Goal: Task Accomplishment & Management: Use online tool/utility

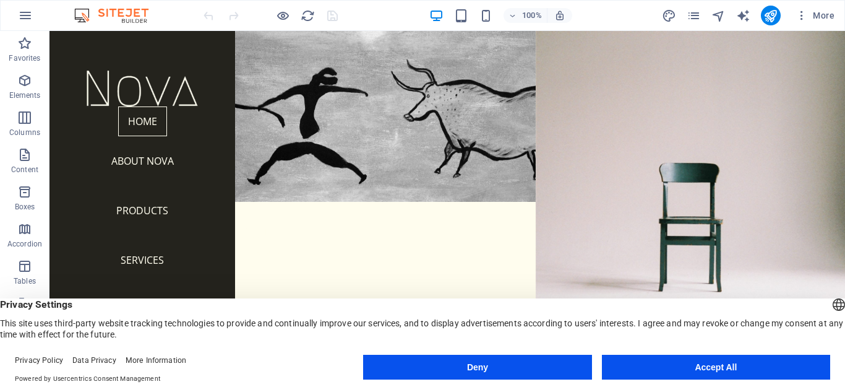
click at [559, 358] on button "Deny" at bounding box center [477, 367] width 228 height 25
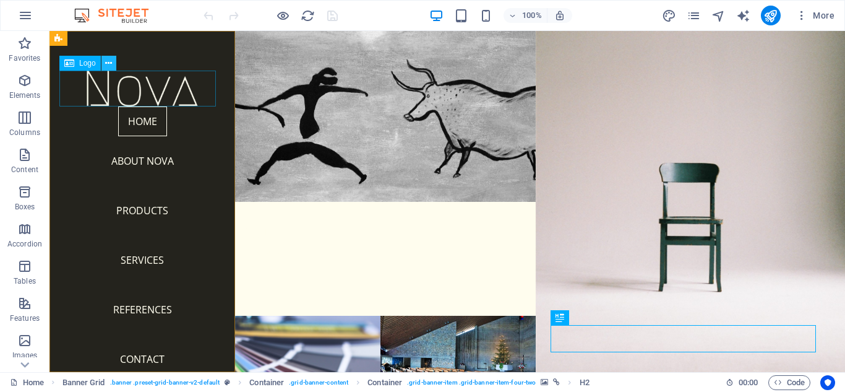
click at [111, 65] on icon at bounding box center [108, 63] width 7 height 13
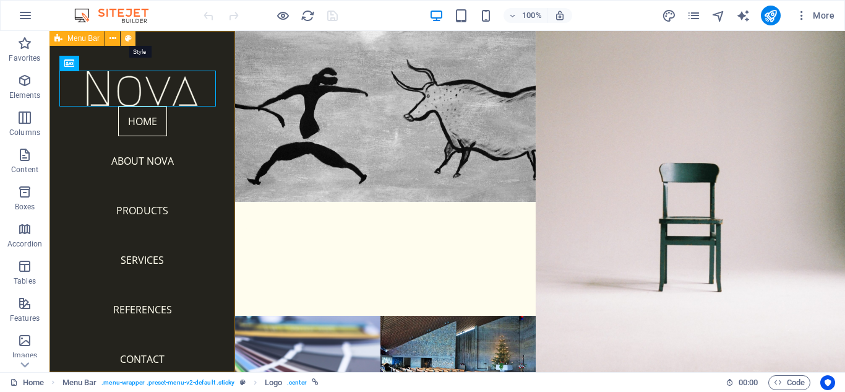
click at [127, 40] on icon at bounding box center [128, 38] width 7 height 13
select select "rem"
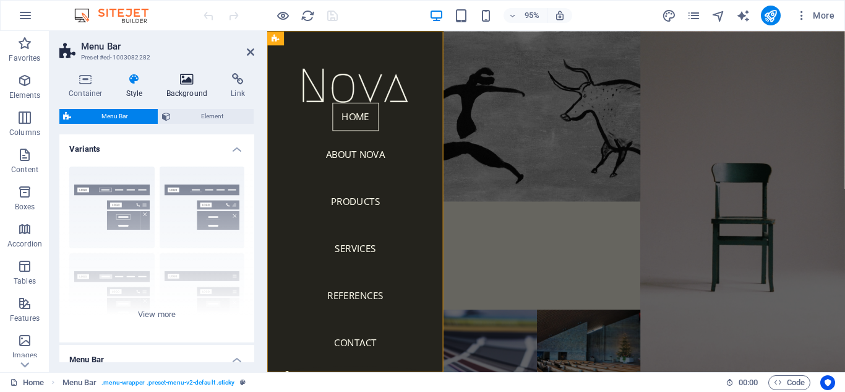
click at [194, 79] on icon at bounding box center [187, 79] width 60 height 12
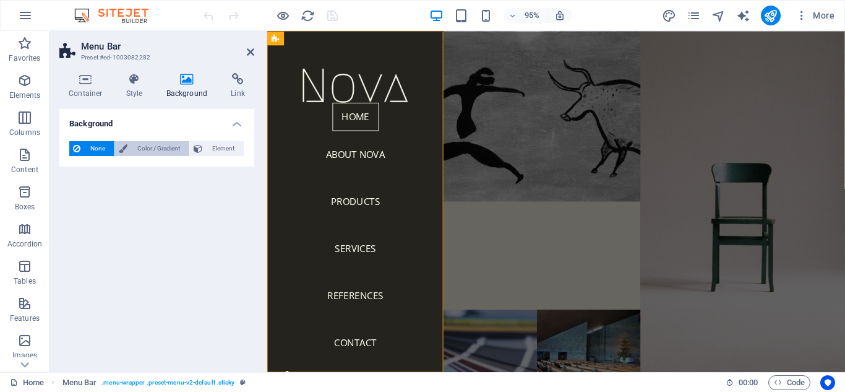
click at [161, 153] on span "Color / Gradient" at bounding box center [158, 148] width 54 height 15
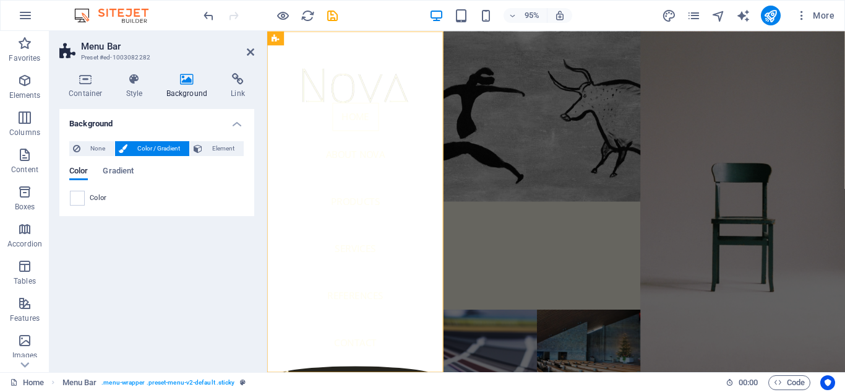
click at [101, 196] on span "Color" at bounding box center [98, 198] width 17 height 10
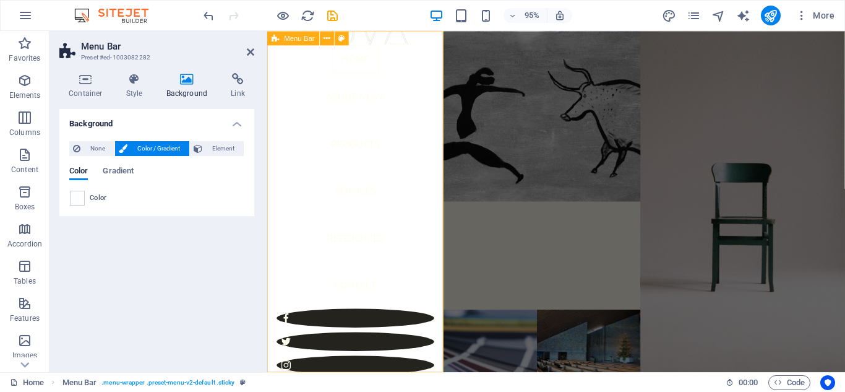
scroll to position [68, 0]
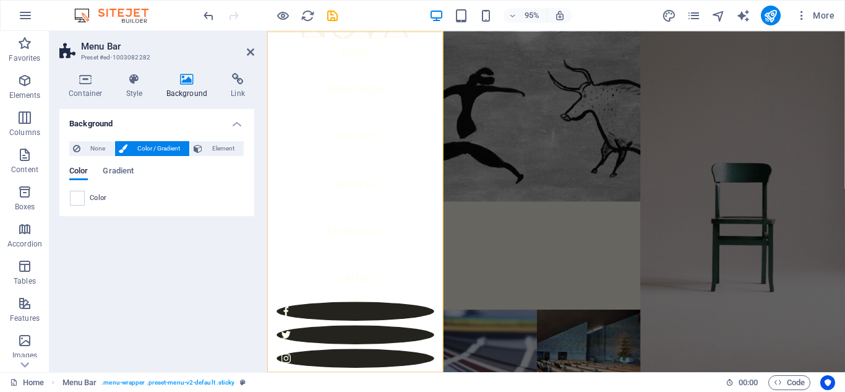
click at [97, 194] on span "Color" at bounding box center [98, 198] width 17 height 10
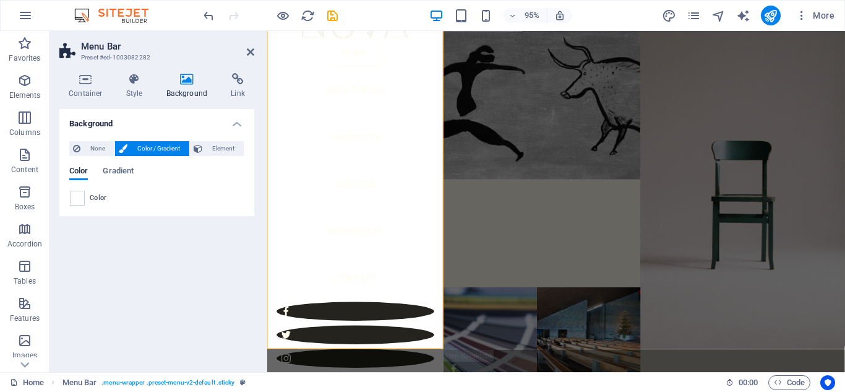
scroll to position [40, 0]
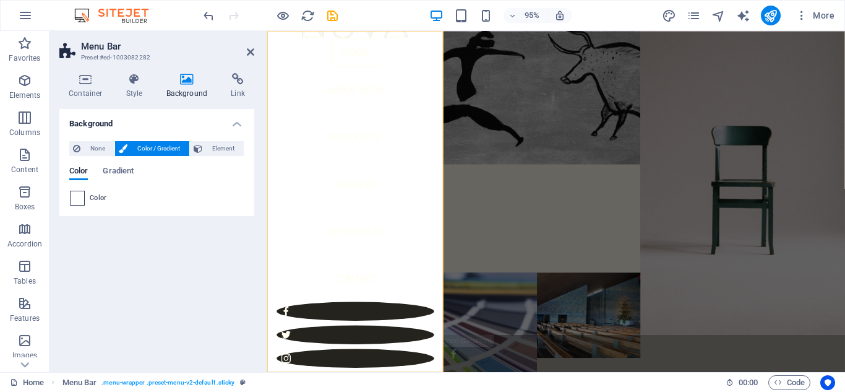
drag, startPoint x: 82, startPoint y: 198, endPoint x: 73, endPoint y: 194, distance: 10.0
click at [69, 193] on div "None Color / Gradient Element Stretch background to full-width Color overlay Pl…" at bounding box center [156, 173] width 195 height 85
click at [129, 80] on icon at bounding box center [134, 79] width 35 height 12
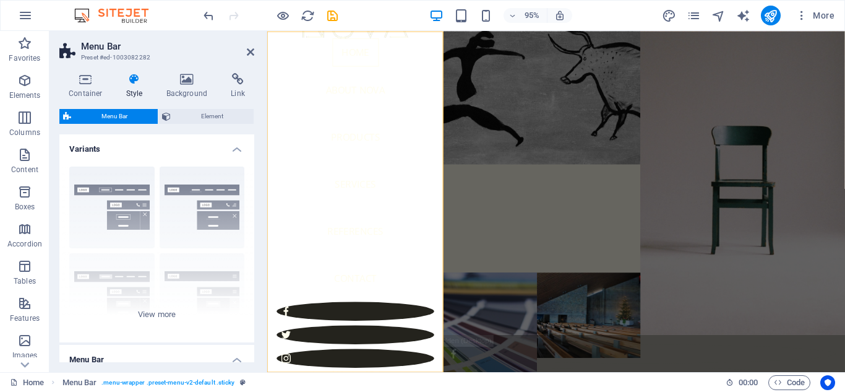
drag, startPoint x: 251, startPoint y: 163, endPoint x: 260, endPoint y: 195, distance: 33.3
click at [260, 195] on div "Container Style Background Link Size Height 100 Default px rem % vh vw Min. hei…" at bounding box center [156, 217] width 215 height 309
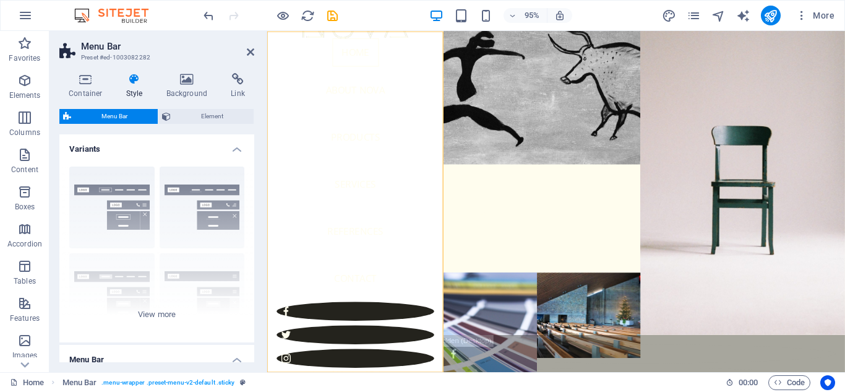
drag, startPoint x: 268, startPoint y: 95, endPoint x: 291, endPoint y: 103, distance: 24.3
click at [291, 103] on div "Home About Nova Products Services References Contact Legal Notice | Privacy Menu" at bounding box center [360, 210] width 186 height 359
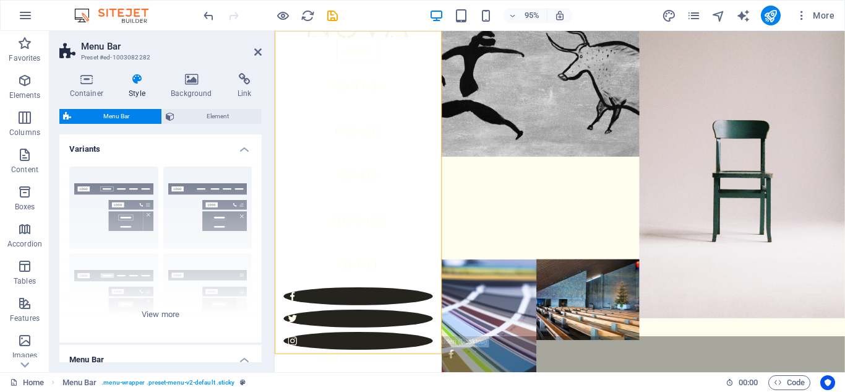
scroll to position [0, 0]
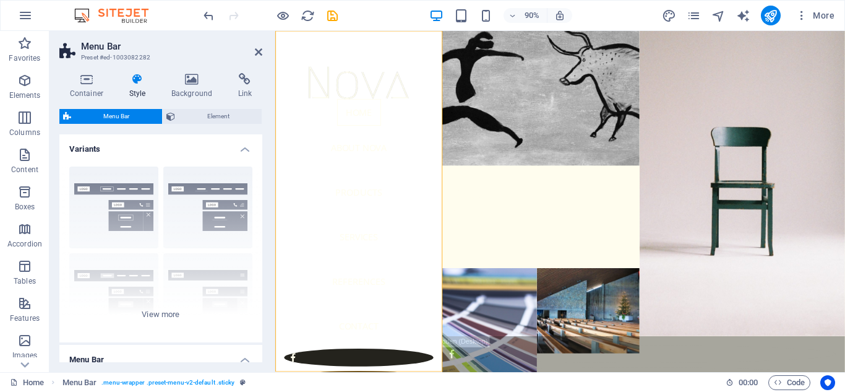
drag, startPoint x: 269, startPoint y: 82, endPoint x: 277, endPoint y: 84, distance: 8.3
click at [277, 84] on div "Menu Bar Preset #ed-1003082282 Container Style Background Link Size Height 100 …" at bounding box center [447, 201] width 796 height 341
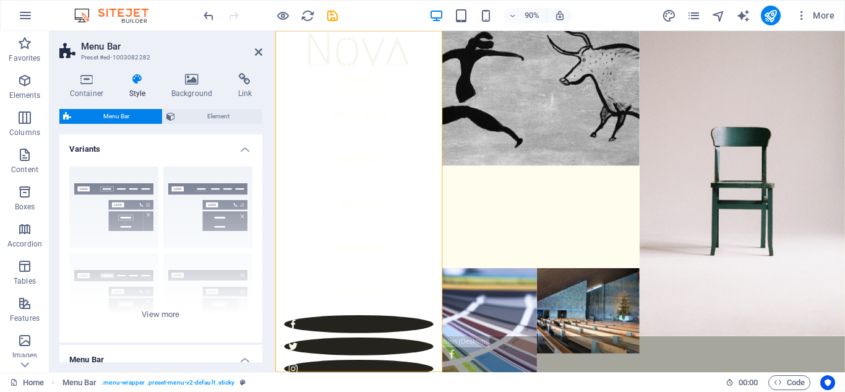
scroll to position [48, 0]
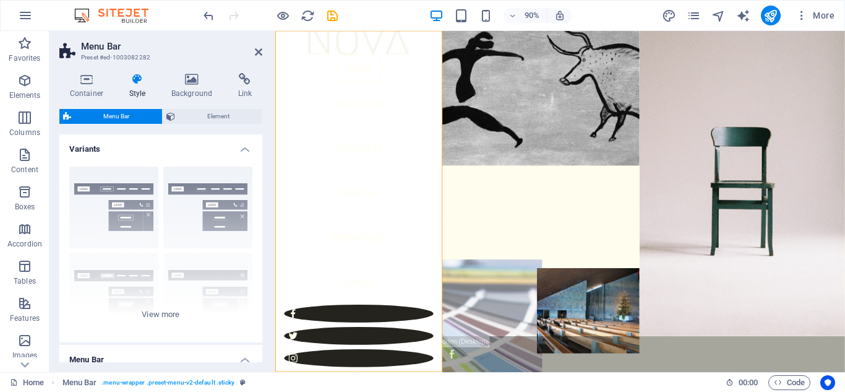
click at [462, 309] on figure at bounding box center [509, 389] width 126 height 208
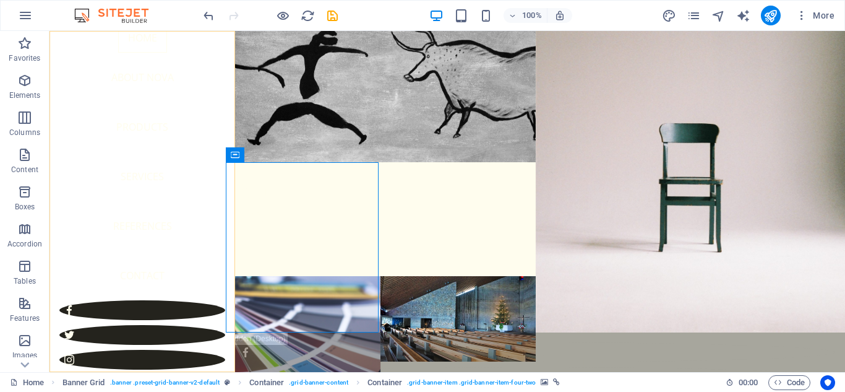
scroll to position [86, 0]
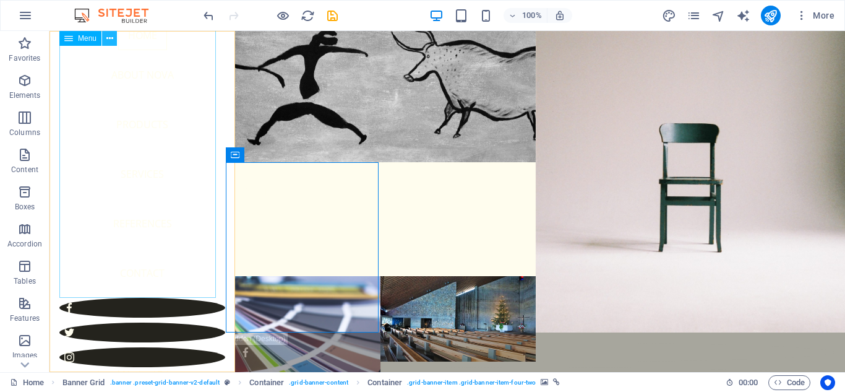
click at [114, 39] on button at bounding box center [109, 38] width 15 height 15
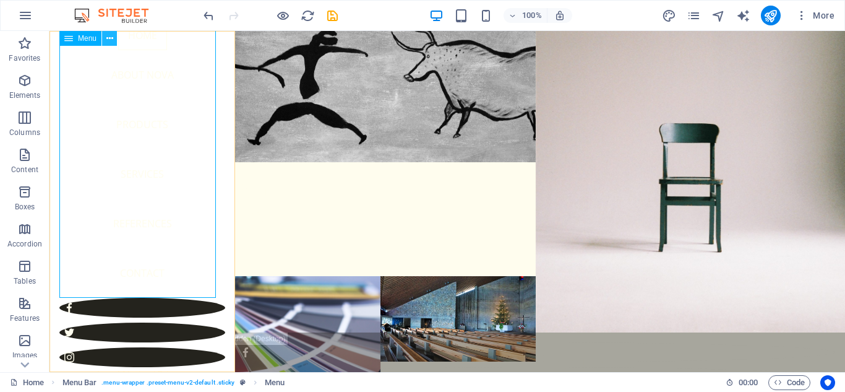
click at [106, 38] on icon at bounding box center [109, 38] width 7 height 13
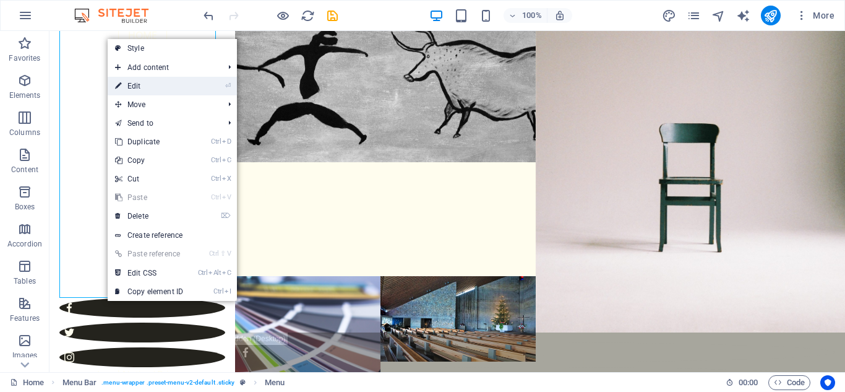
click at [124, 81] on link "⏎ Edit" at bounding box center [149, 86] width 83 height 19
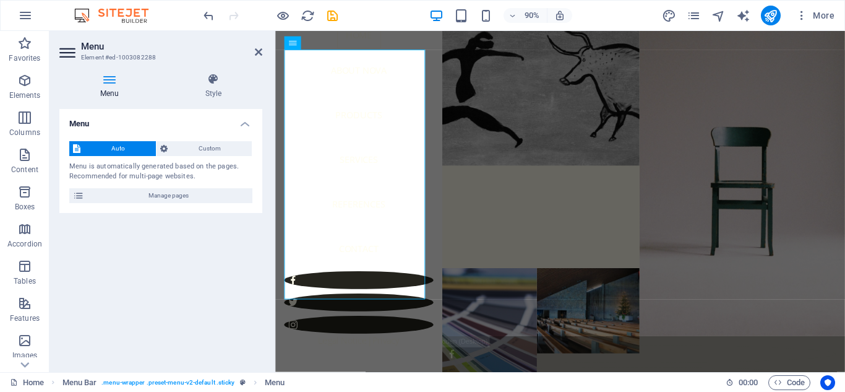
scroll to position [48, 0]
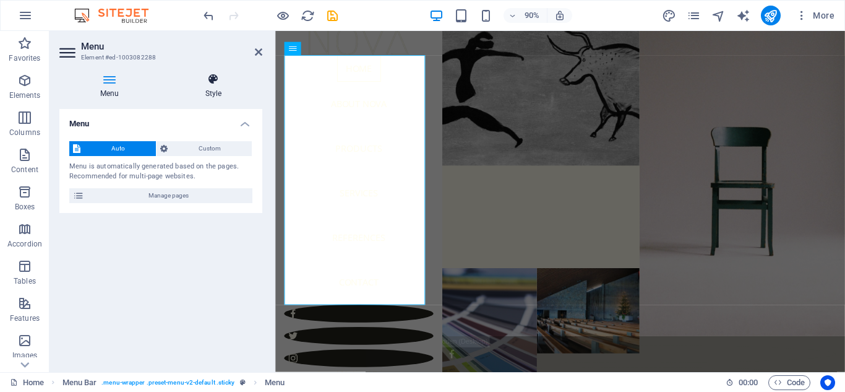
click at [196, 92] on h4 "Style" at bounding box center [214, 86] width 98 height 26
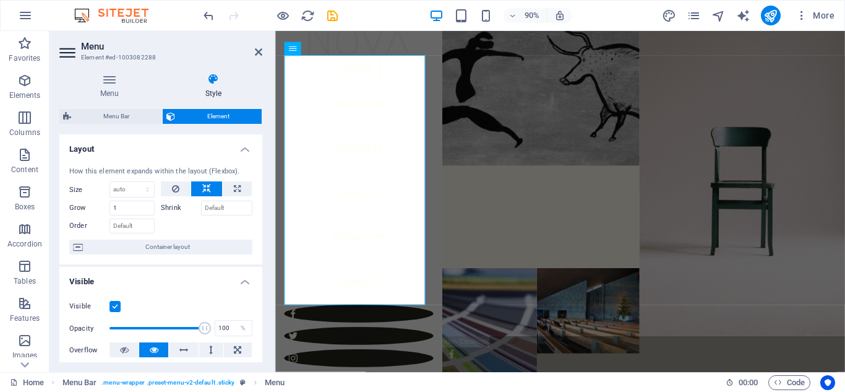
drag, startPoint x: 259, startPoint y: 186, endPoint x: 262, endPoint y: 225, distance: 39.7
click at [262, 225] on div "Layout How this element expands within the layout (Flexbox). Size Default auto …" at bounding box center [160, 248] width 203 height 228
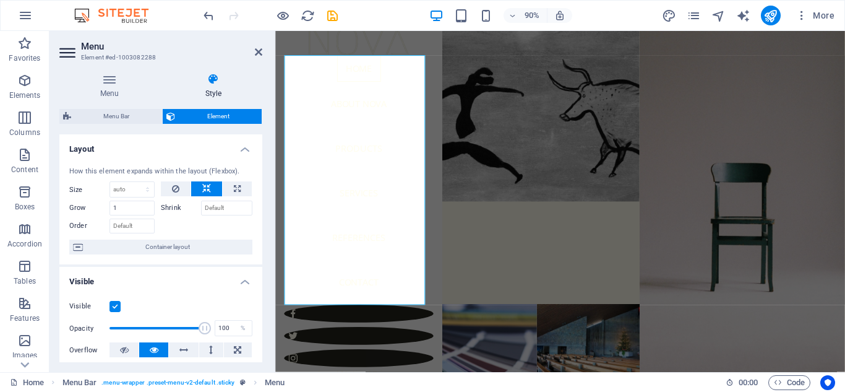
scroll to position [40, 0]
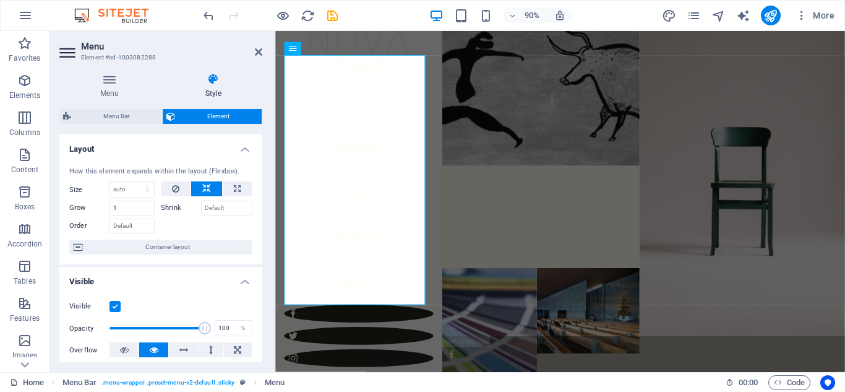
drag, startPoint x: 259, startPoint y: 189, endPoint x: 263, endPoint y: 224, distance: 34.9
click at [263, 224] on div "Menu Style Menu Auto Custom Menu is automatically generated based on the pages.…" at bounding box center [160, 217] width 223 height 309
drag, startPoint x: 179, startPoint y: 262, endPoint x: 175, endPoint y: 249, distance: 13.1
click at [178, 248] on div "How this element expands within the layout (Flexbox). Size Default auto px % 1/…" at bounding box center [160, 211] width 203 height 108
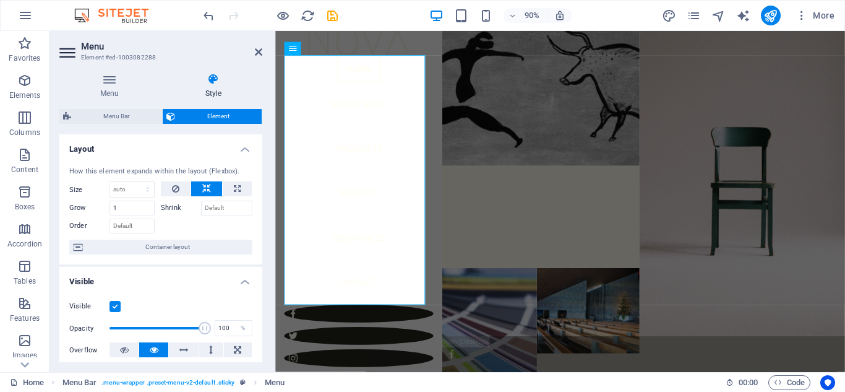
drag, startPoint x: 173, startPoint y: 262, endPoint x: 207, endPoint y: 277, distance: 36.6
click at [207, 277] on ul "Layout How this element expands within the layout (Flexbox). Size Default auto …" at bounding box center [160, 395] width 203 height 523
click at [207, 277] on h4 "Visible" at bounding box center [160, 278] width 203 height 22
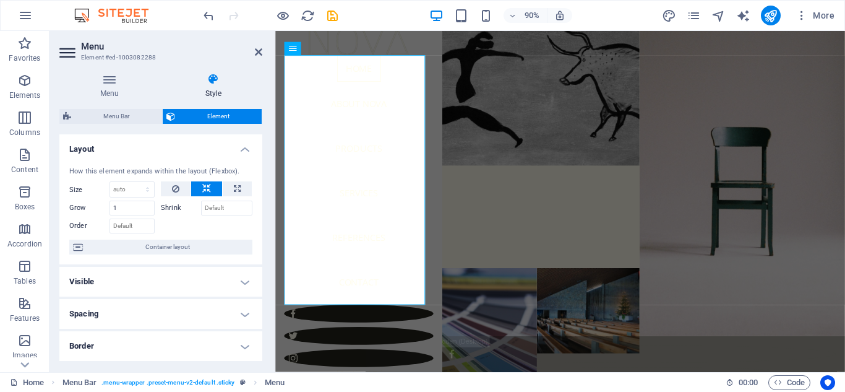
drag, startPoint x: 259, startPoint y: 157, endPoint x: 260, endPoint y: 179, distance: 22.3
click at [263, 184] on div "Menu Style Menu Auto Custom Menu is automatically generated based on the pages.…" at bounding box center [160, 217] width 223 height 309
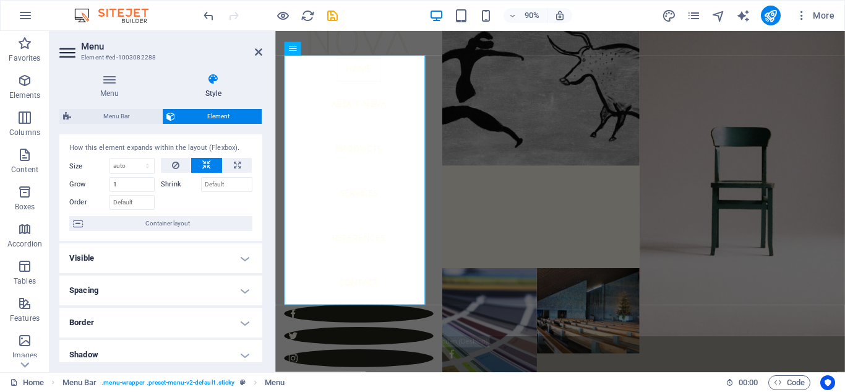
scroll to position [0, 0]
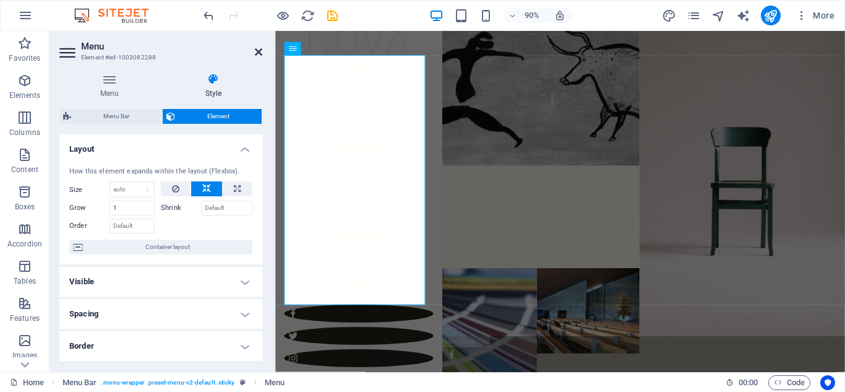
drag, startPoint x: 260, startPoint y: 176, endPoint x: 255, endPoint y: 54, distance: 122.0
click at [255, 54] on icon at bounding box center [258, 52] width 7 height 10
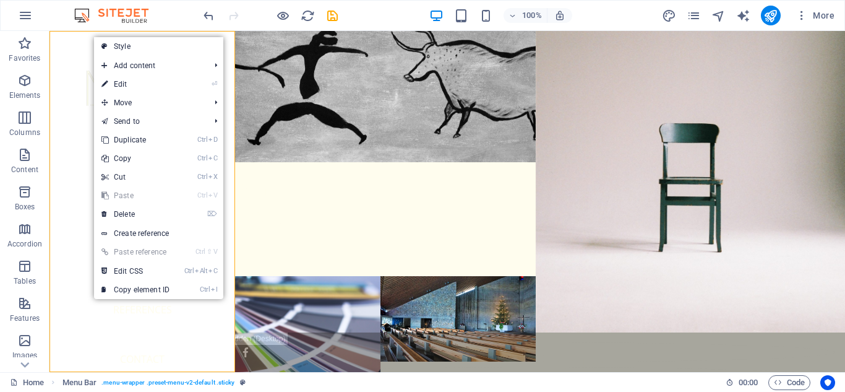
click at [79, 42] on div "Home About Nova Products Services References Contact Legal Notice | Privacy Menu" at bounding box center [142, 201] width 186 height 341
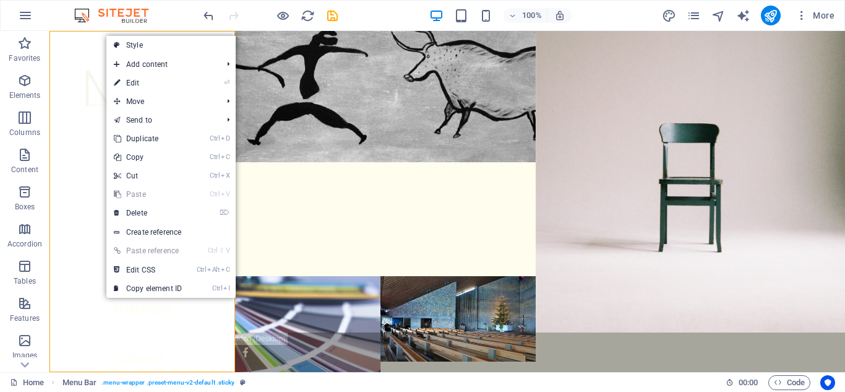
click at [98, 38] on div "Home About Nova Products Services References Contact Legal Notice | Privacy Menu" at bounding box center [142, 201] width 186 height 341
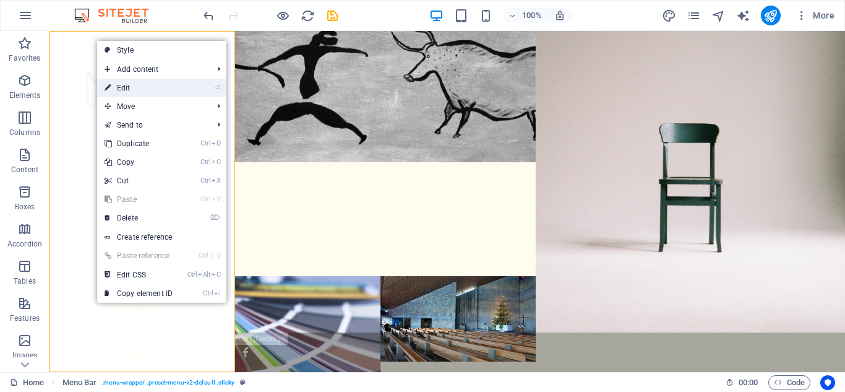
click at [106, 85] on icon at bounding box center [108, 88] width 6 height 19
select select "rem"
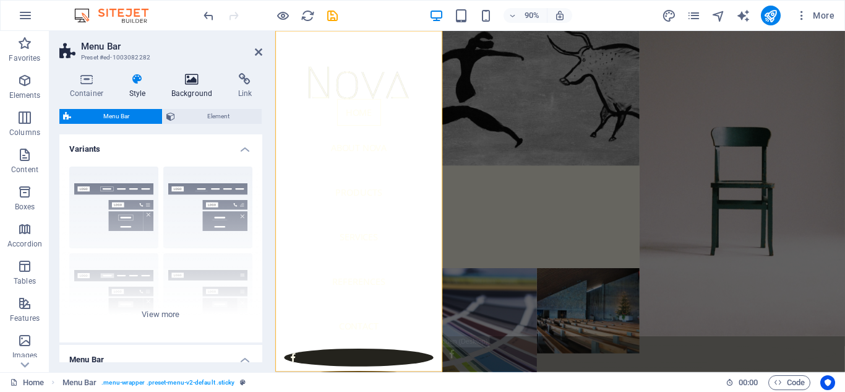
drag, startPoint x: 166, startPoint y: 79, endPoint x: 181, endPoint y: 93, distance: 21.0
click at [182, 93] on h4 "Background" at bounding box center [194, 86] width 67 height 26
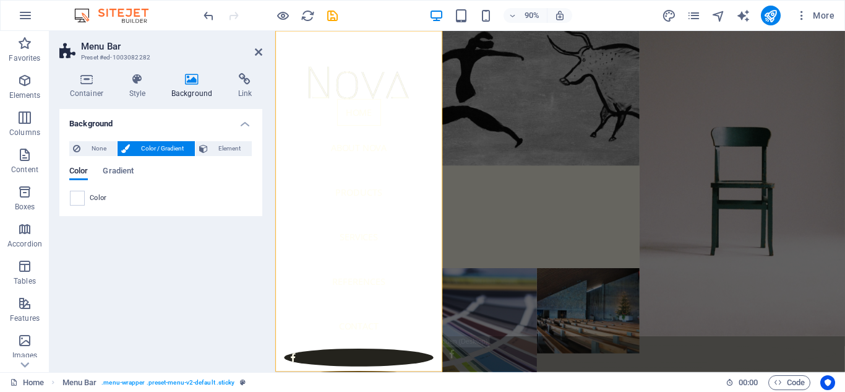
drag, startPoint x: 104, startPoint y: 197, endPoint x: 88, endPoint y: 204, distance: 17.2
click at [88, 204] on div "Color" at bounding box center [161, 198] width 182 height 15
click at [93, 197] on span "Color" at bounding box center [98, 198] width 17 height 10
click at [95, 197] on span "Color" at bounding box center [98, 198] width 17 height 10
click at [161, 150] on span "Color / Gradient" at bounding box center [162, 148] width 57 height 15
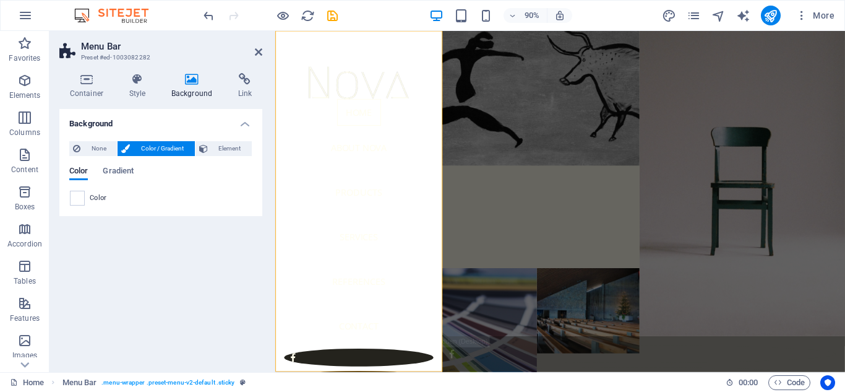
click at [161, 150] on span "Color / Gradient" at bounding box center [162, 148] width 57 height 15
click at [160, 150] on span "Color / Gradient" at bounding box center [162, 148] width 57 height 15
click at [106, 191] on div "Color" at bounding box center [161, 198] width 182 height 15
click at [82, 196] on span at bounding box center [78, 198] width 14 height 14
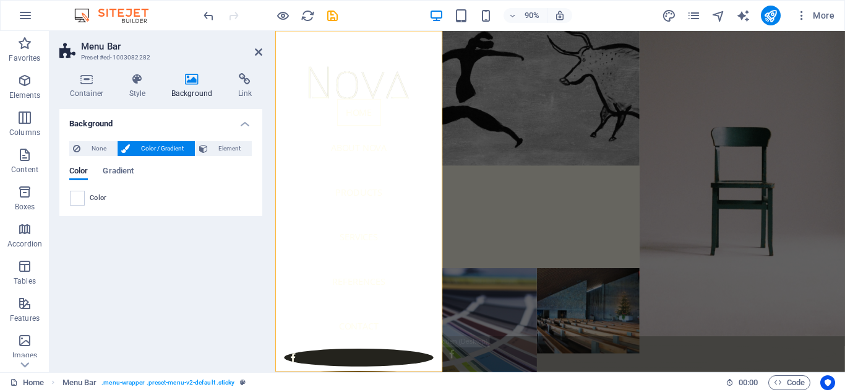
click at [0, 0] on li "Background color #fffdee" at bounding box center [0, 0] width 0 height 0
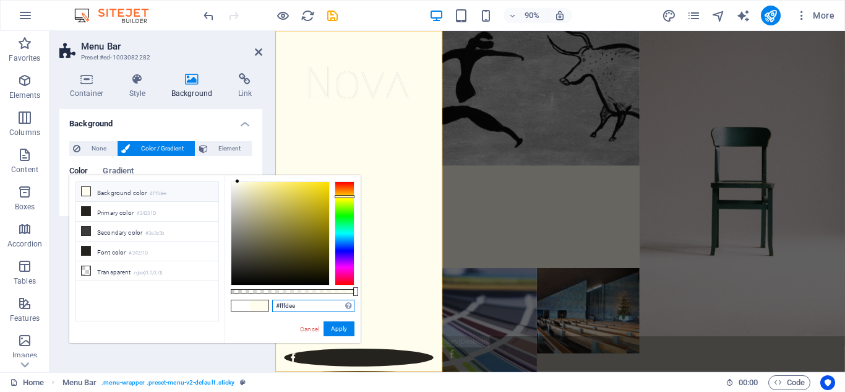
click at [311, 308] on input "#fffdee" at bounding box center [313, 305] width 82 height 12
type input "#ededef"
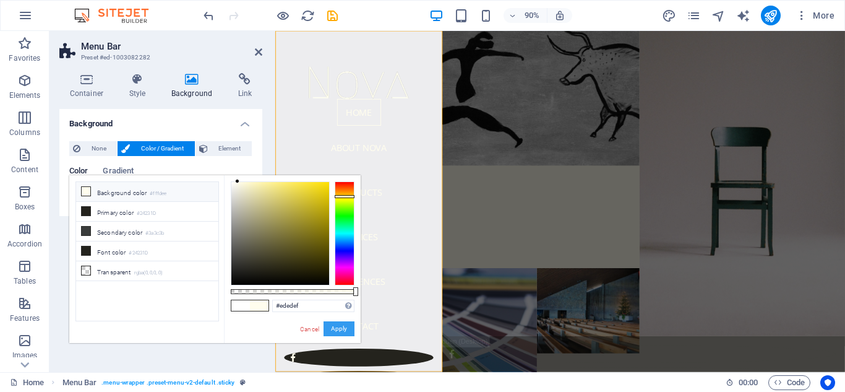
click at [333, 330] on button "Apply" at bounding box center [339, 328] width 31 height 15
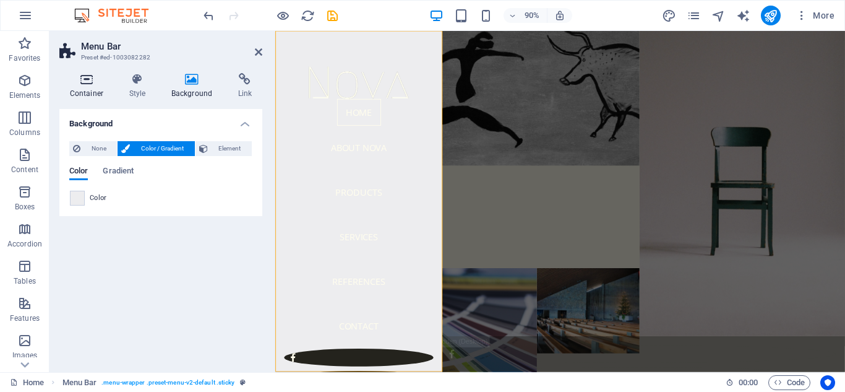
click at [87, 79] on icon at bounding box center [86, 79] width 54 height 12
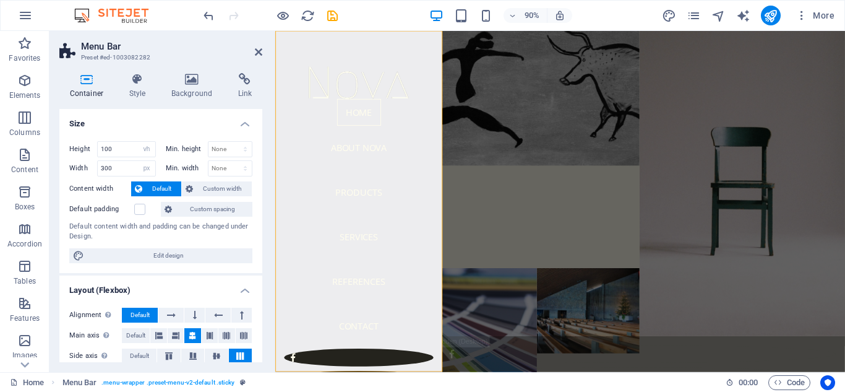
drag, startPoint x: 259, startPoint y: 160, endPoint x: 262, endPoint y: 178, distance: 18.3
click at [264, 178] on div "Container Style Background Link Size Height 100 Default px rem % vh vw Min. hei…" at bounding box center [160, 217] width 223 height 309
click at [259, 177] on div "Height 100 Default px rem % vh vw Min. height None px rem % vh vw Width 300 Def…" at bounding box center [160, 202] width 203 height 142
drag, startPoint x: 259, startPoint y: 177, endPoint x: 260, endPoint y: 186, distance: 8.7
click at [262, 186] on div "Size Height 100 Default px rem % vh vw Min. height None px rem % vh vw Width 30…" at bounding box center [160, 235] width 203 height 253
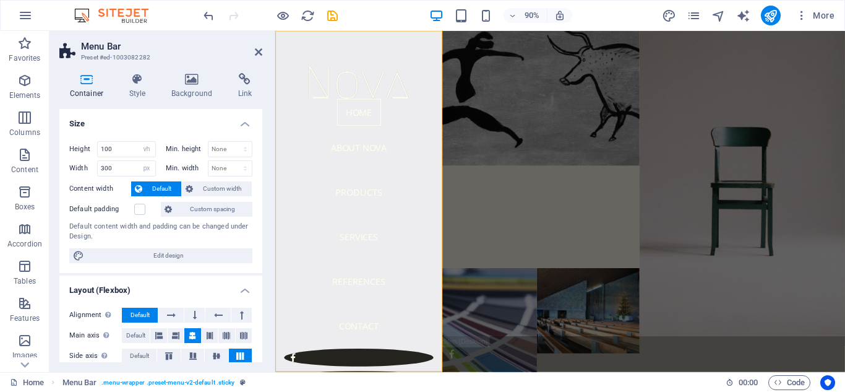
click at [259, 136] on div "Height 100 Default px rem % vh vw Min. height None px rem % vh vw Width 300 Def…" at bounding box center [160, 202] width 203 height 142
drag, startPoint x: 259, startPoint y: 136, endPoint x: 264, endPoint y: 179, distance: 43.6
click at [264, 179] on div "Container Style Background Link Size Height 100 Default px rem % vh vw Min. hei…" at bounding box center [160, 217] width 223 height 309
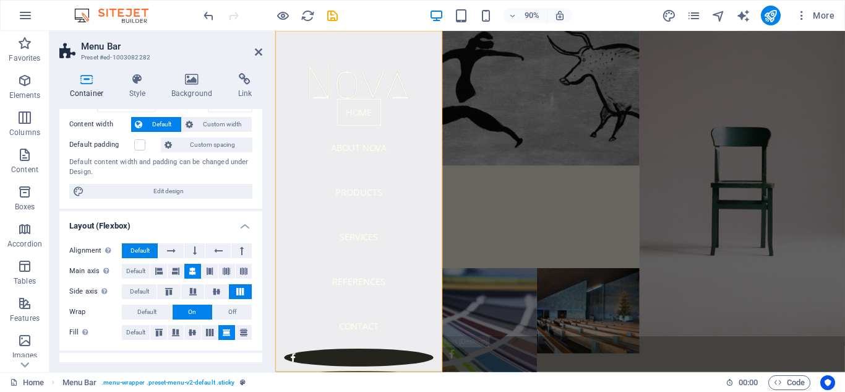
drag, startPoint x: 259, startPoint y: 186, endPoint x: 259, endPoint y: 200, distance: 13.6
click at [259, 200] on div "Height 100 Default px rem % vh vw Min. height None px rem % vh vw Width 300 Def…" at bounding box center [160, 138] width 203 height 142
drag, startPoint x: 259, startPoint y: 192, endPoint x: 262, endPoint y: 203, distance: 10.8
click at [262, 203] on div "Size Height 100 Default px rem % vh vw Min. height None px rem % vh vw Width 30…" at bounding box center [160, 235] width 203 height 253
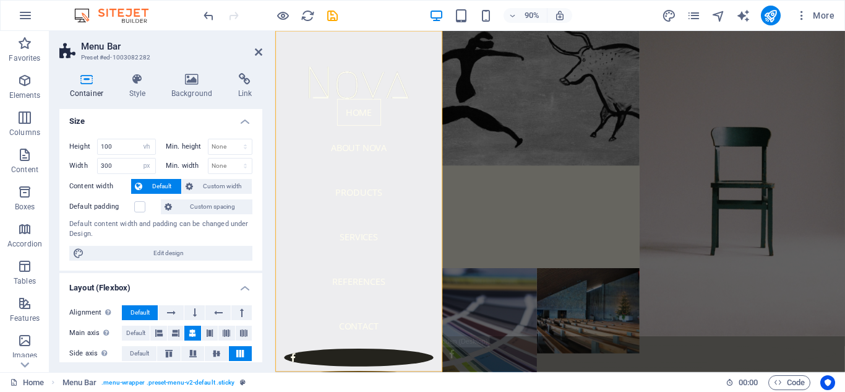
scroll to position [0, 0]
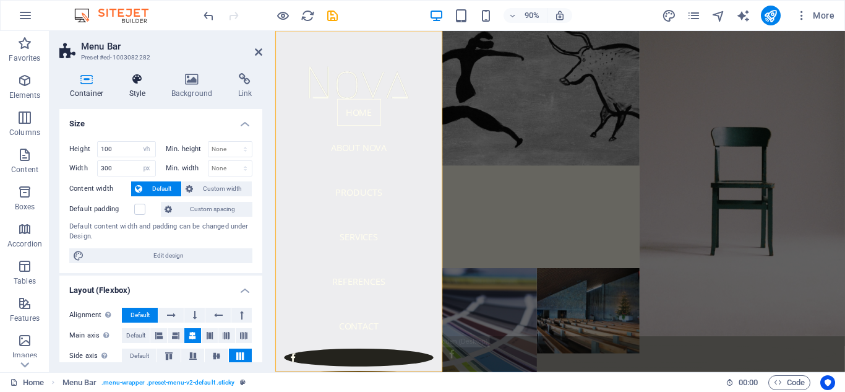
click at [147, 82] on icon at bounding box center [137, 79] width 37 height 12
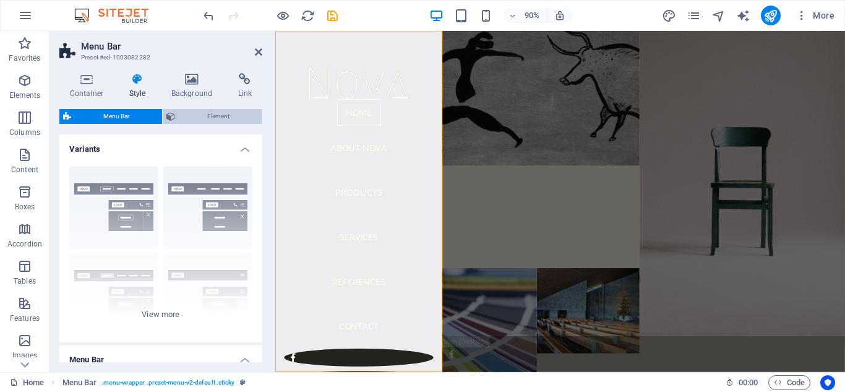
click at [193, 118] on span "Element" at bounding box center [219, 116] width 80 height 15
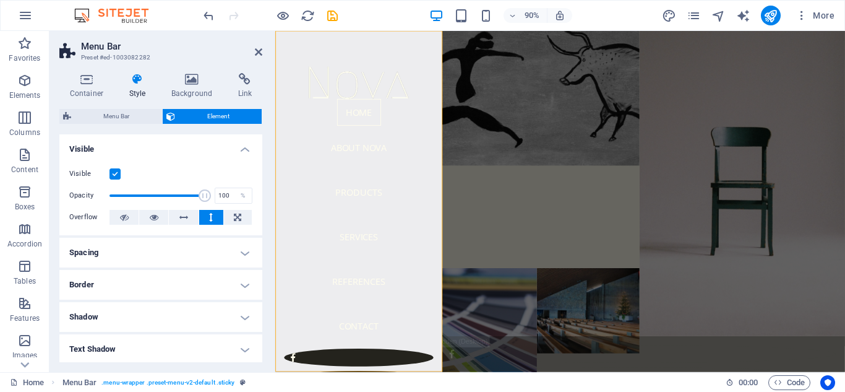
drag, startPoint x: 259, startPoint y: 176, endPoint x: 265, endPoint y: 199, distance: 23.7
click at [265, 199] on div "Container Style Background Link Size Height 100 Default px rem % vh vw Min. hei…" at bounding box center [160, 217] width 223 height 309
click at [122, 110] on span "Menu Bar" at bounding box center [117, 116] width 84 height 15
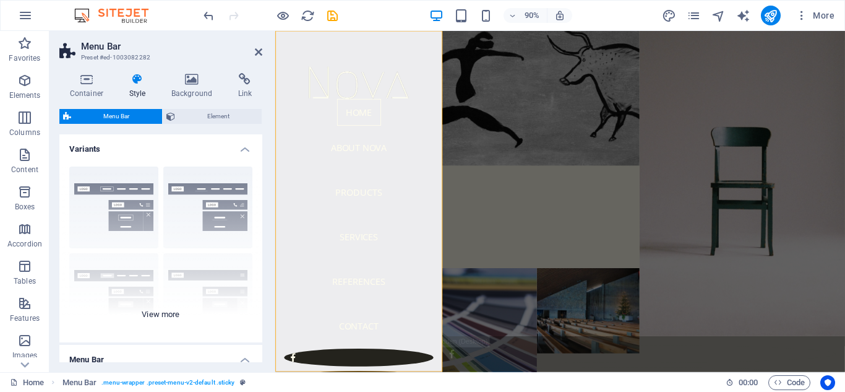
drag, startPoint x: 259, startPoint y: 196, endPoint x: 259, endPoint y: 210, distance: 14.8
click at [259, 210] on div "Border Centered Default Fixed Loki Trigger Wide XXL" at bounding box center [160, 250] width 203 height 186
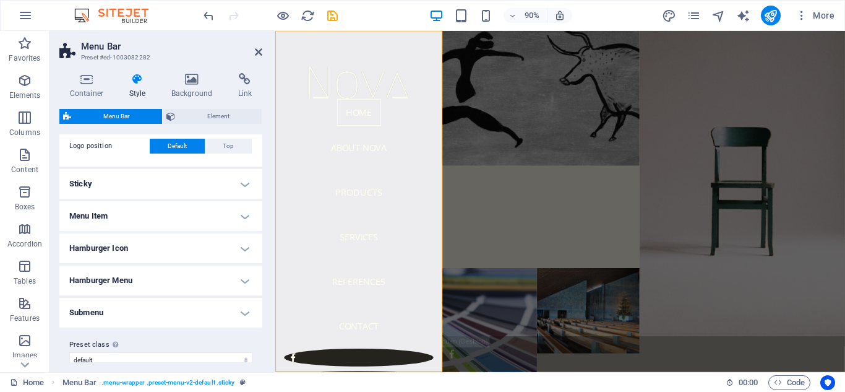
scroll to position [539, 0]
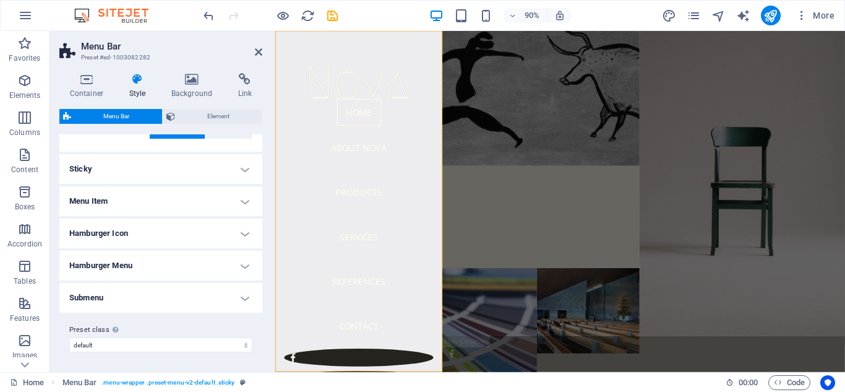
click at [238, 207] on h4 "Menu Item" at bounding box center [160, 201] width 203 height 30
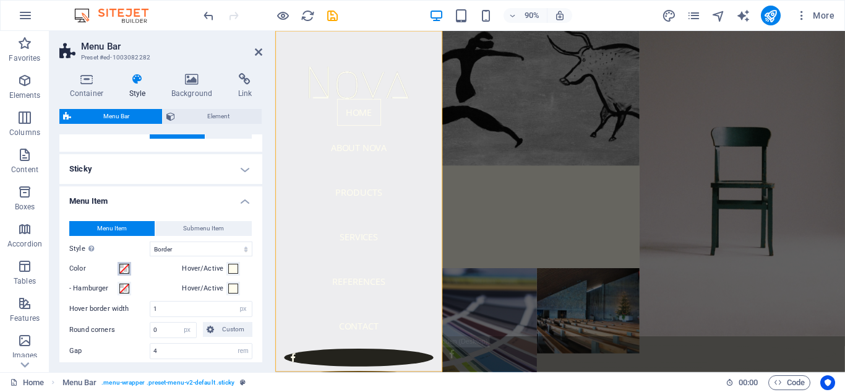
drag, startPoint x: 124, startPoint y: 269, endPoint x: 110, endPoint y: 270, distance: 13.7
click at [123, 269] on span at bounding box center [124, 269] width 10 height 10
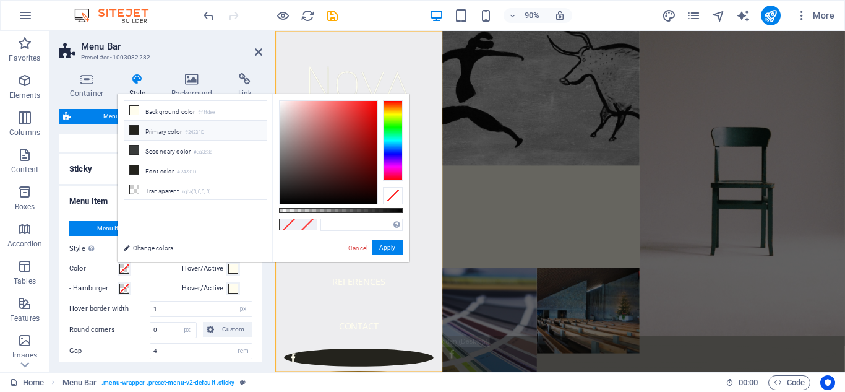
click at [176, 133] on li "Primary color #24231D" at bounding box center [195, 131] width 142 height 20
type input "#24231d"
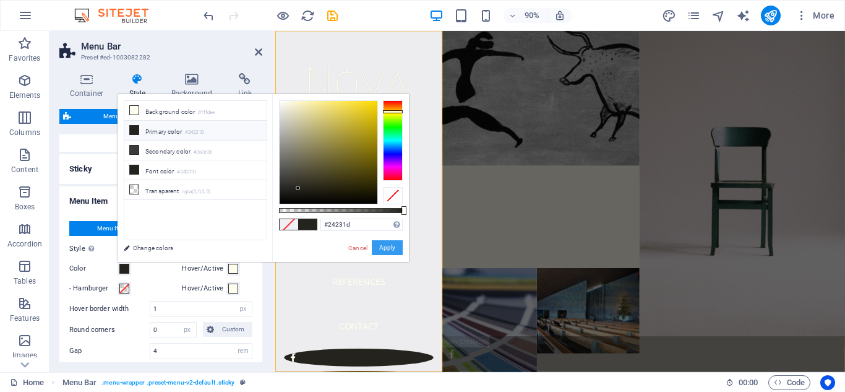
drag, startPoint x: 387, startPoint y: 244, endPoint x: 123, endPoint y: 236, distance: 264.3
click at [387, 244] on button "Apply" at bounding box center [387, 247] width 31 height 15
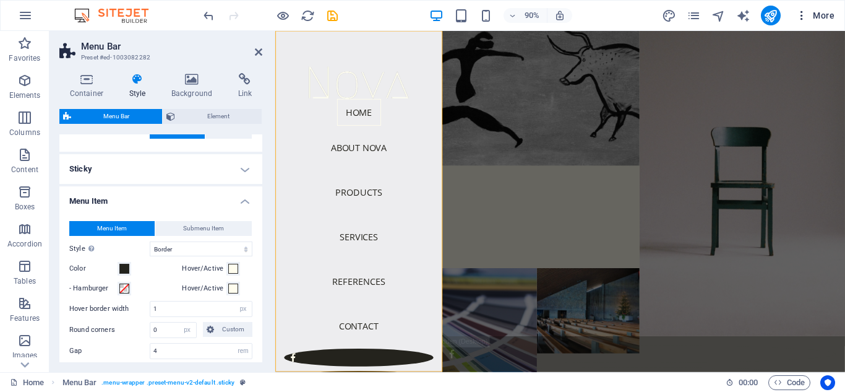
click at [799, 16] on icon "button" at bounding box center [802, 15] width 12 height 12
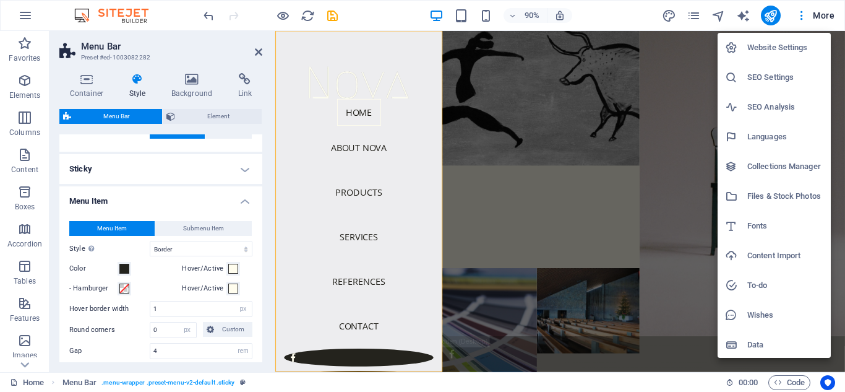
click at [613, 6] on div at bounding box center [422, 196] width 845 height 392
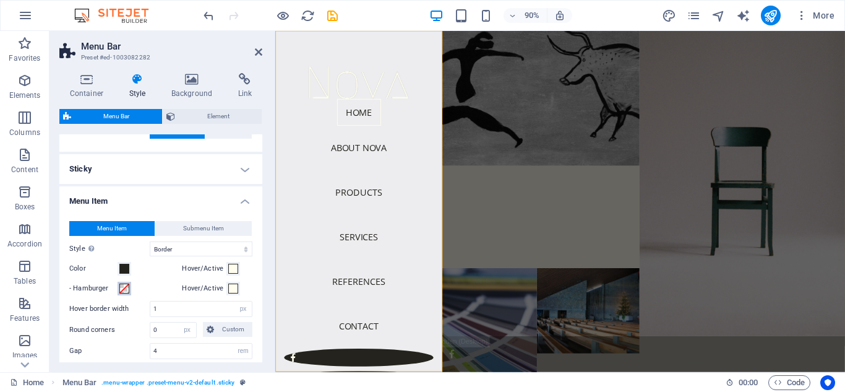
click at [123, 290] on span at bounding box center [124, 288] width 10 height 10
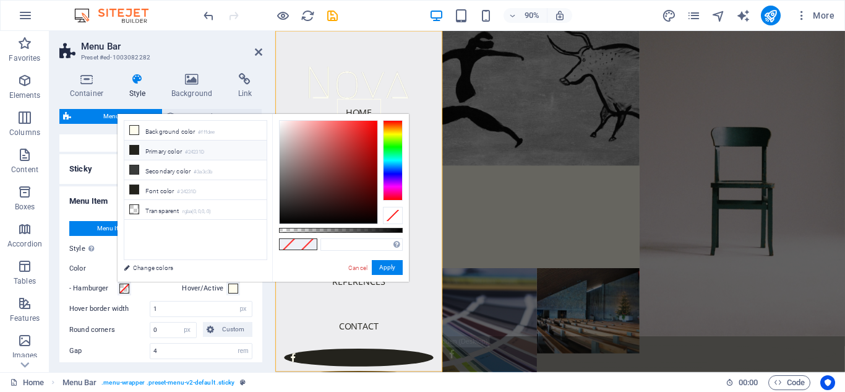
click at [204, 151] on small "#24231D" at bounding box center [194, 152] width 19 height 9
type input "#24231d"
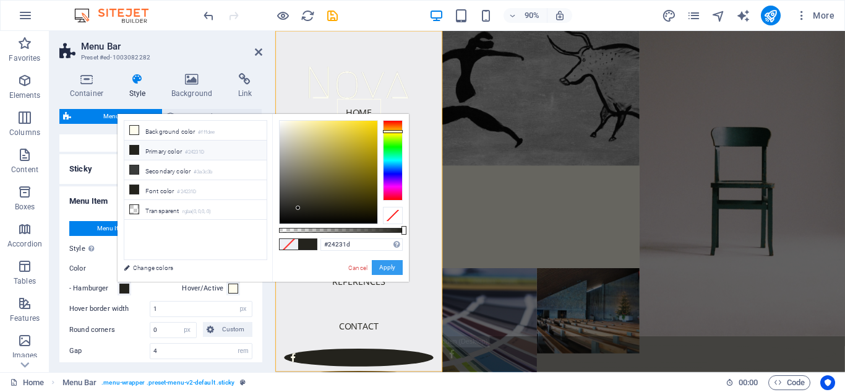
click at [381, 263] on button "Apply" at bounding box center [387, 267] width 31 height 15
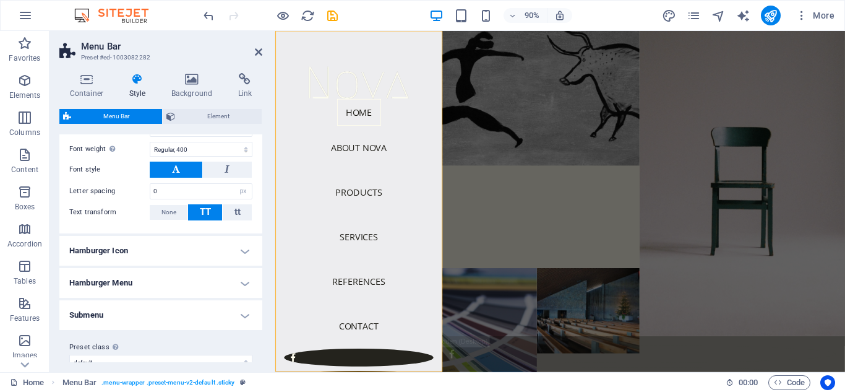
scroll to position [840, 0]
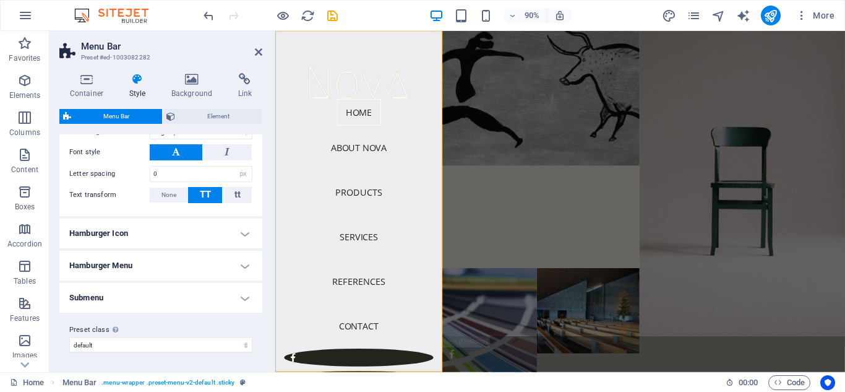
click at [241, 297] on h4 "Submenu" at bounding box center [160, 298] width 203 height 30
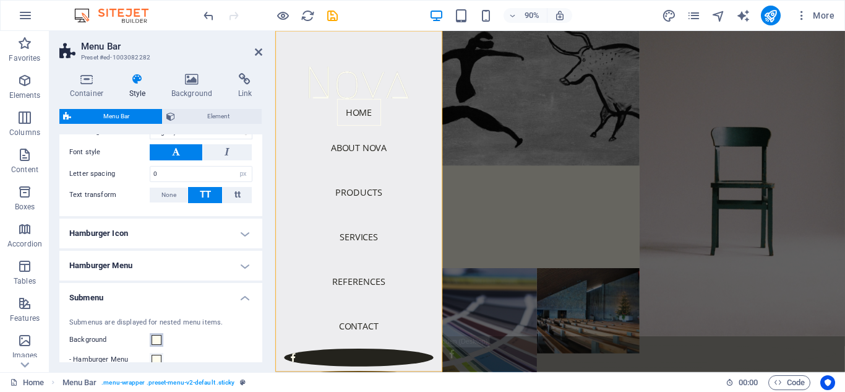
click at [155, 338] on span at bounding box center [157, 340] width 10 height 10
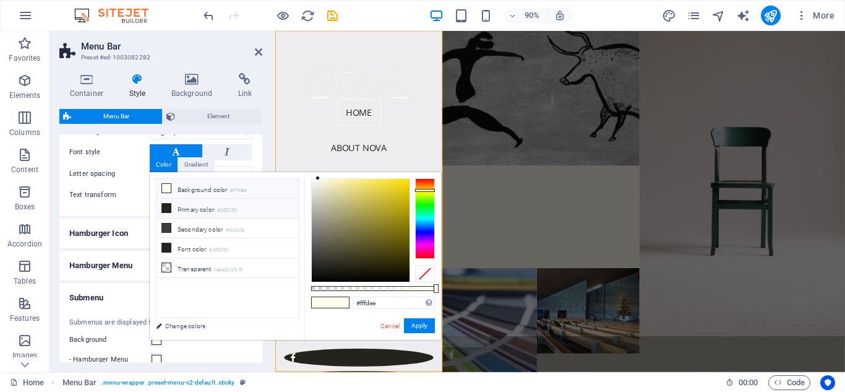
click at [205, 210] on li "Primary color #24231D" at bounding box center [228, 209] width 142 height 20
type input "#24231d"
click at [406, 325] on button "Apply" at bounding box center [419, 325] width 31 height 15
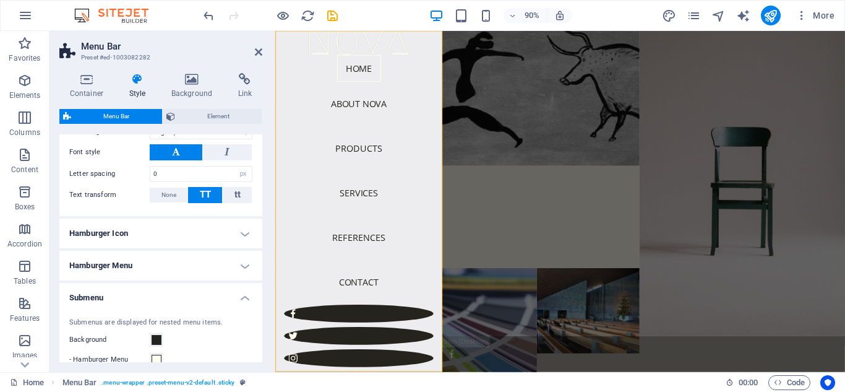
scroll to position [0, 0]
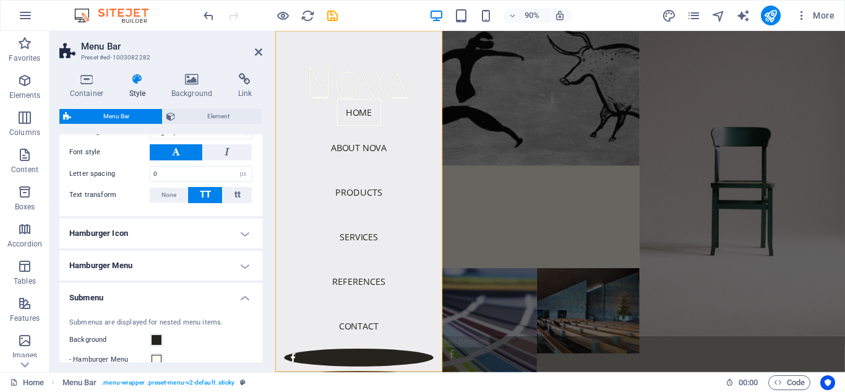
click at [432, 179] on nav "Home About Nova Products Services References Contact" at bounding box center [368, 244] width 166 height 277
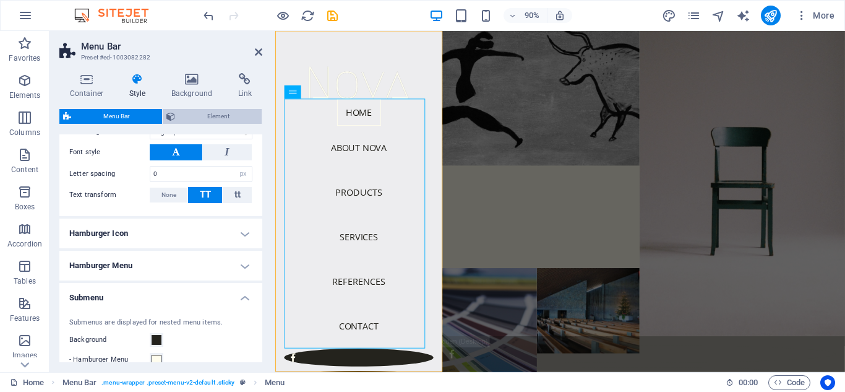
click at [195, 119] on span "Element" at bounding box center [219, 116] width 80 height 15
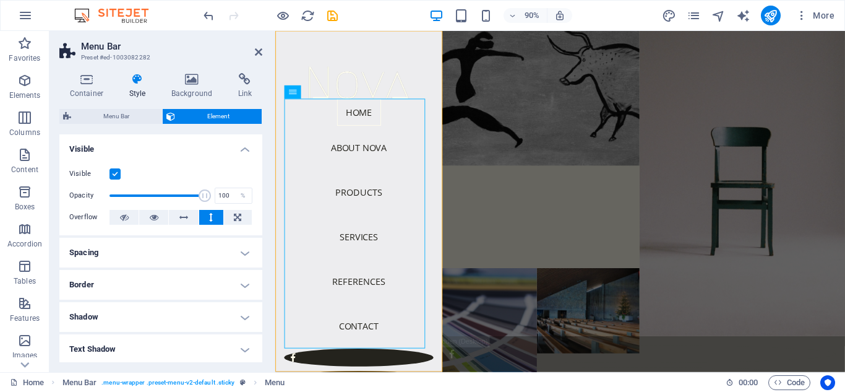
click at [254, 250] on h4 "Spacing" at bounding box center [160, 253] width 203 height 30
click at [243, 252] on h4 "Spacing" at bounding box center [160, 249] width 203 height 22
click at [240, 287] on h4 "Border" at bounding box center [160, 285] width 203 height 30
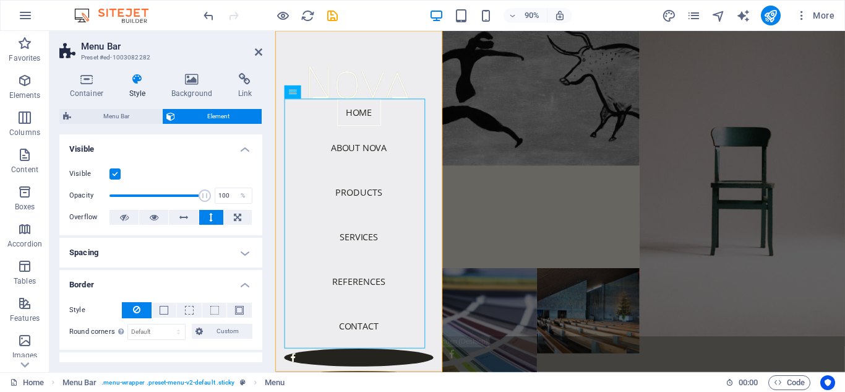
click at [238, 286] on h4 "Border" at bounding box center [160, 281] width 203 height 22
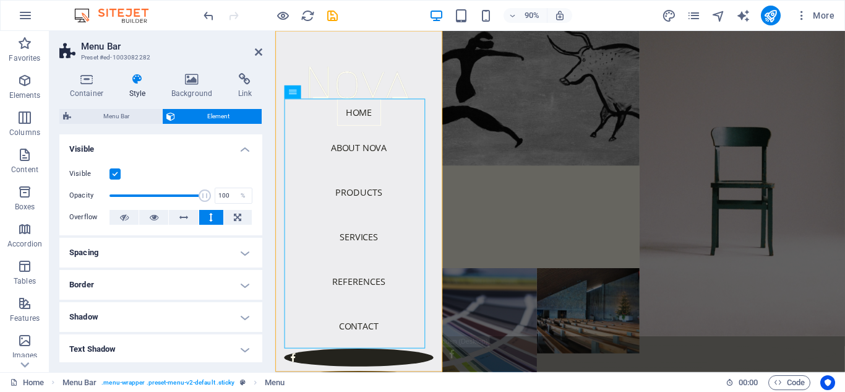
click at [242, 315] on h4 "Shadow" at bounding box center [160, 317] width 203 height 30
click at [241, 315] on h4 "Shadow" at bounding box center [160, 313] width 203 height 22
drag, startPoint x: 259, startPoint y: 259, endPoint x: 257, endPoint y: 306, distance: 47.7
click at [257, 311] on ul "Layout How this element expands within the layout (Flexbox). Size Default auto …" at bounding box center [160, 329] width 203 height 390
click at [111, 120] on span "Menu Bar" at bounding box center [117, 116] width 84 height 15
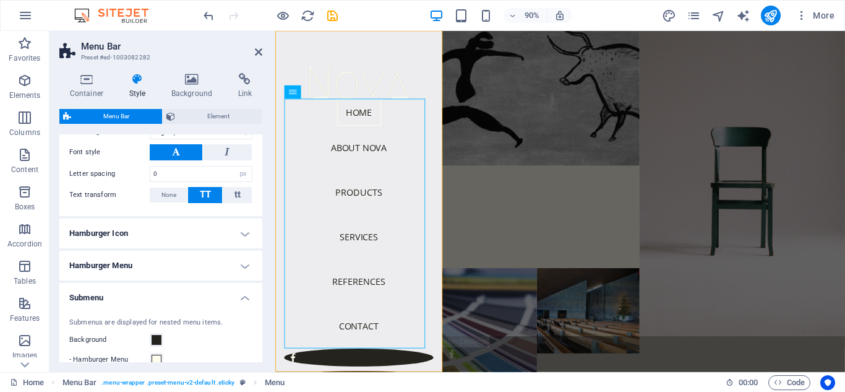
click at [245, 234] on h4 "Hamburger Icon" at bounding box center [160, 233] width 203 height 30
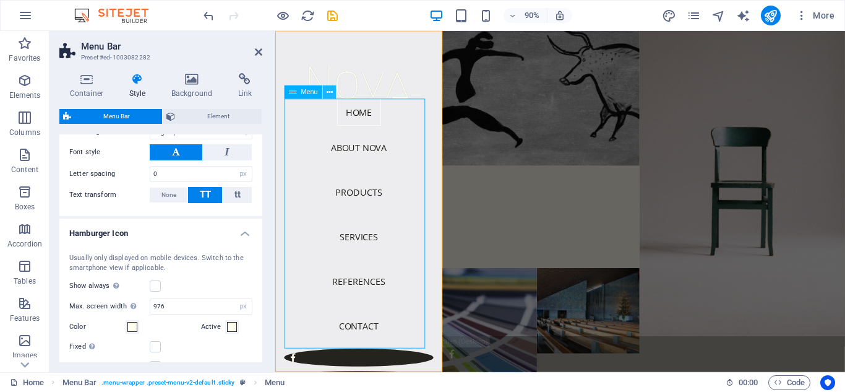
click at [329, 91] on icon at bounding box center [329, 93] width 6 height 12
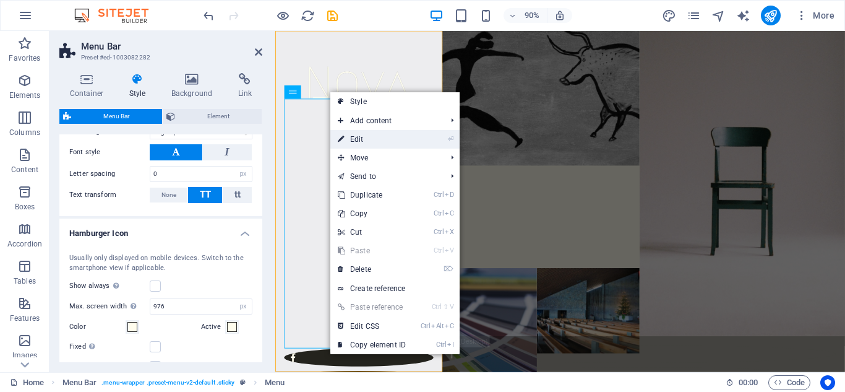
click at [354, 137] on link "⏎ Edit" at bounding box center [371, 139] width 83 height 19
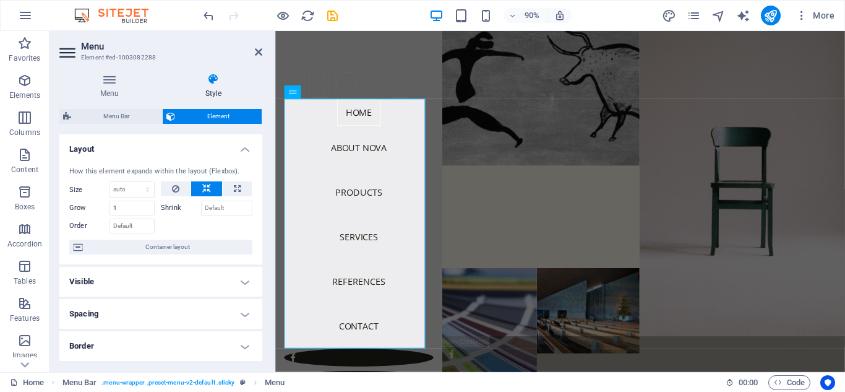
click at [243, 283] on h4 "Visible" at bounding box center [160, 282] width 203 height 30
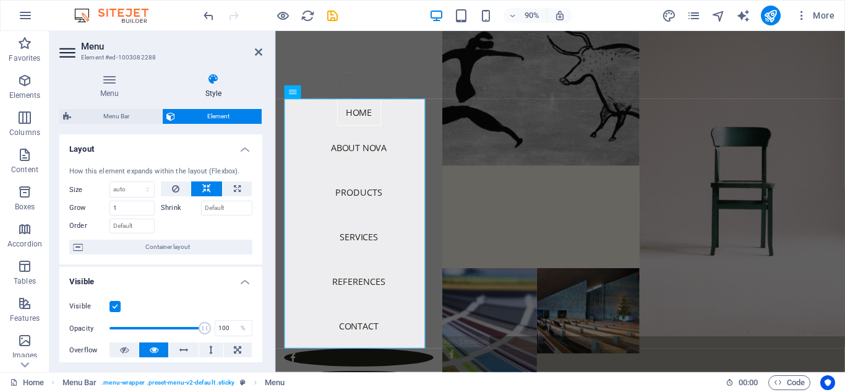
click at [258, 225] on div "How this element expands within the layout (Flexbox). Size Default auto px % 1/…" at bounding box center [160, 211] width 203 height 108
click at [256, 247] on div "How this element expands within the layout (Flexbox). Size Default auto px % 1/…" at bounding box center [160, 211] width 203 height 108
click at [259, 218] on div "How this element expands within the layout (Flexbox). Size Default auto px % 1/…" at bounding box center [160, 211] width 203 height 108
drag, startPoint x: 259, startPoint y: 218, endPoint x: 260, endPoint y: 230, distance: 11.8
click at [260, 230] on div "Layout How this element expands within the layout (Flexbox). Size Default auto …" at bounding box center [160, 248] width 203 height 228
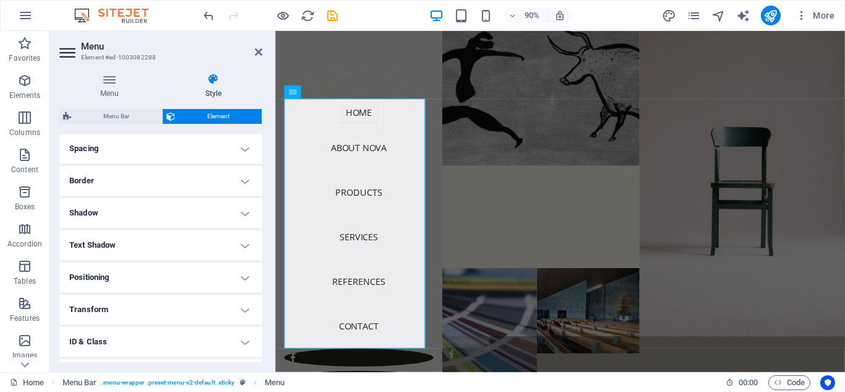
scroll to position [237, 0]
click at [234, 185] on h4 "Border" at bounding box center [160, 180] width 203 height 30
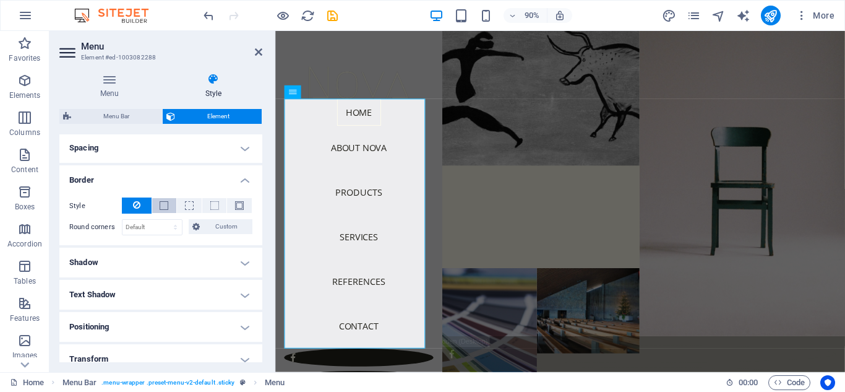
click at [167, 202] on span at bounding box center [164, 205] width 9 height 9
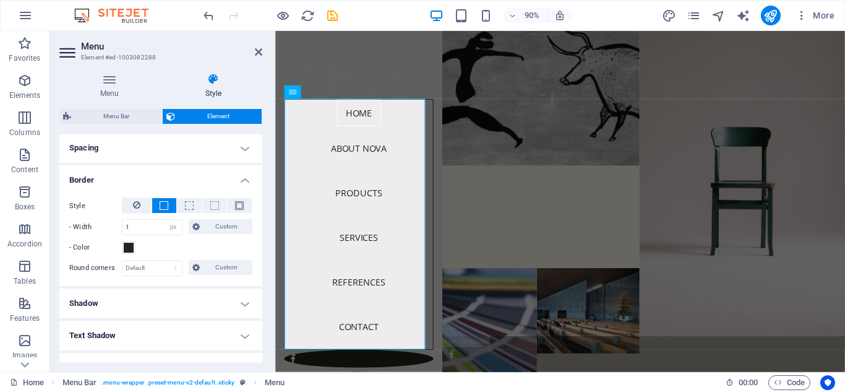
click at [238, 152] on h4 "Spacing" at bounding box center [160, 148] width 203 height 30
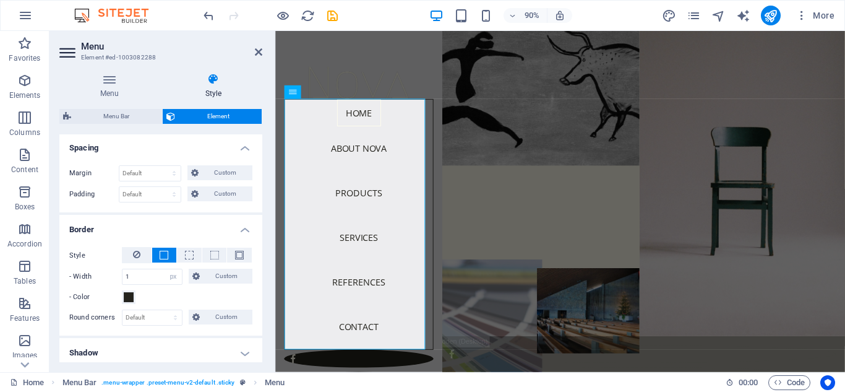
click at [494, 285] on figure at bounding box center [509, 389] width 126 height 208
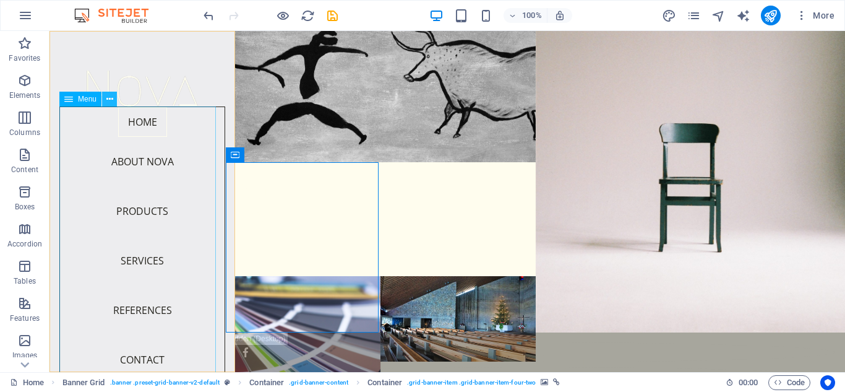
click at [114, 100] on button at bounding box center [109, 99] width 15 height 15
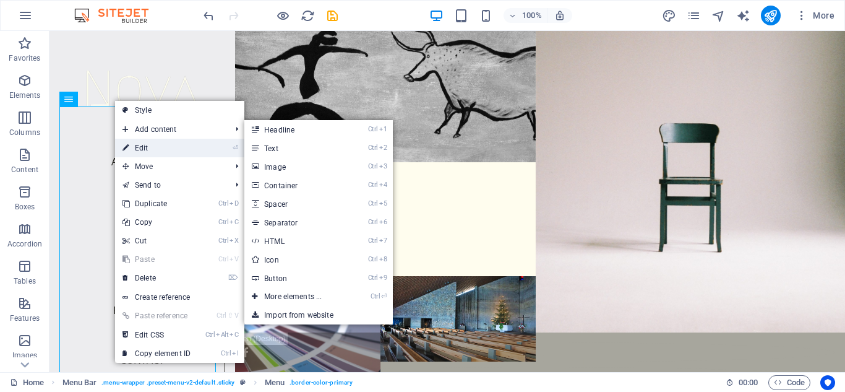
click at [148, 155] on link "⏎ Edit" at bounding box center [156, 148] width 83 height 19
select select "px"
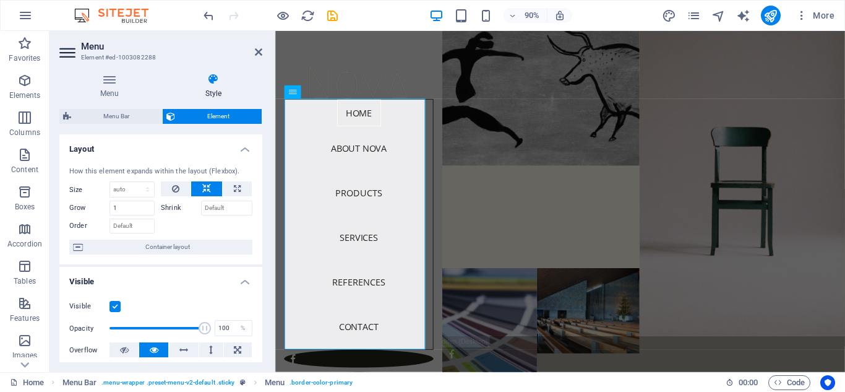
drag, startPoint x: 259, startPoint y: 191, endPoint x: 259, endPoint y: 212, distance: 21.7
click at [259, 212] on div "How this element expands within the layout (Flexbox). Size Default auto px % 1/…" at bounding box center [160, 211] width 203 height 108
drag, startPoint x: 259, startPoint y: 200, endPoint x: 259, endPoint y: 218, distance: 18.6
click at [259, 218] on div "How this element expands within the layout (Flexbox). Size Default auto px % 1/…" at bounding box center [160, 211] width 203 height 108
drag, startPoint x: 259, startPoint y: 197, endPoint x: 255, endPoint y: 213, distance: 17.1
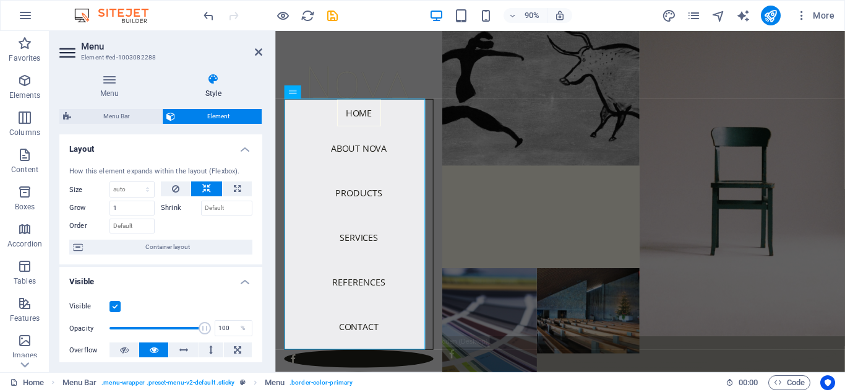
click at [255, 213] on div "How this element expands within the layout (Flexbox). Size Default auto px % 1/…" at bounding box center [160, 211] width 203 height 108
click at [212, 88] on h4 "Style" at bounding box center [214, 86] width 98 height 26
drag, startPoint x: 259, startPoint y: 199, endPoint x: 257, endPoint y: 210, distance: 11.3
click at [257, 210] on div "How this element expands within the layout (Flexbox). Size Default auto px % 1/…" at bounding box center [160, 211] width 203 height 108
click at [259, 208] on div "How this element expands within the layout (Flexbox). Size Default auto px % 1/…" at bounding box center [160, 211] width 203 height 108
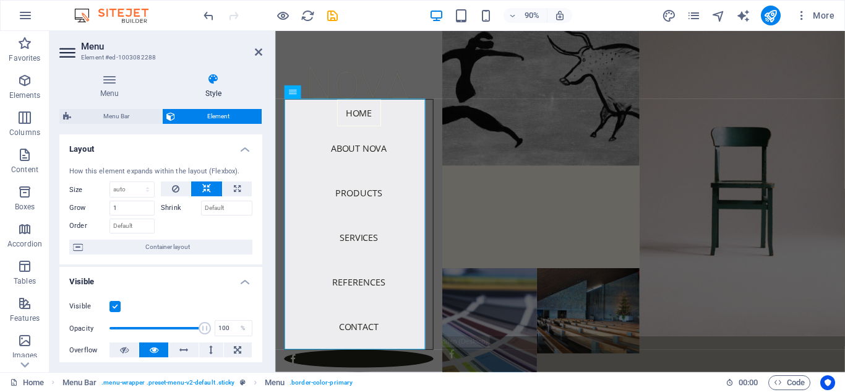
drag, startPoint x: 259, startPoint y: 208, endPoint x: 259, endPoint y: 217, distance: 8.7
click at [259, 217] on div "How this element expands within the layout (Flexbox). Size Default auto px % 1/…" at bounding box center [160, 211] width 203 height 108
click at [259, 204] on div "How this element expands within the layout (Flexbox). Size Default auto px % 1/…" at bounding box center [160, 211] width 203 height 108
drag, startPoint x: 259, startPoint y: 204, endPoint x: 260, endPoint y: 214, distance: 10.0
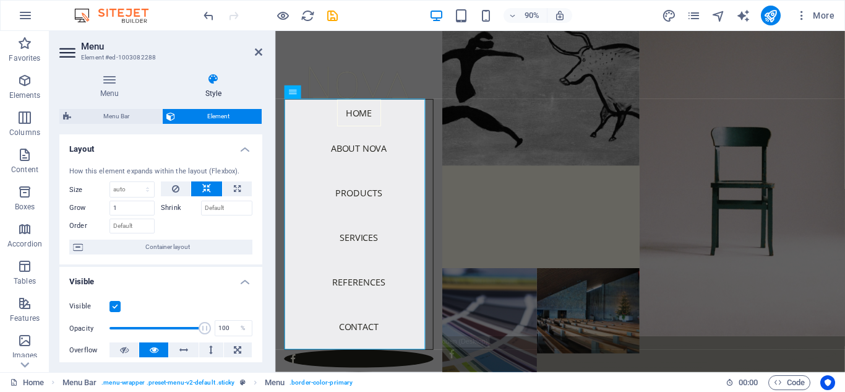
click at [260, 214] on div "Layout How this element expands within the layout (Flexbox). Size Default auto …" at bounding box center [160, 248] width 203 height 228
click at [259, 199] on div "How this element expands within the layout (Flexbox). Size Default auto px % 1/…" at bounding box center [160, 211] width 203 height 108
drag, startPoint x: 259, startPoint y: 199, endPoint x: 259, endPoint y: 207, distance: 8.1
click at [259, 207] on div "How this element expands within the layout (Flexbox). Size Default auto px % 1/…" at bounding box center [160, 211] width 203 height 108
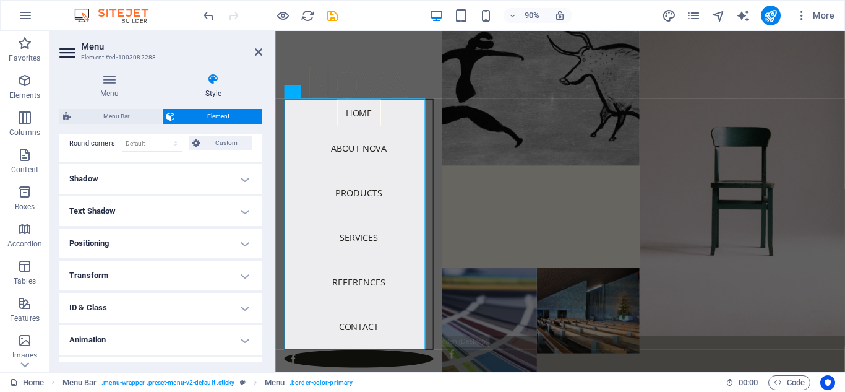
scroll to position [436, 0]
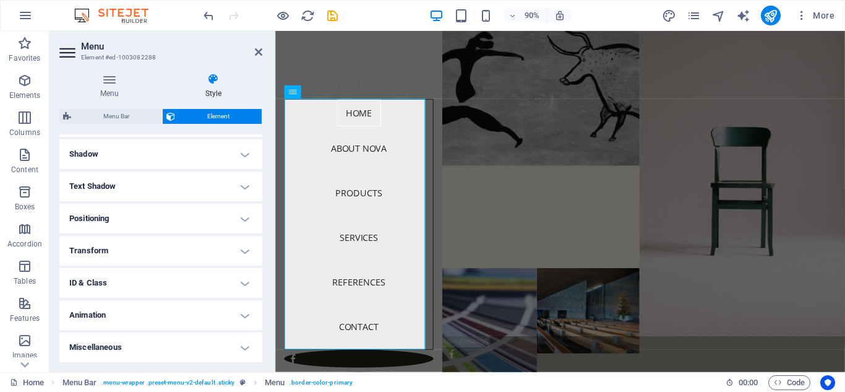
click at [283, 361] on div "Home About Nova Products Services References Contact Legal Notice | Privacy Menu" at bounding box center [368, 220] width 186 height 379
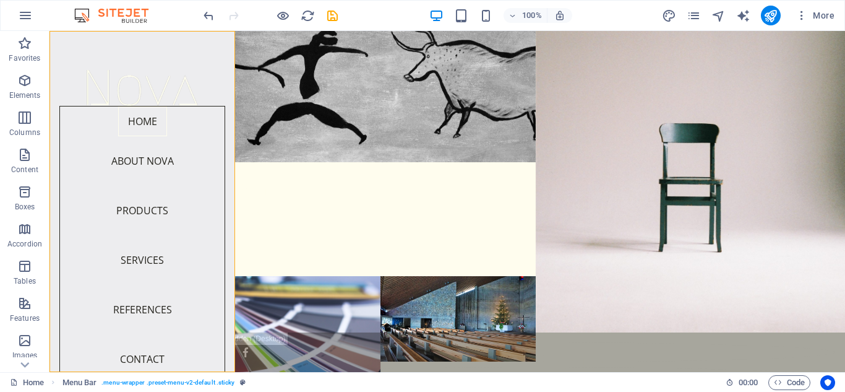
scroll to position [0, 0]
click at [109, 102] on icon at bounding box center [109, 99] width 7 height 13
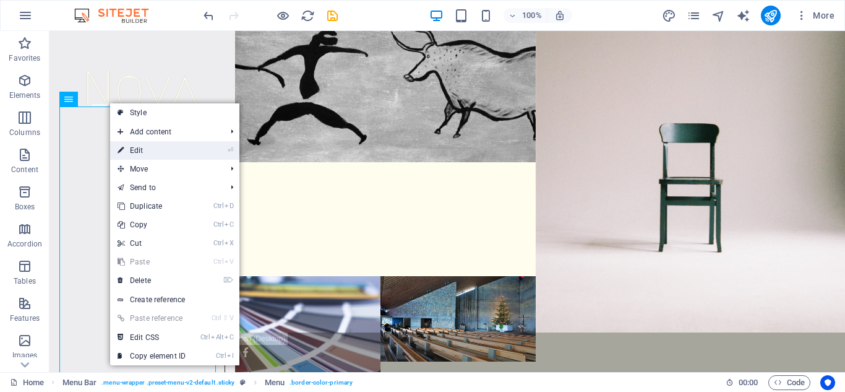
click at [140, 151] on link "⏎ Edit" at bounding box center [151, 150] width 83 height 19
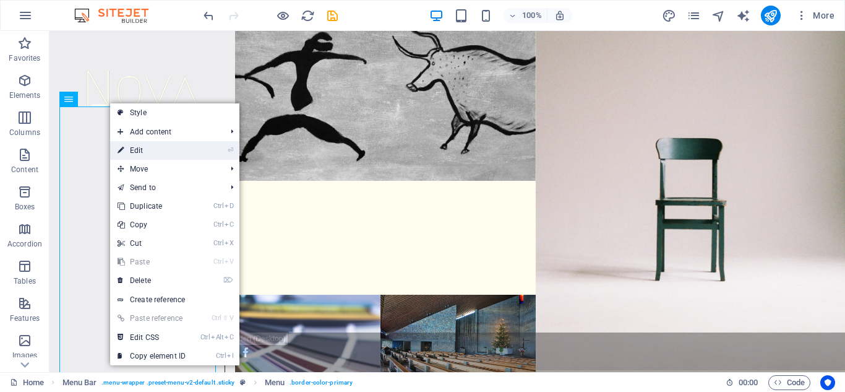
select select "px"
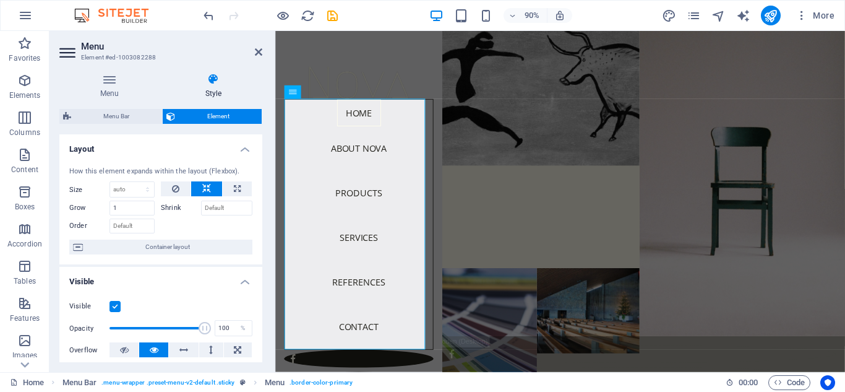
drag, startPoint x: 259, startPoint y: 205, endPoint x: 260, endPoint y: 199, distance: 6.3
click at [259, 215] on div "How this element expands within the layout (Flexbox). Size Default auto px % 1/…" at bounding box center [160, 211] width 203 height 108
drag, startPoint x: 259, startPoint y: 198, endPoint x: 261, endPoint y: 204, distance: 6.5
click at [259, 210] on div "How this element expands within the layout (Flexbox). Size Default auto px % 1/…" at bounding box center [160, 211] width 203 height 108
click at [259, 200] on div "How this element expands within the layout (Flexbox). Size Default auto px % 1/…" at bounding box center [160, 211] width 203 height 108
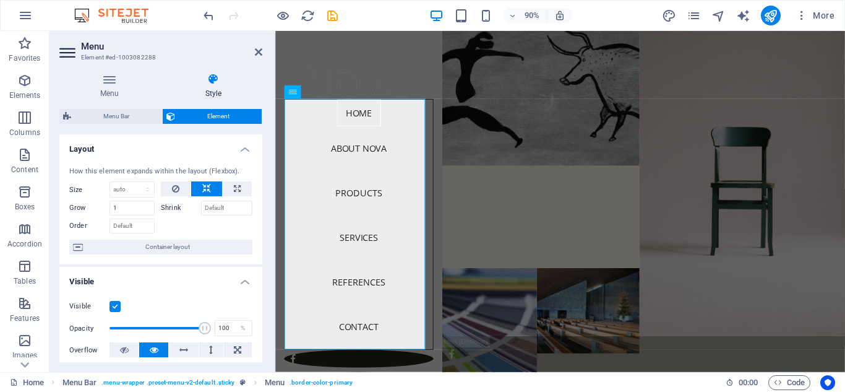
click at [259, 200] on div "How this element expands within the layout (Flexbox). Size Default auto px % 1/…" at bounding box center [160, 211] width 203 height 108
drag, startPoint x: 259, startPoint y: 200, endPoint x: 260, endPoint y: 212, distance: 11.9
click at [260, 213] on div "Layout How this element expands within the layout (Flexbox). Size Default auto …" at bounding box center [160, 248] width 203 height 228
click at [259, 204] on div "How this element expands within the layout (Flexbox). Size Default auto px % 1/…" at bounding box center [160, 211] width 203 height 108
drag, startPoint x: 259, startPoint y: 204, endPoint x: 260, endPoint y: 215, distance: 10.5
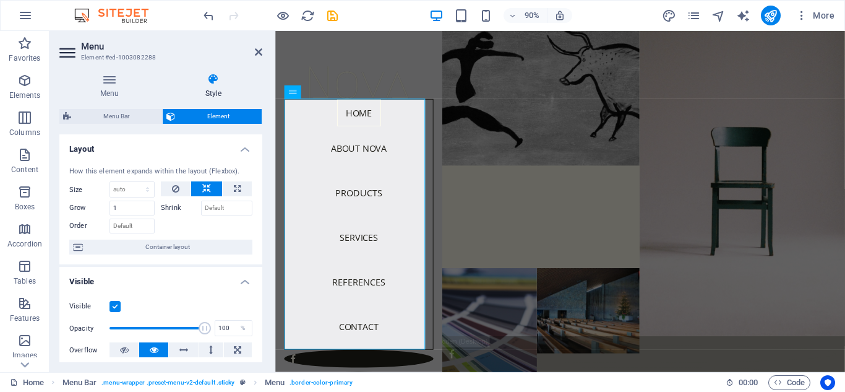
click at [260, 215] on div "Layout How this element expands within the layout (Flexbox). Size Default auto …" at bounding box center [160, 248] width 203 height 228
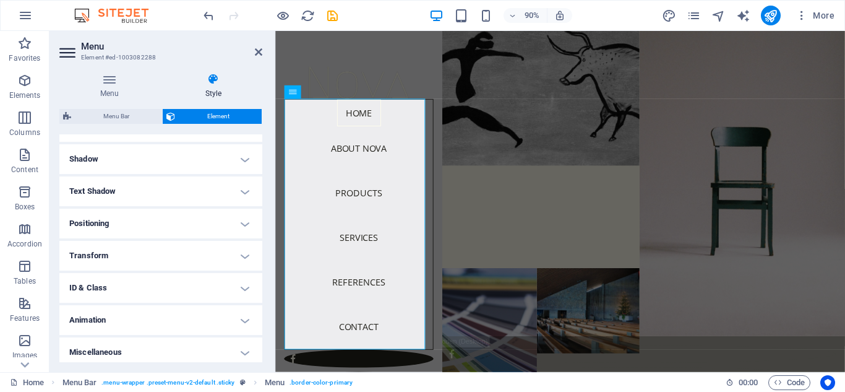
scroll to position [436, 0]
click at [241, 157] on h4 "Shadow" at bounding box center [160, 154] width 203 height 30
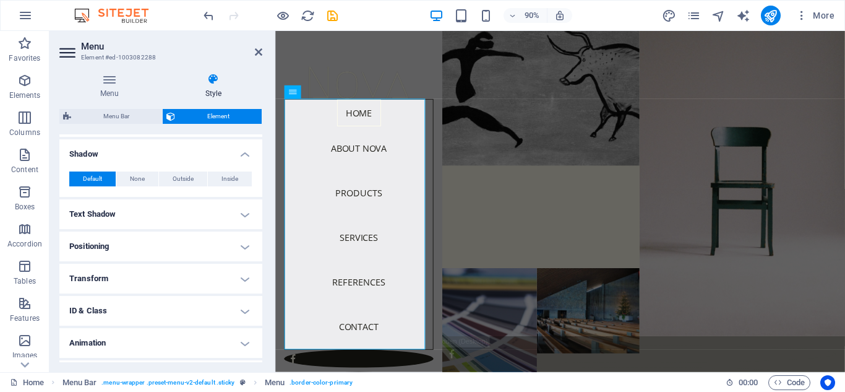
click at [244, 214] on h4 "Text Shadow" at bounding box center [160, 214] width 203 height 30
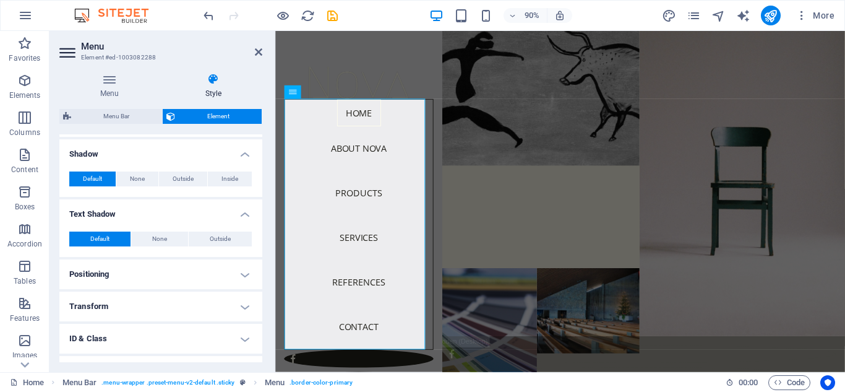
click at [247, 277] on h4 "Positioning" at bounding box center [160, 274] width 203 height 30
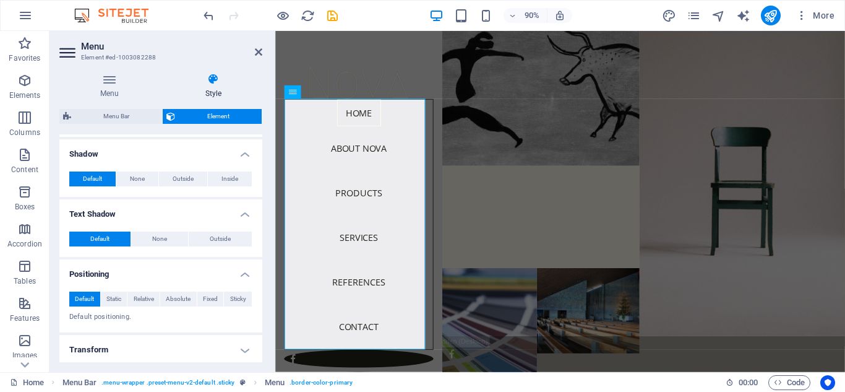
click at [246, 275] on h4 "Positioning" at bounding box center [160, 270] width 203 height 22
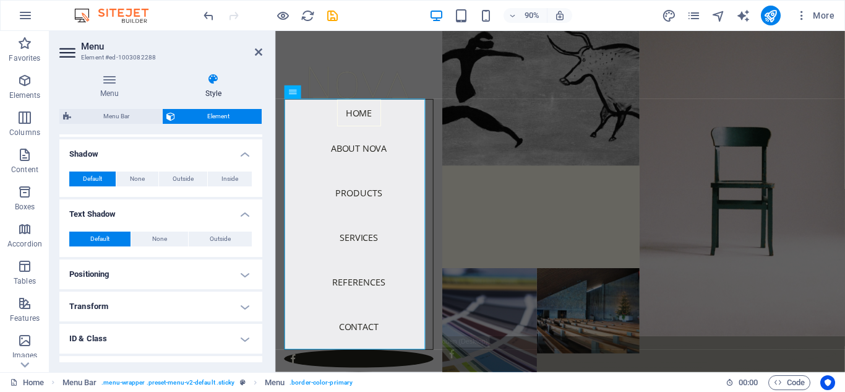
click at [243, 209] on h4 "Text Shadow" at bounding box center [160, 210] width 203 height 22
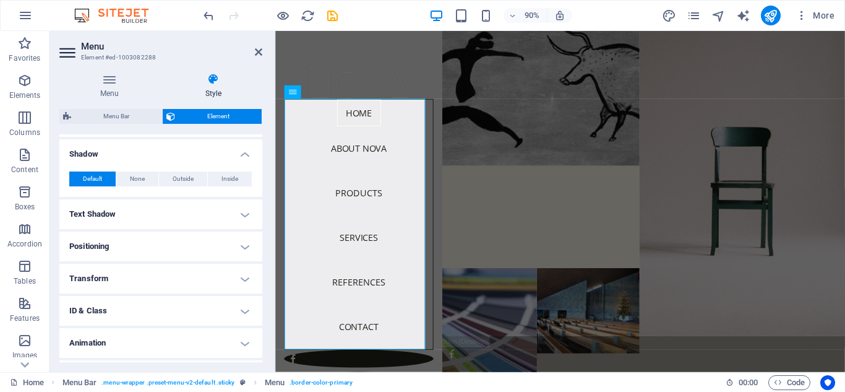
click at [247, 163] on div "Default None Outside Inside Color X offset 0 px rem vh vw Y offset 0 px rem vh …" at bounding box center [160, 178] width 203 height 35
click at [246, 156] on h4 "Shadow" at bounding box center [160, 150] width 203 height 22
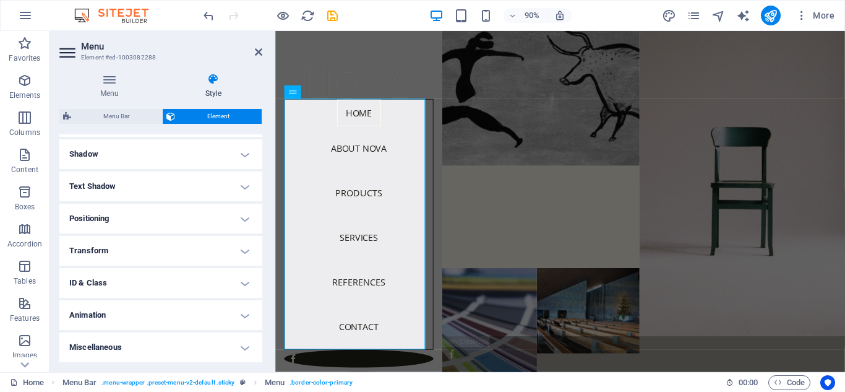
drag, startPoint x: 266, startPoint y: 292, endPoint x: 269, endPoint y: 256, distance: 36.0
click at [269, 256] on div "Menu Style Menu Auto Custom Menu is automatically generated based on the pages.…" at bounding box center [160, 217] width 223 height 309
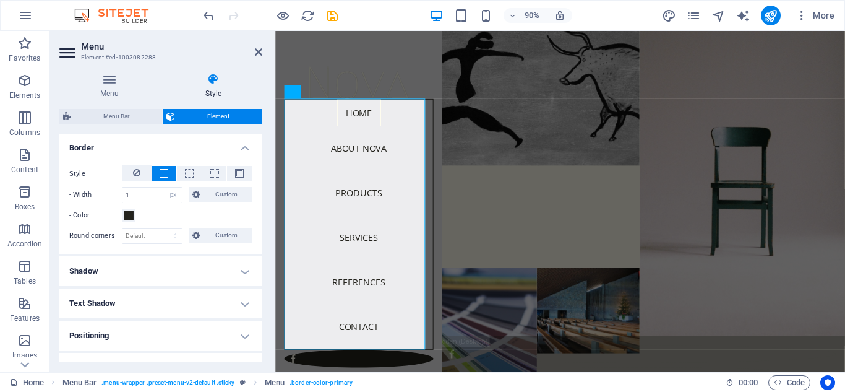
scroll to position [321, 0]
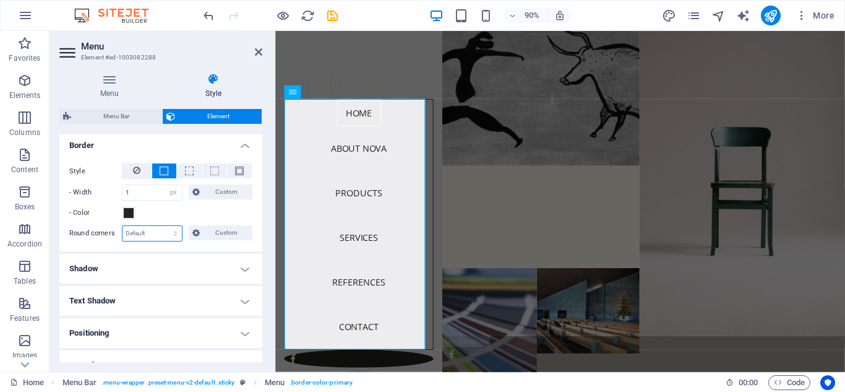
click at [179, 233] on select "Default px rem % vh vw Custom" at bounding box center [152, 233] width 59 height 15
select select "px"
click at [163, 226] on select "Default px rem % vh vw Custom" at bounding box center [152, 233] width 59 height 15
type input "3"
click at [194, 214] on div "- Color" at bounding box center [160, 212] width 183 height 15
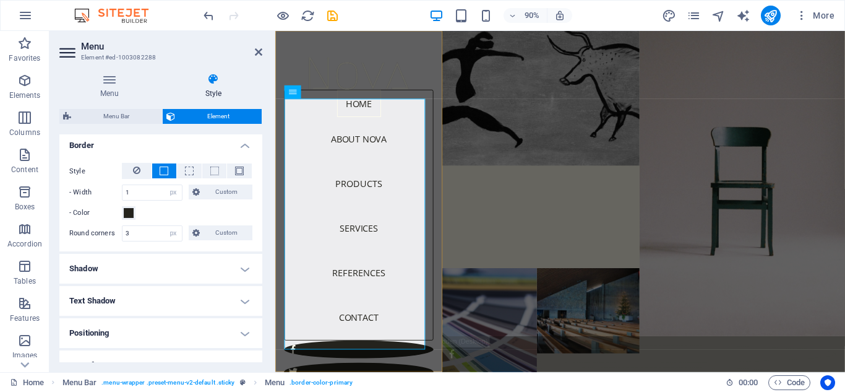
scroll to position [0, 0]
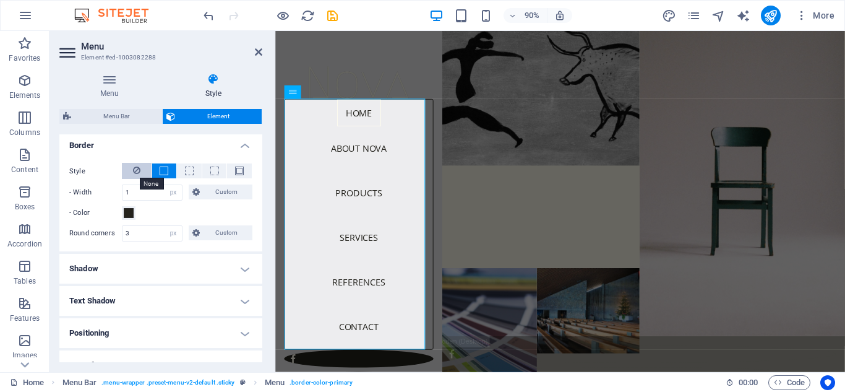
click at [134, 171] on icon at bounding box center [136, 170] width 7 height 15
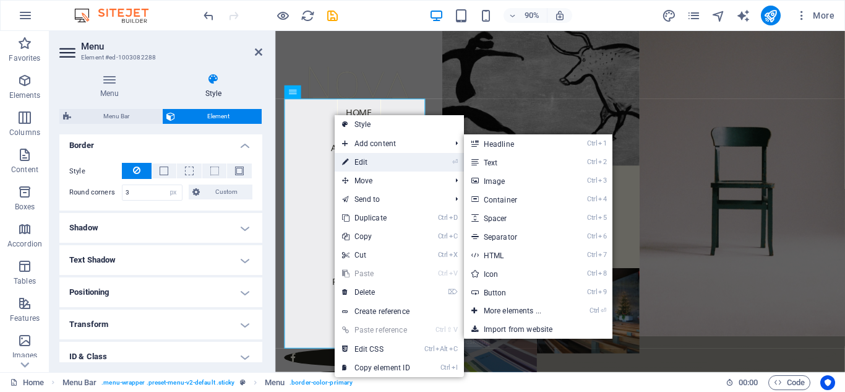
click at [368, 165] on link "⏎ Edit" at bounding box center [376, 162] width 83 height 19
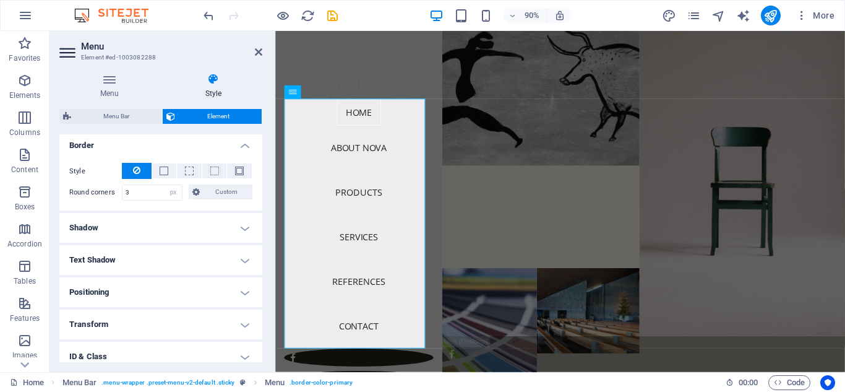
click at [238, 333] on h4 "Transform" at bounding box center [160, 324] width 203 height 30
drag, startPoint x: 259, startPoint y: 301, endPoint x: 260, endPoint y: 320, distance: 19.2
click at [260, 320] on div "Layout How this element expands within the layout (Flexbox). Size Default auto …" at bounding box center [160, 248] width 203 height 228
drag, startPoint x: 263, startPoint y: 294, endPoint x: 262, endPoint y: 306, distance: 11.8
click at [262, 306] on div "Menu Style Menu Auto Custom Menu is automatically generated based on the pages.…" at bounding box center [160, 217] width 223 height 309
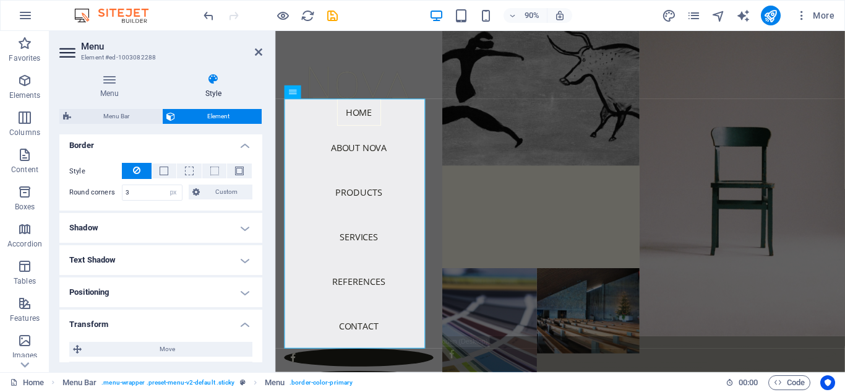
scroll to position [317, 0]
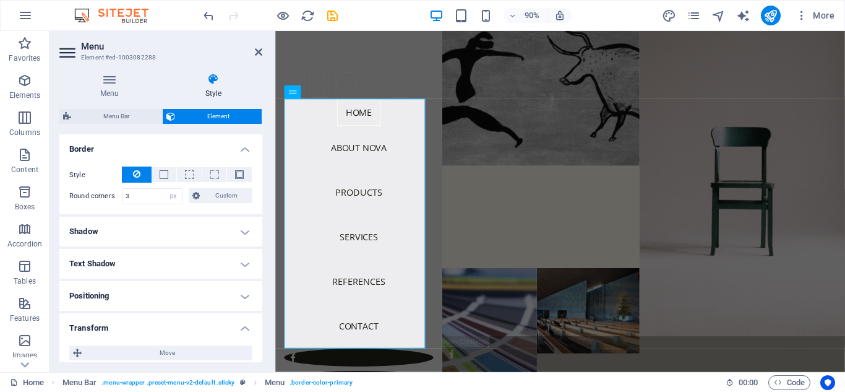
drag, startPoint x: 263, startPoint y: 298, endPoint x: 263, endPoint y: 306, distance: 8.0
click at [263, 306] on div "Menu Style Menu Auto Custom Menu is automatically generated based on the pages.…" at bounding box center [160, 217] width 223 height 309
click at [262, 301] on div "Menu Style Menu Auto Custom Menu is automatically generated based on the pages.…" at bounding box center [160, 217] width 223 height 309
drag, startPoint x: 262, startPoint y: 301, endPoint x: 262, endPoint y: 314, distance: 13.0
click at [262, 314] on div "Menu Style Menu Auto Custom Menu is automatically generated based on the pages.…" at bounding box center [160, 217] width 223 height 309
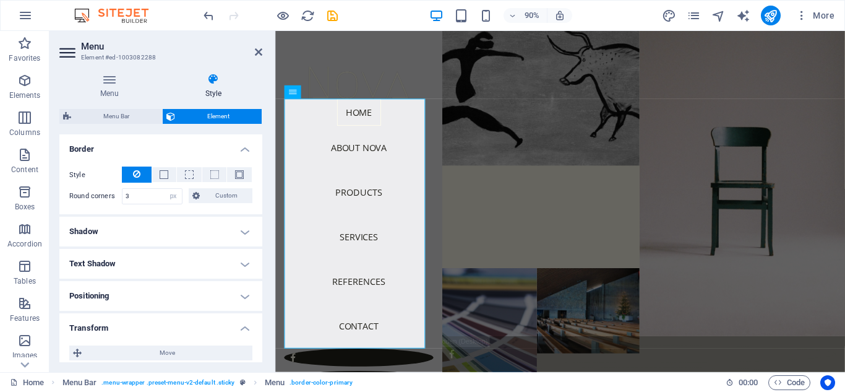
click at [262, 314] on div "Menu Style Menu Auto Custom Menu is automatically generated based on the pages.…" at bounding box center [160, 217] width 223 height 309
click at [244, 233] on h4 "Shadow" at bounding box center [160, 232] width 203 height 30
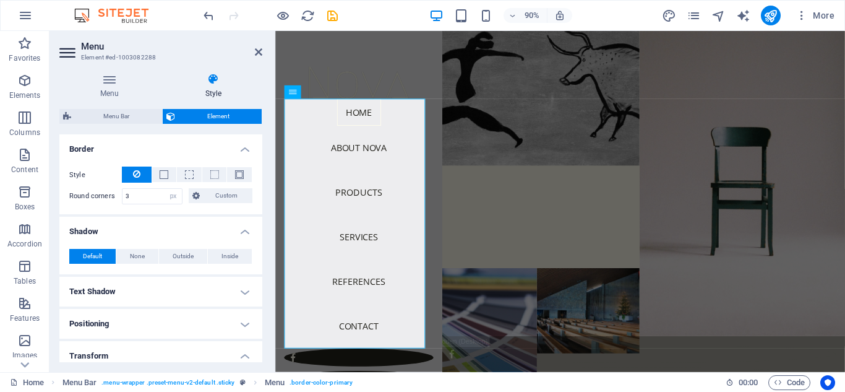
click at [244, 233] on h4 "Shadow" at bounding box center [160, 228] width 203 height 22
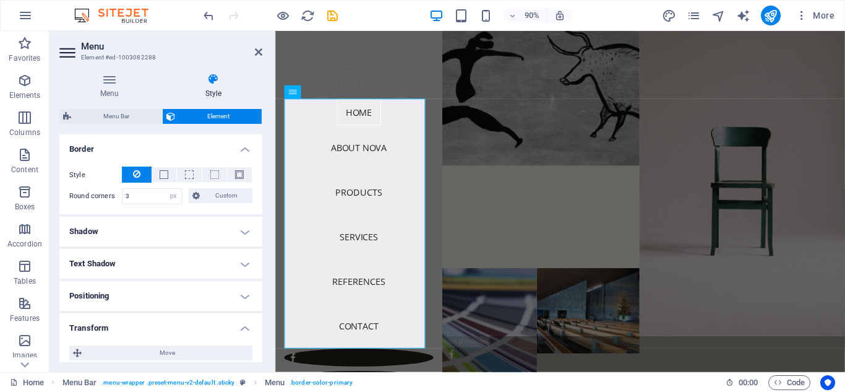
drag, startPoint x: 262, startPoint y: 265, endPoint x: 262, endPoint y: 297, distance: 31.6
click at [262, 297] on div "Menu Style Menu Auto Custom Menu is automatically generated based on the pages.…" at bounding box center [160, 217] width 223 height 309
drag, startPoint x: 259, startPoint y: 286, endPoint x: 260, endPoint y: 306, distance: 20.5
click at [260, 306] on div "Layout How this element expands within the layout (Flexbox). Size Default auto …" at bounding box center [160, 248] width 203 height 228
click at [259, 297] on h4 "Positioning" at bounding box center [160, 296] width 203 height 30
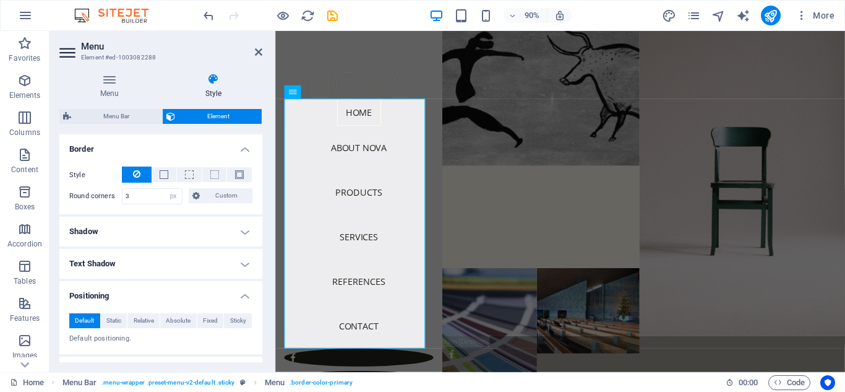
drag, startPoint x: 259, startPoint y: 297, endPoint x: 265, endPoint y: 317, distance: 20.9
click at [265, 317] on div "Menu Style Menu Auto Custom Menu is automatically generated based on the pages.…" at bounding box center [160, 217] width 223 height 309
drag, startPoint x: 216, startPoint y: 291, endPoint x: 214, endPoint y: 270, distance: 20.5
click at [214, 270] on ul "Layout How this element expands within the layout (Flexbox). Size Default auto …" at bounding box center [160, 193] width 203 height 752
click at [261, 283] on div "Layout How this element expands within the layout (Flexbox). Size Default auto …" at bounding box center [160, 248] width 203 height 228
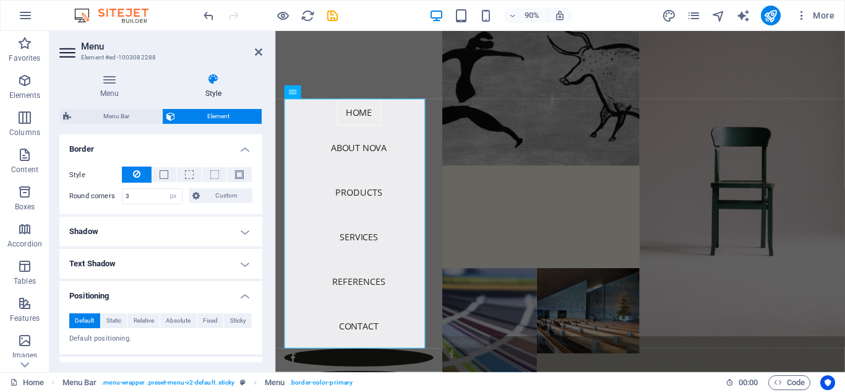
drag, startPoint x: 264, startPoint y: 242, endPoint x: 262, endPoint y: 254, distance: 11.9
click at [262, 254] on div "Menu Style Menu Auto Custom Menu is automatically generated based on the pages.…" at bounding box center [160, 217] width 223 height 309
click at [263, 248] on div "Menu Style Menu Auto Custom Menu is automatically generated based on the pages.…" at bounding box center [160, 217] width 223 height 309
drag, startPoint x: 262, startPoint y: 247, endPoint x: 259, endPoint y: 286, distance: 38.5
click at [259, 286] on div "Menu Style Menu Auto Custom Menu is automatically generated based on the pages.…" at bounding box center [160, 217] width 223 height 309
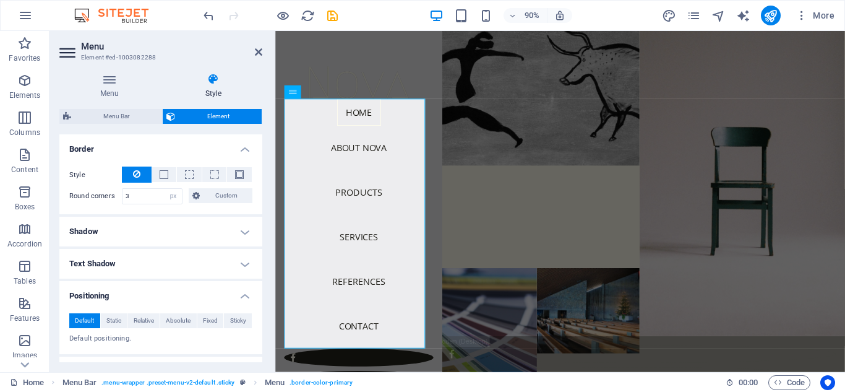
click at [259, 286] on h4 "Positioning" at bounding box center [160, 292] width 203 height 22
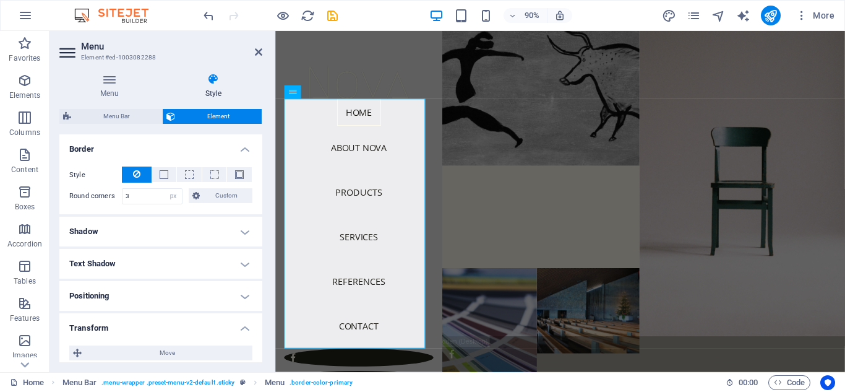
click at [244, 331] on h4 "Transform" at bounding box center [160, 324] width 203 height 22
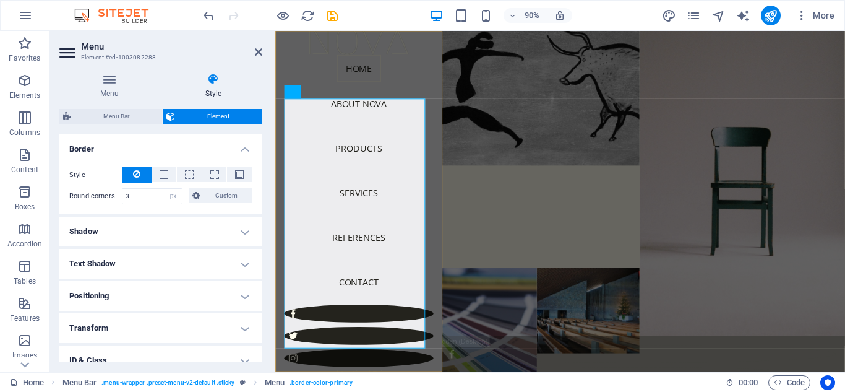
scroll to position [0, 0]
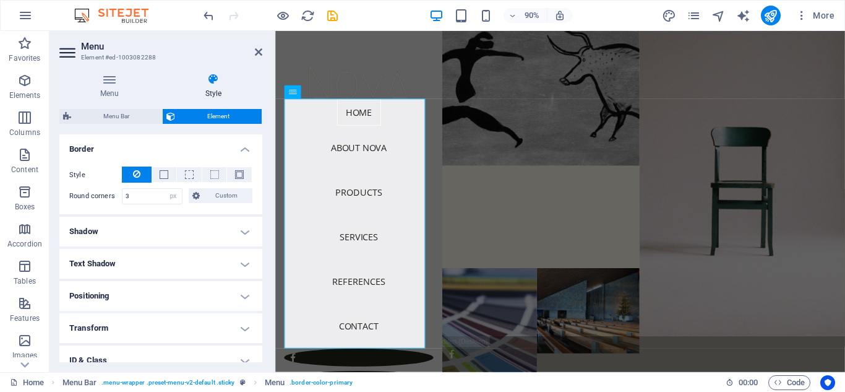
click at [244, 151] on h4 "Border" at bounding box center [160, 145] width 203 height 22
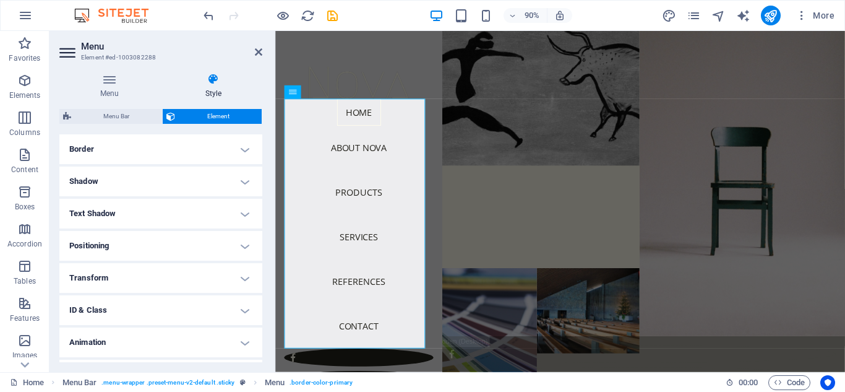
click at [235, 341] on h4 "Animation" at bounding box center [160, 342] width 203 height 30
drag, startPoint x: 202, startPoint y: 337, endPoint x: 199, endPoint y: 268, distance: 68.7
click at [198, 269] on ul "Layout How this element expands within the layout (Flexbox). Size Default auto …" at bounding box center [160, 123] width 203 height 613
click at [260, 293] on div "Layout How this element expands within the layout (Flexbox). Size Default auto …" at bounding box center [160, 248] width 203 height 228
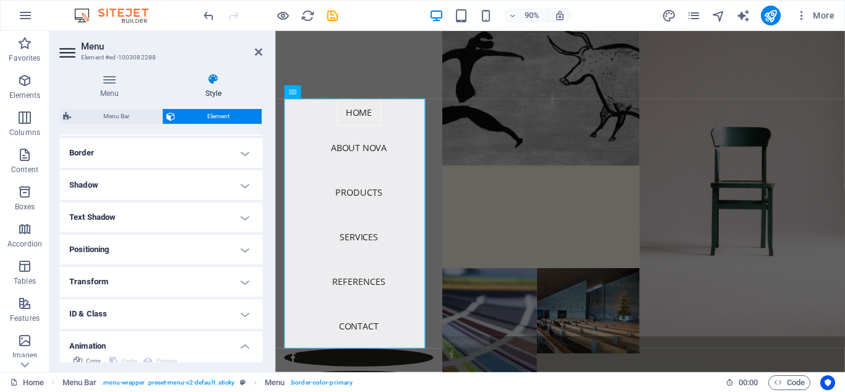
click at [259, 291] on h4 "Transform" at bounding box center [160, 282] width 203 height 30
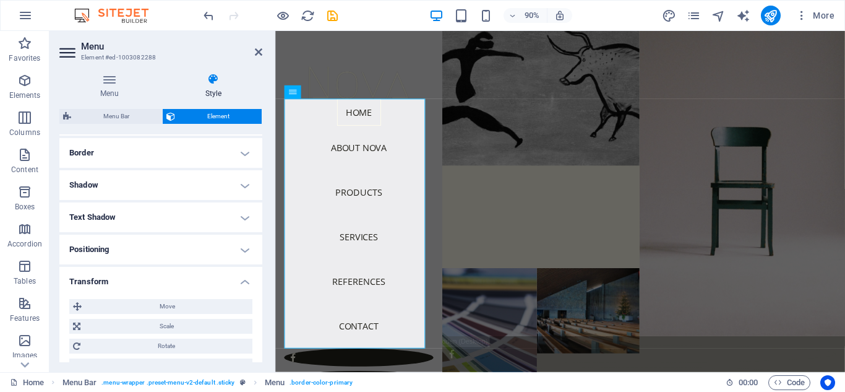
click at [259, 291] on div "Move X offset 0 px rem % em vh vw Y offset 0 px rem % em vh vw Scale Zoom 100 %…" at bounding box center [160, 336] width 203 height 94
click at [249, 286] on h4 "Transform" at bounding box center [160, 278] width 203 height 22
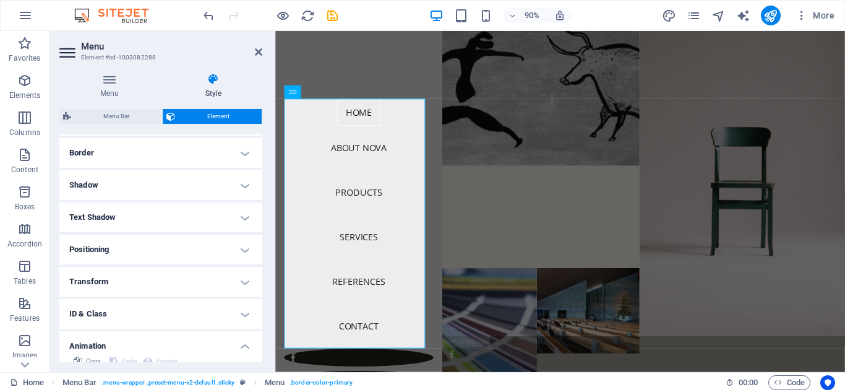
click at [259, 280] on h4 "Transform" at bounding box center [160, 282] width 203 height 30
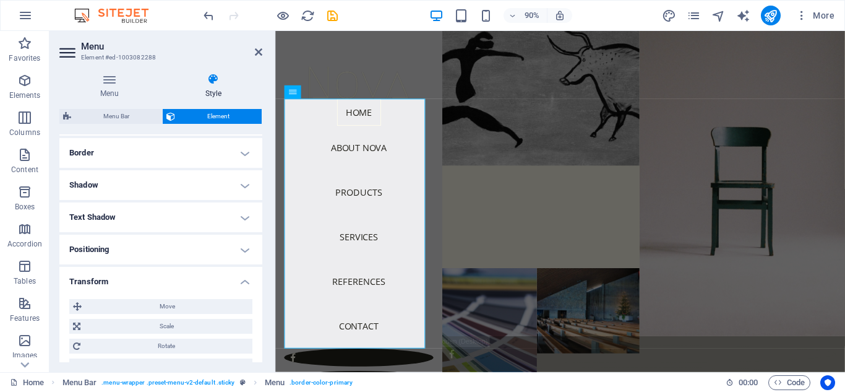
drag, startPoint x: 259, startPoint y: 280, endPoint x: 256, endPoint y: 222, distance: 58.3
click at [252, 220] on ul "Layout How this element expands within the layout (Flexbox). Size Default auto …" at bounding box center [160, 171] width 203 height 700
click at [262, 226] on div "Menu Style Menu Auto Custom Menu is automatically generated based on the pages.…" at bounding box center [160, 217] width 223 height 309
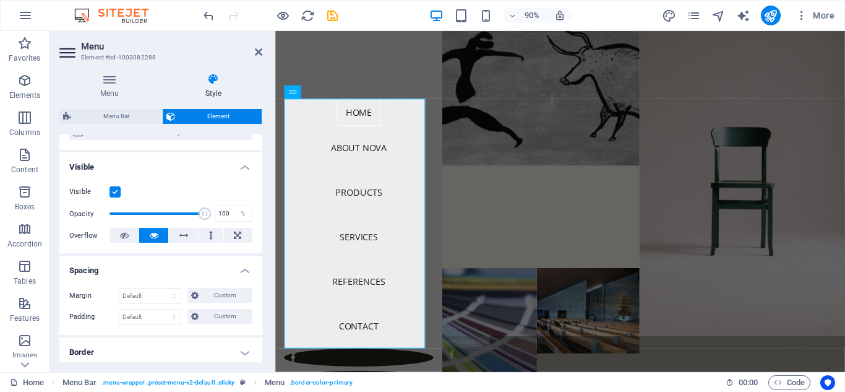
click at [262, 159] on div "Menu Style Menu Auto Custom Menu is automatically generated based on the pages.…" at bounding box center [160, 217] width 223 height 309
click at [262, 157] on div "Menu Style Menu Auto Custom Menu is automatically generated based on the pages.…" at bounding box center [160, 217] width 223 height 309
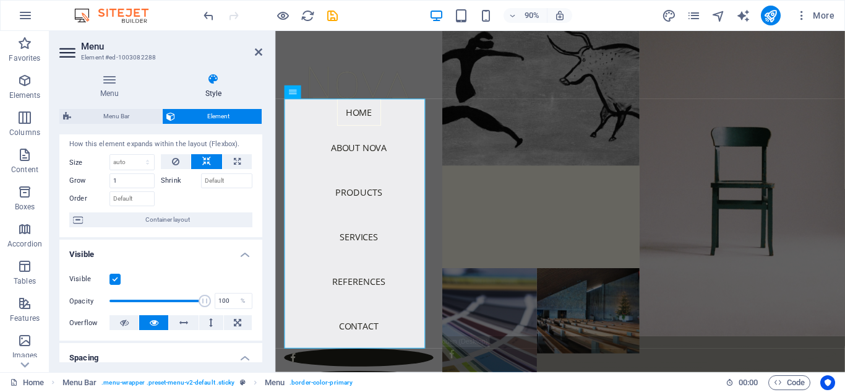
scroll to position [0, 0]
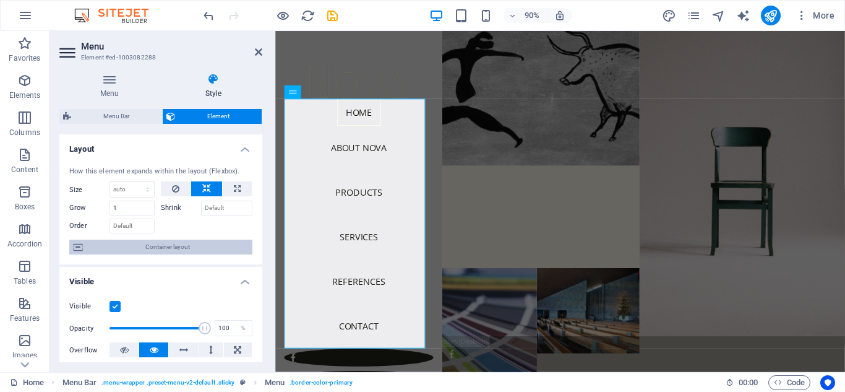
click at [186, 251] on span "Container layout" at bounding box center [168, 246] width 162 height 15
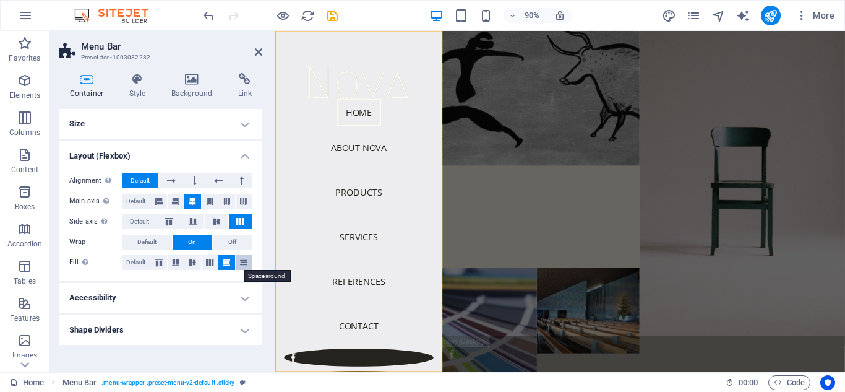
click at [244, 260] on icon at bounding box center [243, 262] width 15 height 7
click at [226, 265] on icon at bounding box center [226, 262] width 15 height 7
click at [157, 265] on icon at bounding box center [159, 262] width 15 height 7
click at [224, 265] on icon at bounding box center [226, 262] width 15 height 7
click at [137, 92] on h4 "Style" at bounding box center [140, 86] width 42 height 26
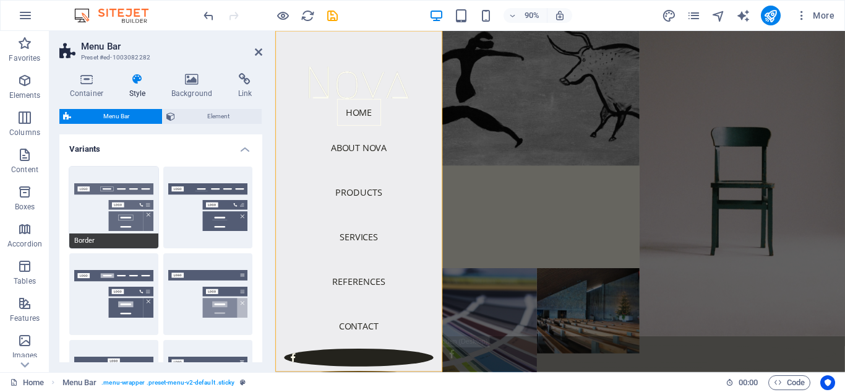
click at [131, 217] on button "Border" at bounding box center [113, 207] width 89 height 82
type input "1"
select select "rem"
type input "1"
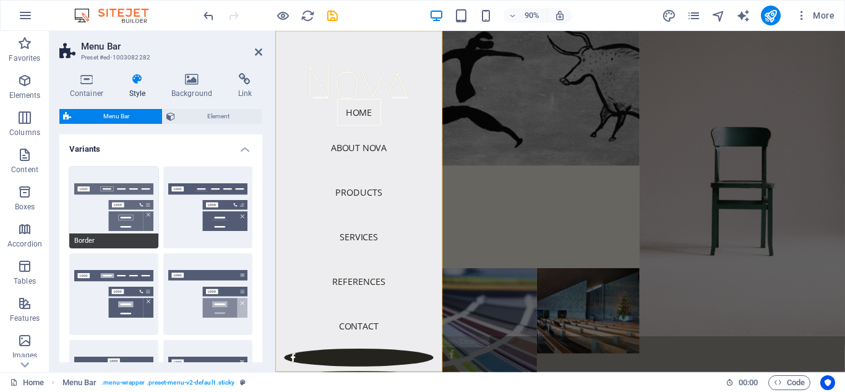
select select "hover_border"
type input "1"
type input "3"
type input "1"
select select "link-special-font"
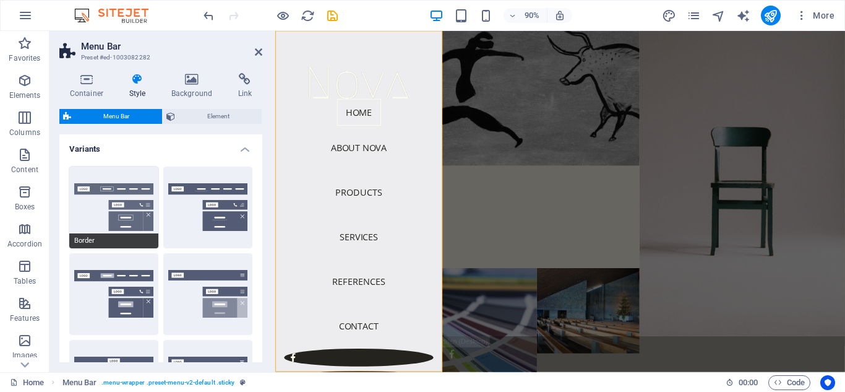
type input "1.1"
select select "rem"
select select
type input "1"
select select "DISABLED_OPTION_VALUE"
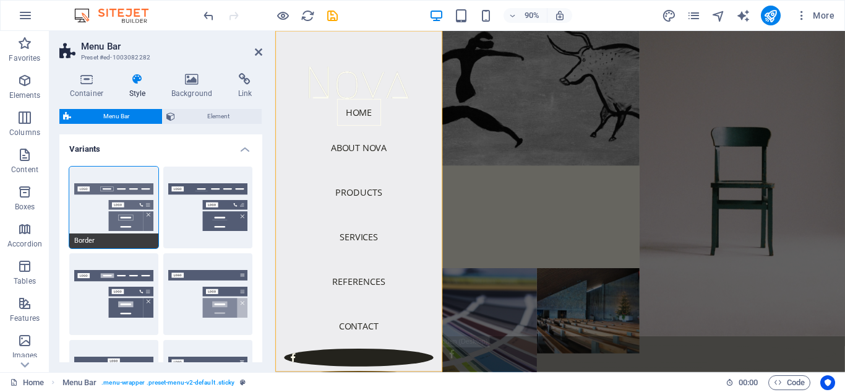
select select "300"
type input "976"
select select "px"
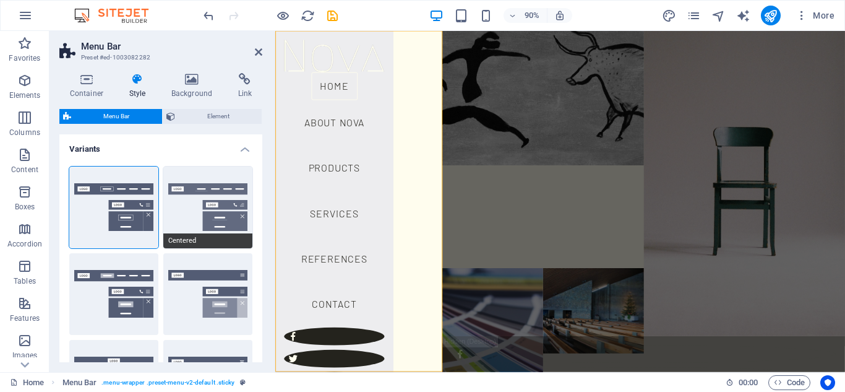
click at [191, 207] on button "Centered" at bounding box center [207, 207] width 89 height 82
select select "hover_border_bottom"
type input "1"
type input "0"
type input "2"
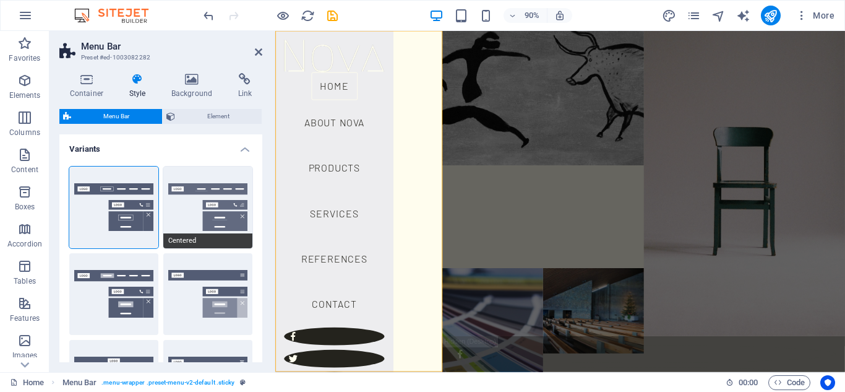
select select "DISABLED_OPTION_VALUE"
type input "0"
select select "link-special-font"
type input "1.5"
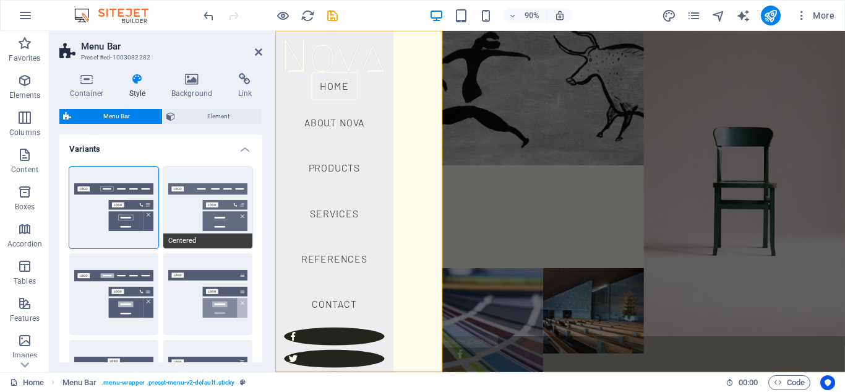
select select "rem"
select select
type input "2"
select select "DISABLED_OPTION_VALUE"
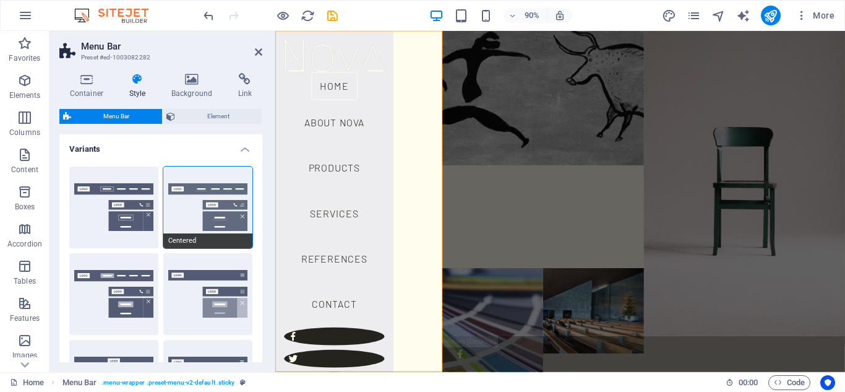
select select "300"
type input "976"
select select "px"
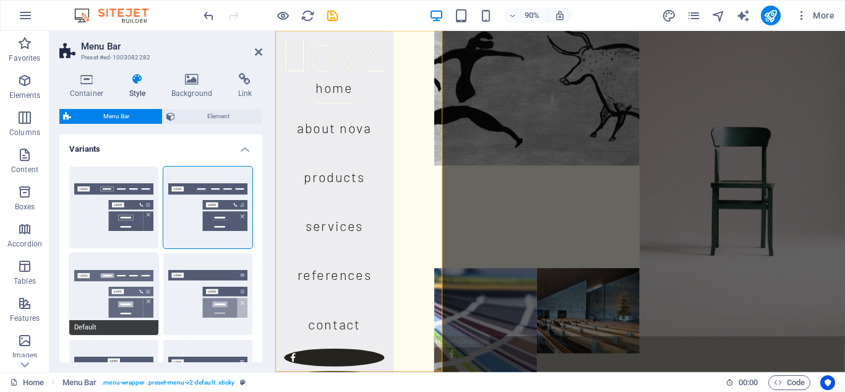
click at [123, 289] on button "Default" at bounding box center [113, 294] width 89 height 82
select select "hover_box_bottom"
type input "1"
select select "rem"
type input "1"
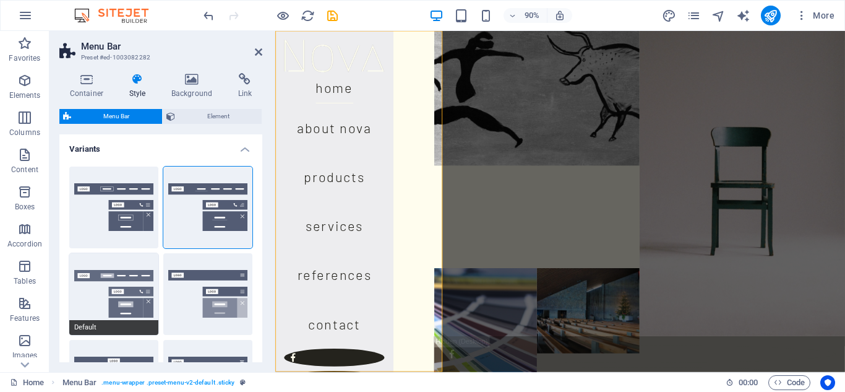
type input "1"
select select "link-default-font"
select select "px"
select select
type input "0"
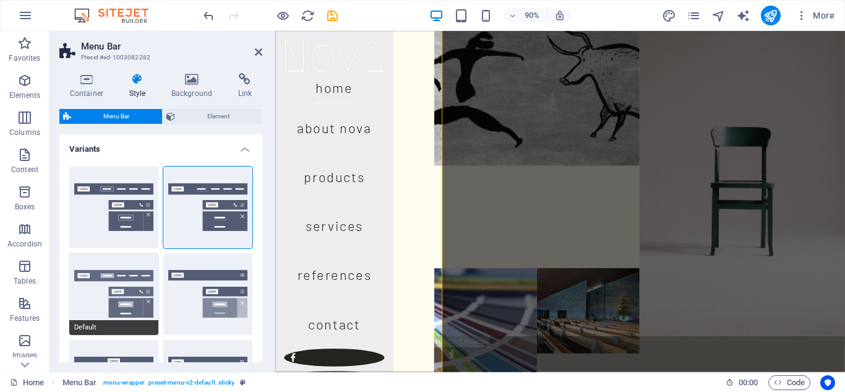
select select "DISABLED_OPTION_VALUE"
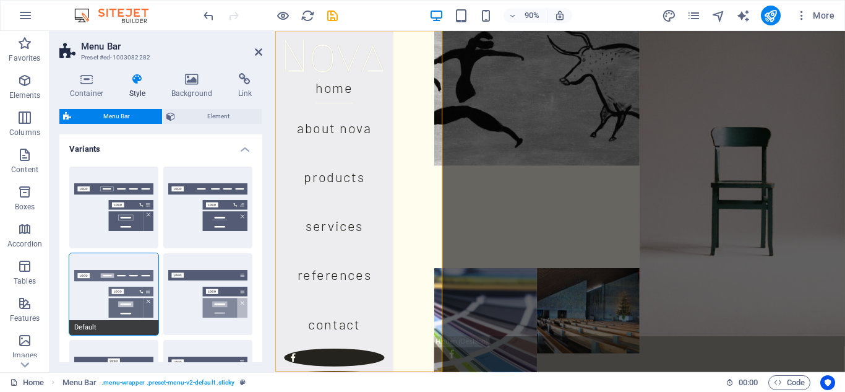
select select
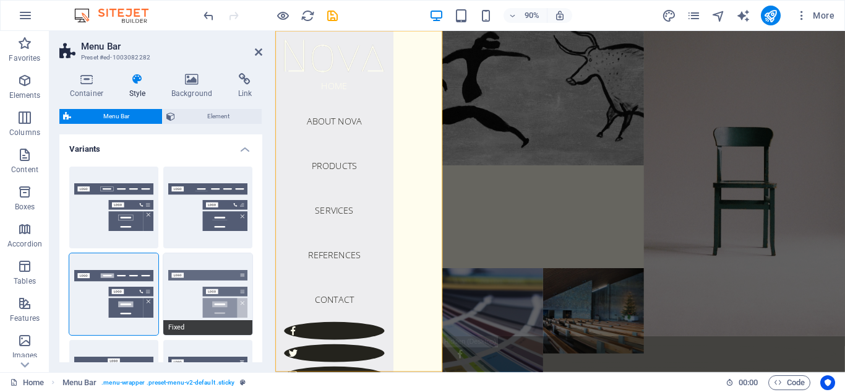
click at [203, 291] on button "Fixed" at bounding box center [207, 294] width 89 height 82
select select "link-special-font"
type input "1.5"
select select "rem"
select select "700"
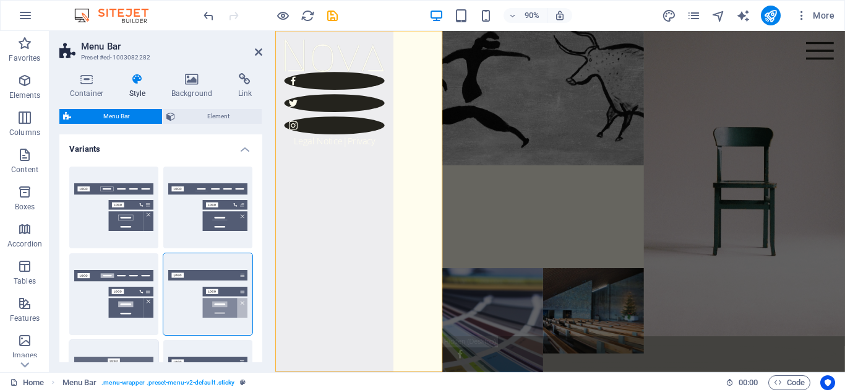
click at [141, 353] on button "Loki" at bounding box center [113, 381] width 89 height 82
type input "0"
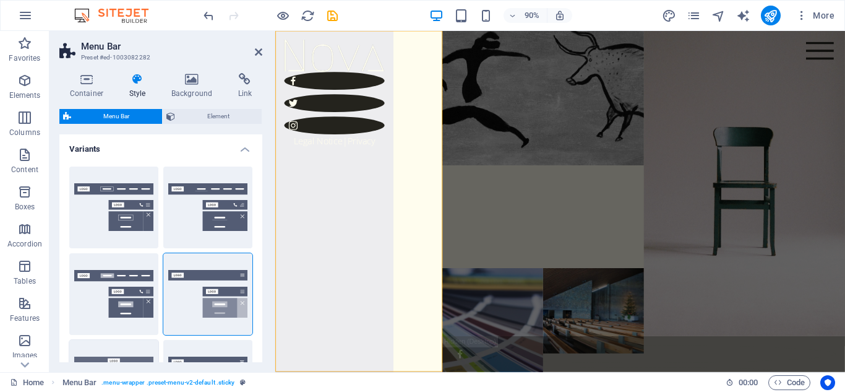
type input "0"
select select "DISABLED_OPTION_VALUE"
type input "2"
type input "1"
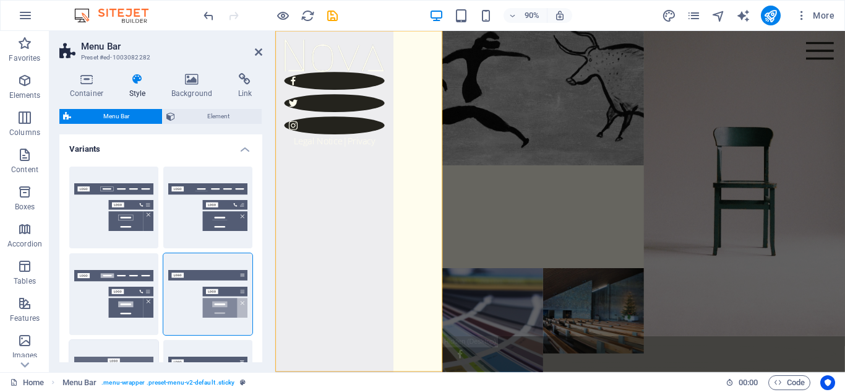
type input "1"
select select "link-default-font"
select select "px"
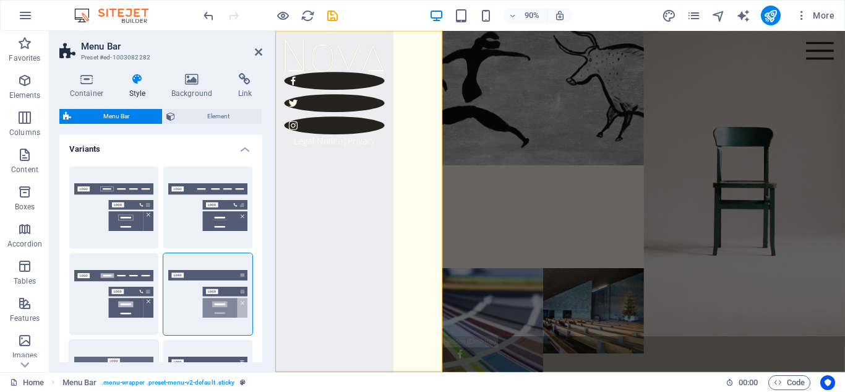
select select
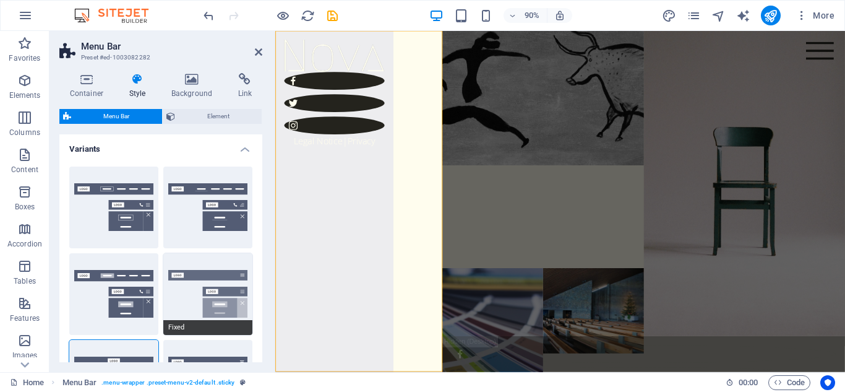
type input "16"
select select "300"
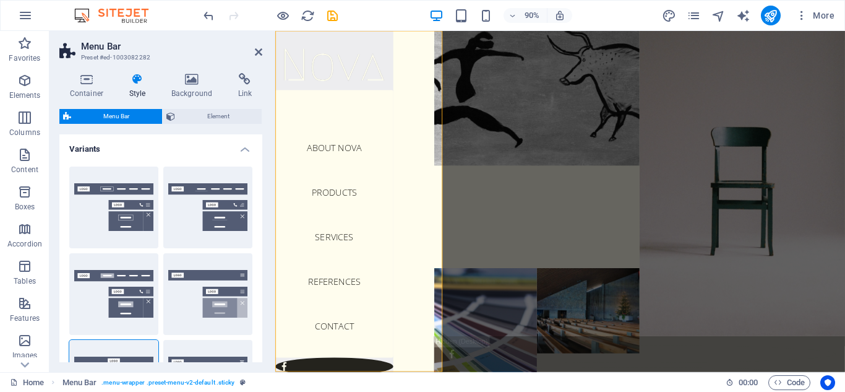
drag, startPoint x: 262, startPoint y: 155, endPoint x: 262, endPoint y: 181, distance: 26.0
click at [262, 181] on div "Container Style Background Link Size Height 100 Default px rem % vh vw Min. hei…" at bounding box center [160, 217] width 223 height 309
drag, startPoint x: 258, startPoint y: 162, endPoint x: 263, endPoint y: 189, distance: 27.1
click at [263, 189] on div "Container Style Background Link Size Height 100 Default px rem % vh vw Min. hei…" at bounding box center [160, 217] width 223 height 309
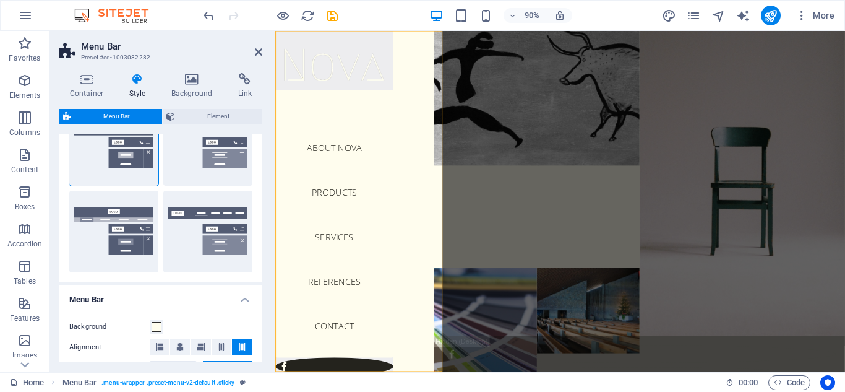
scroll to position [259, 0]
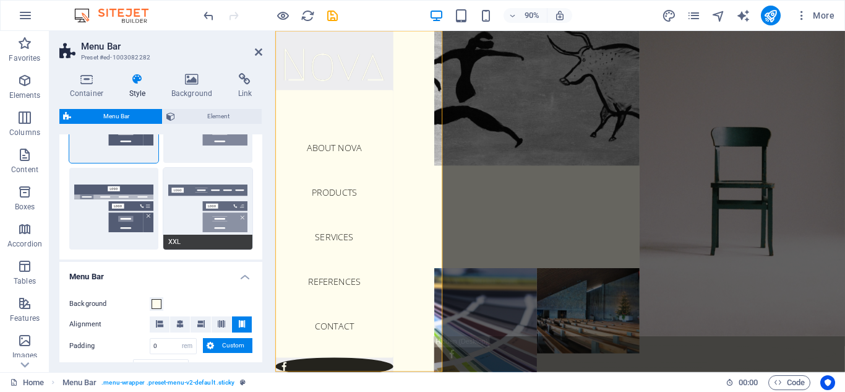
click at [207, 194] on button "XXL" at bounding box center [207, 209] width 89 height 82
type input "1"
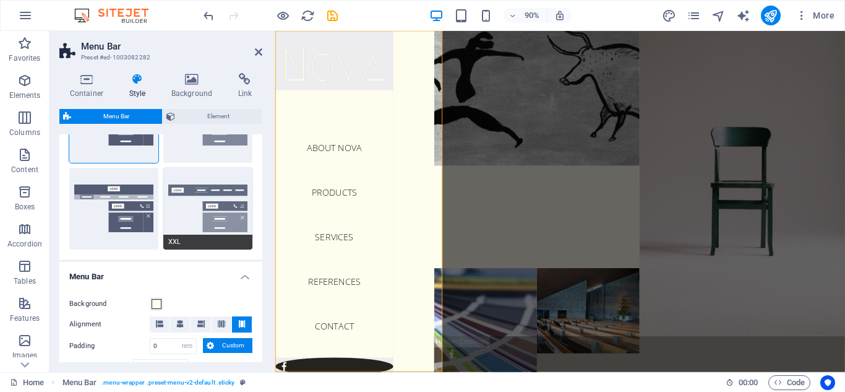
type input "1"
select select "hover_border_vertical"
type input "2"
type input "1.5"
type input "0.5"
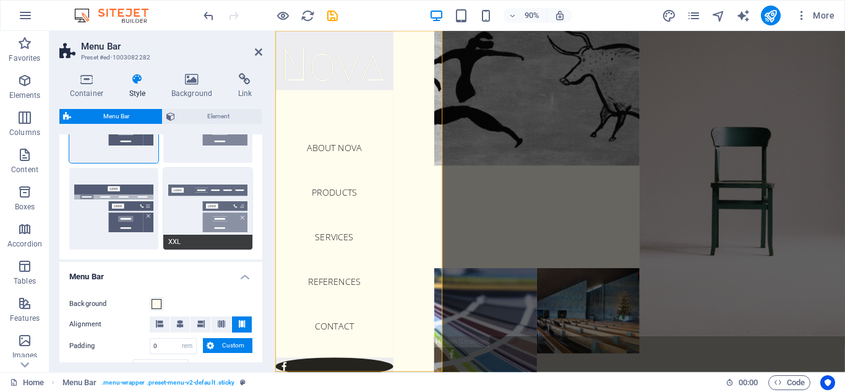
type input "0.5"
select select "link-special-font"
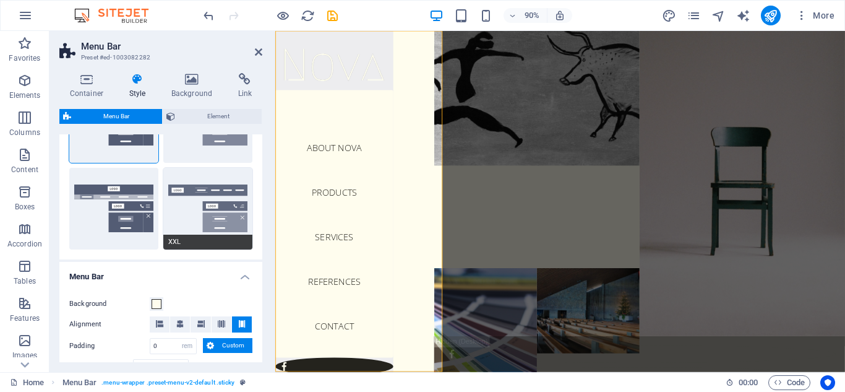
type input "1.8"
select select "rem"
select select "700"
type input "2"
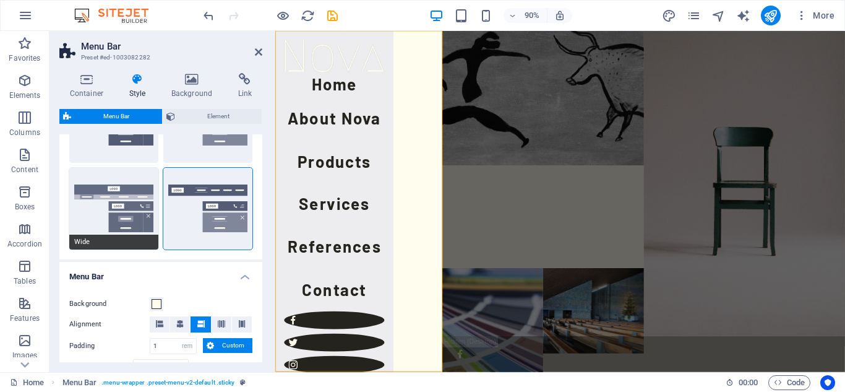
click at [123, 212] on button "Wide" at bounding box center [113, 209] width 89 height 82
type input "0"
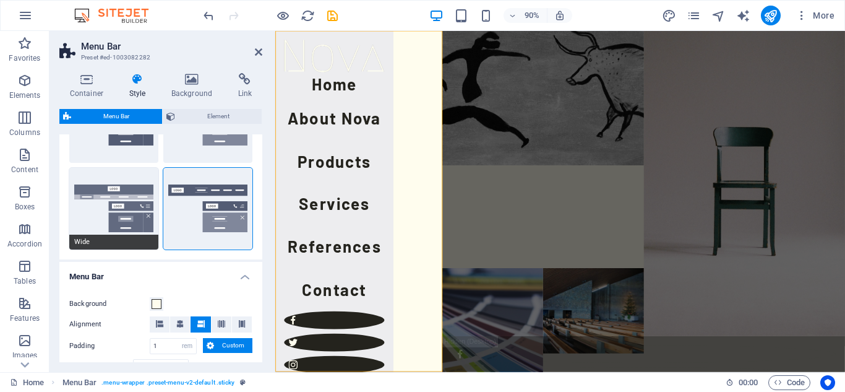
type input "0"
type input "2"
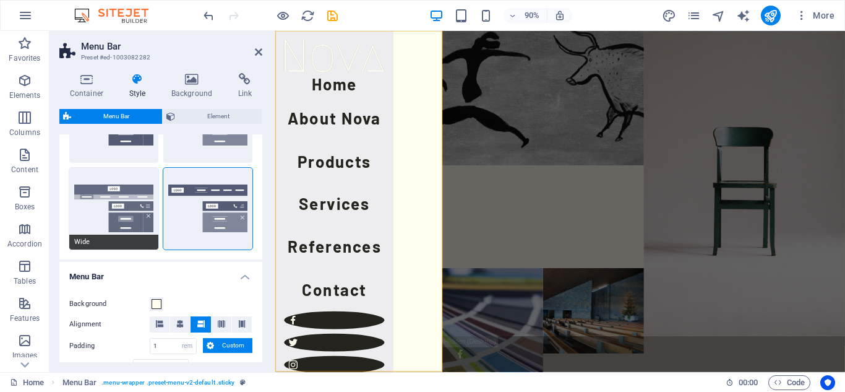
type input "2"
select select "hover_box_bottom"
type input "2"
type input "1"
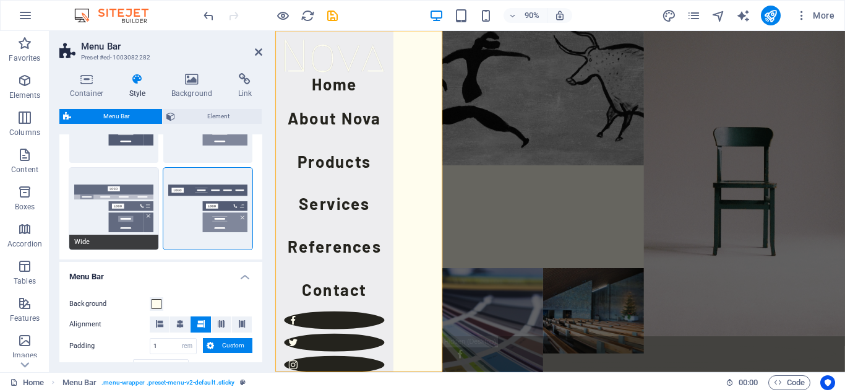
type input "1"
select select "link-default-font"
select select "px"
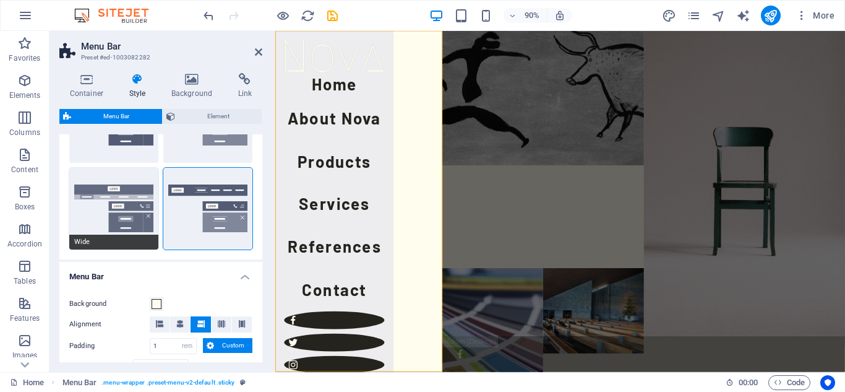
select select
type input "0"
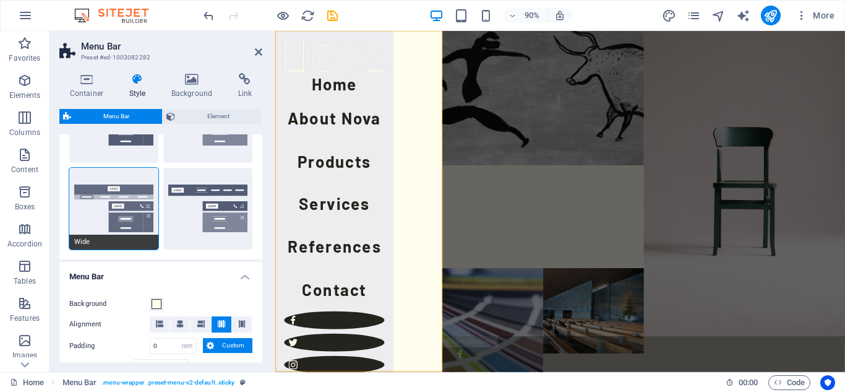
type input "16"
select select "300"
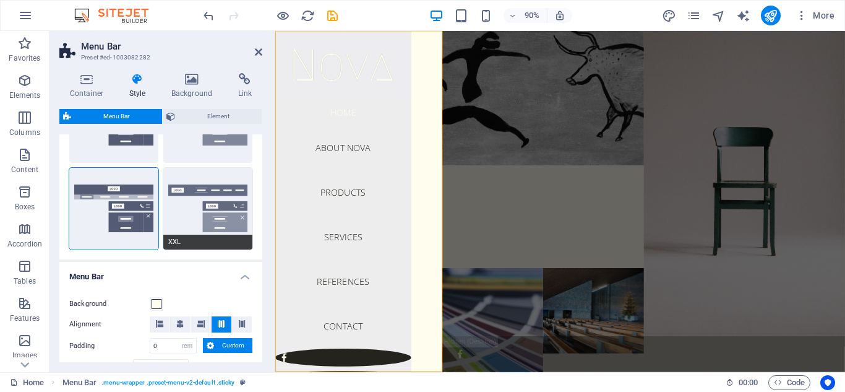
click at [223, 212] on button "XXL" at bounding box center [207, 209] width 89 height 82
type input "1"
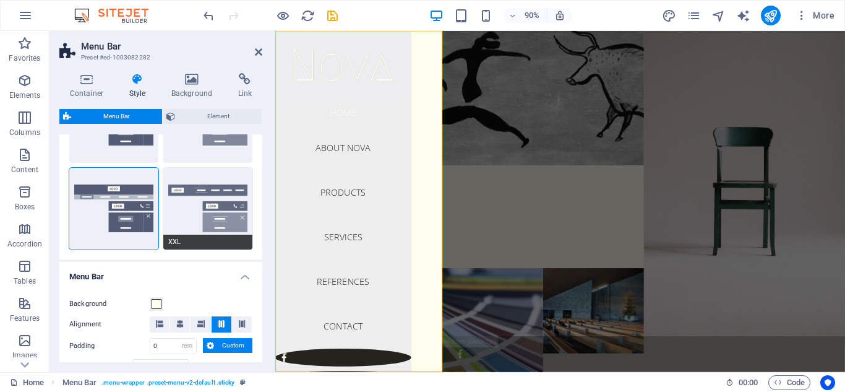
type input "1"
select select "hover_border_vertical"
type input "2"
type input "1.5"
type input "0.5"
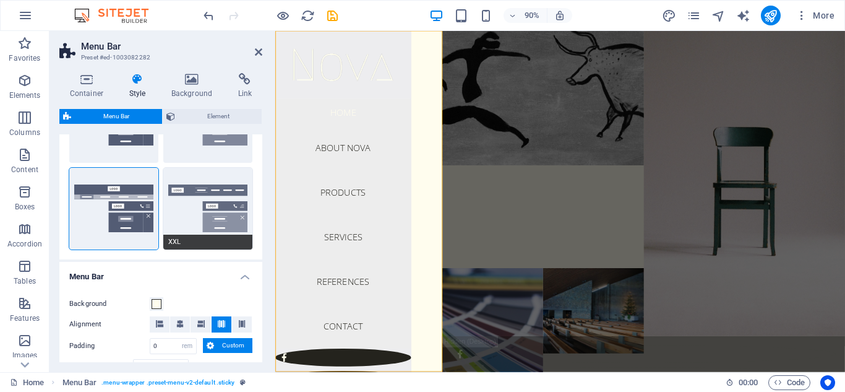
type input "0.5"
select select "link-special-font"
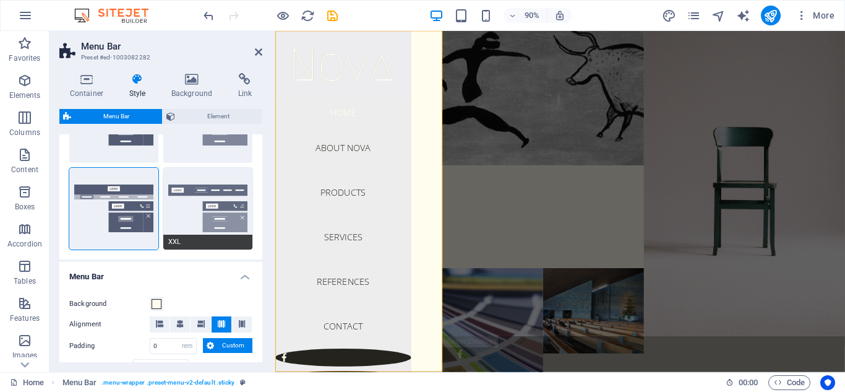
type input "1.8"
select select "rem"
select select "700"
type input "2"
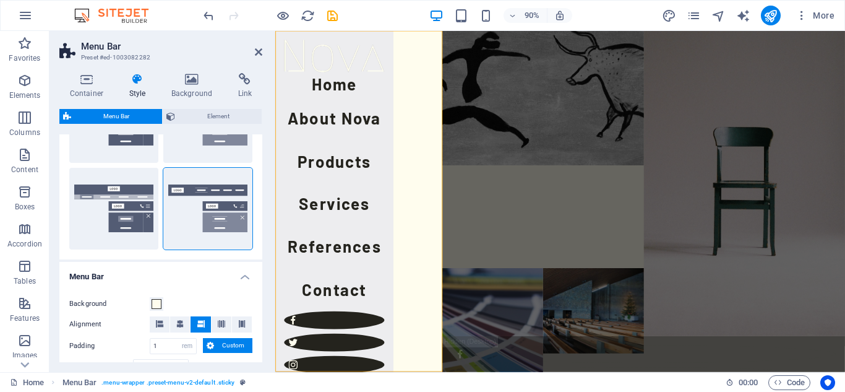
click at [259, 191] on div "Border Centered Default Fixed Loki Trigger Wide XXL" at bounding box center [160, 78] width 203 height 361
drag, startPoint x: 259, startPoint y: 191, endPoint x: 260, endPoint y: 153, distance: 38.4
click at [260, 153] on div "Variants Border Centered Default Fixed Loki Trigger Wide XXL Menu Bar Backgroun…" at bounding box center [160, 248] width 203 height 228
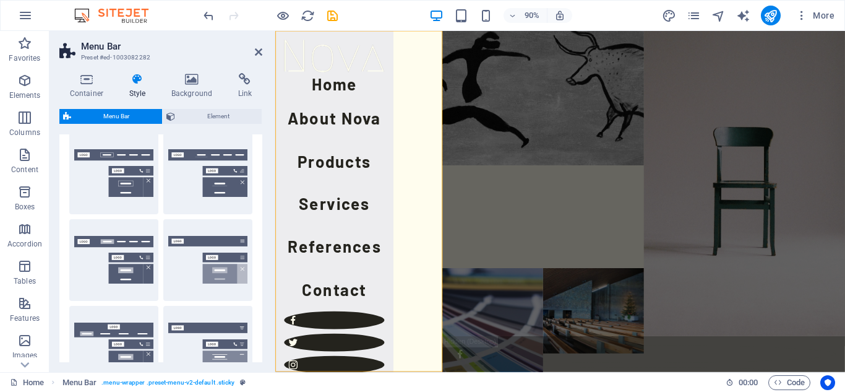
scroll to position [0, 0]
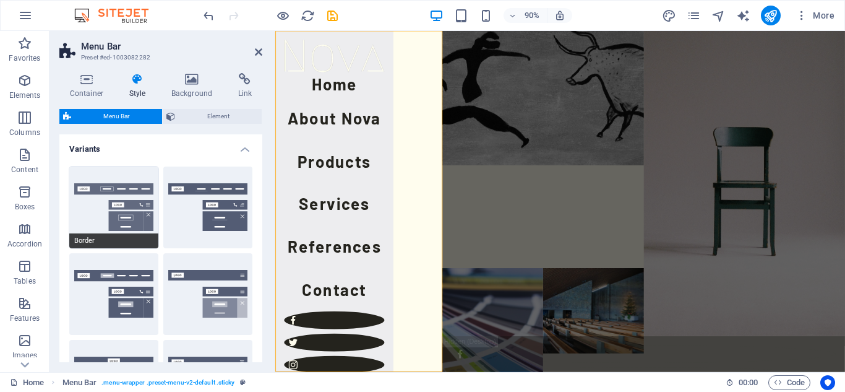
click at [116, 197] on button "Border" at bounding box center [113, 207] width 89 height 82
select select "hover_border"
type input "1"
type input "3"
type input "1"
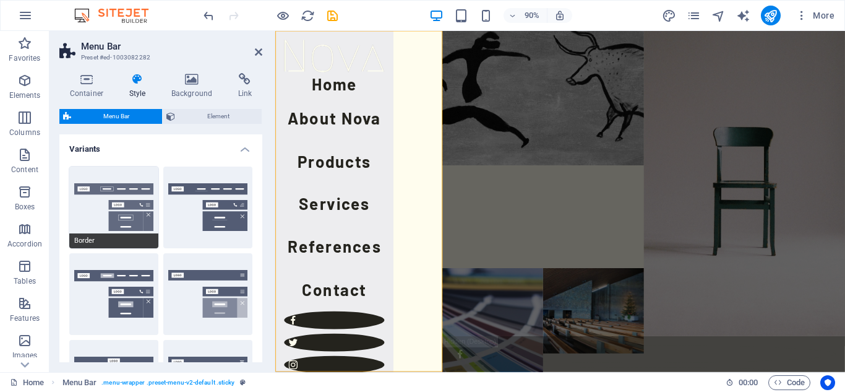
type input "1"
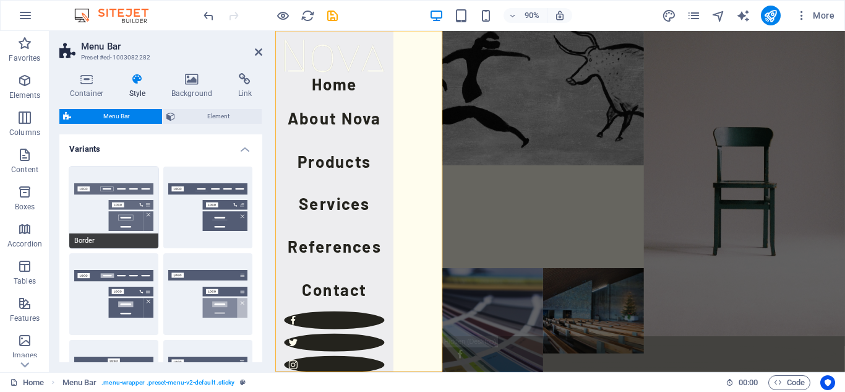
select select "link-special-font"
type input "1.1"
select select "rem"
select select
type input "1"
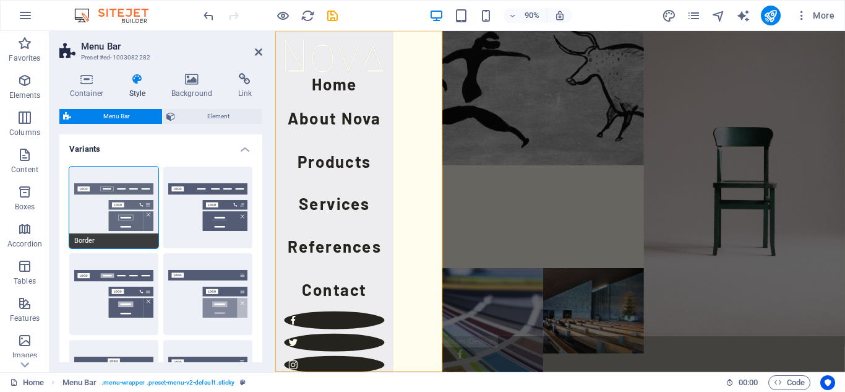
select select "300"
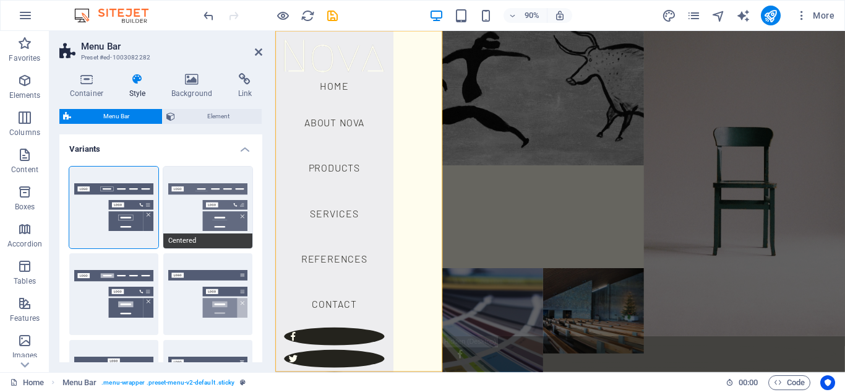
click at [196, 192] on button "Centered" at bounding box center [207, 207] width 89 height 82
select select "hover_border_bottom"
type input "1"
type input "0"
type input "2"
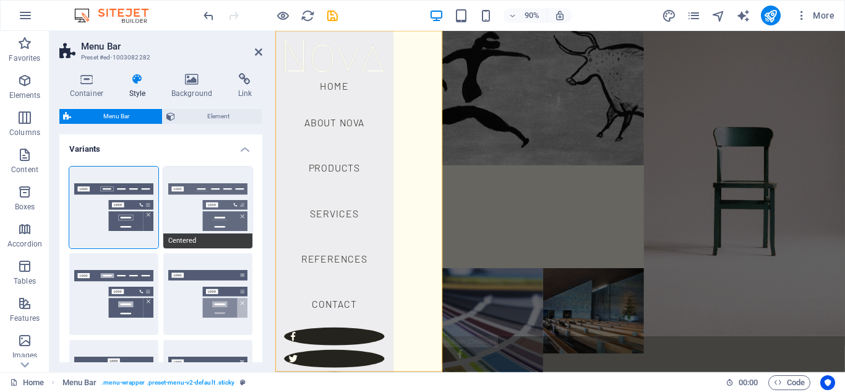
select select "DISABLED_OPTION_VALUE"
type input "0"
select select "link-special-font"
type input "1.5"
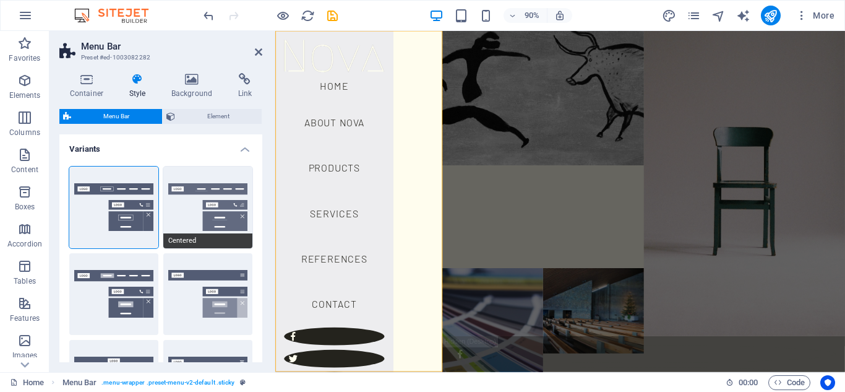
select select "rem"
select select
type input "2"
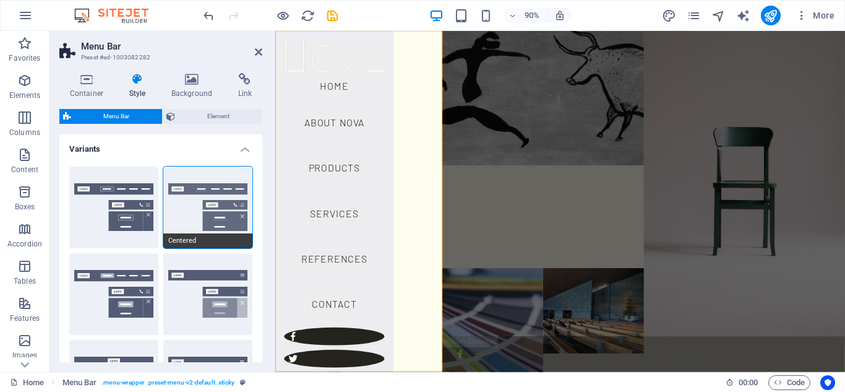
select select "300"
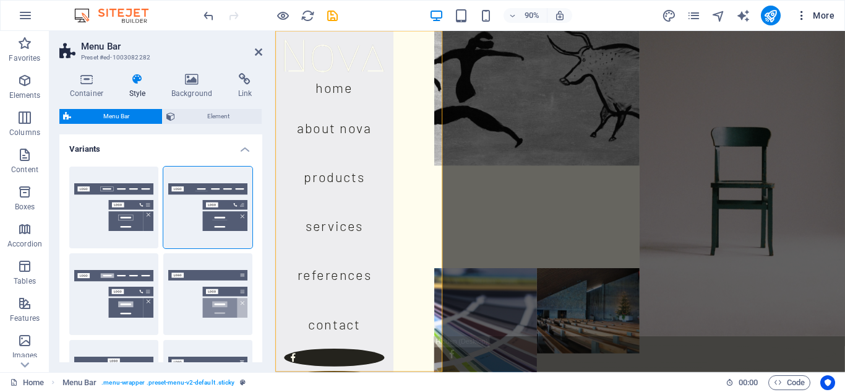
click at [804, 16] on icon "button" at bounding box center [802, 15] width 12 height 12
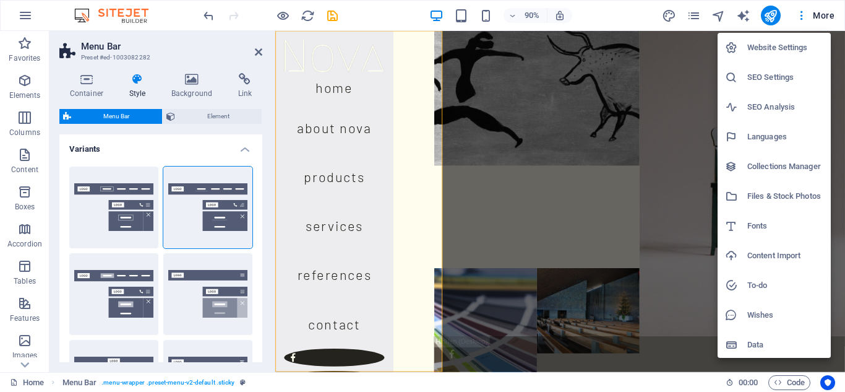
click at [825, 13] on div at bounding box center [422, 196] width 845 height 392
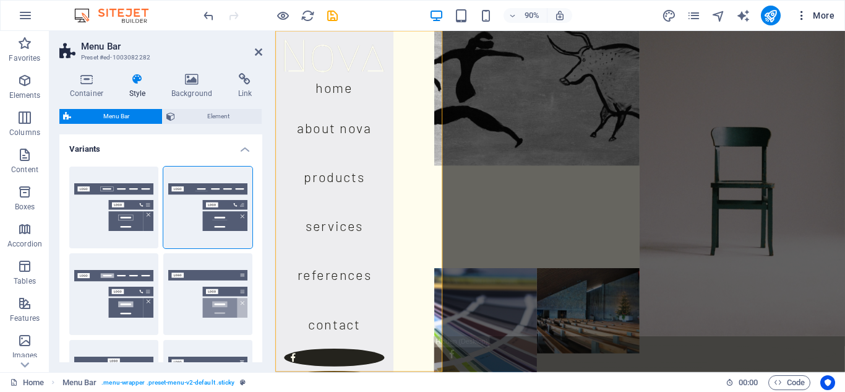
click at [825, 17] on span "More" at bounding box center [815, 15] width 39 height 12
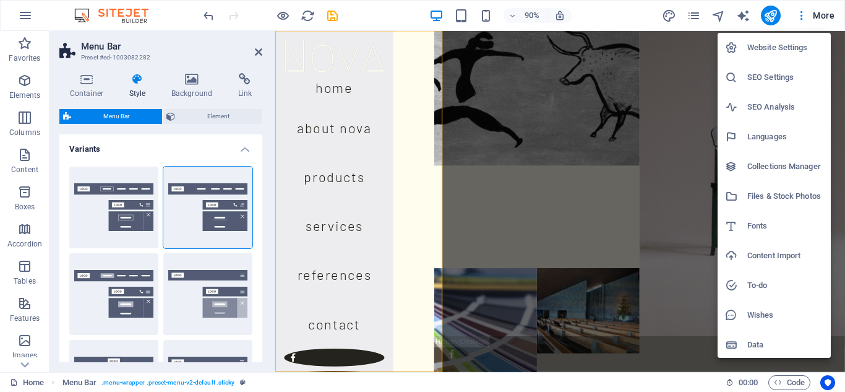
click at [360, 14] on div at bounding box center [422, 196] width 845 height 392
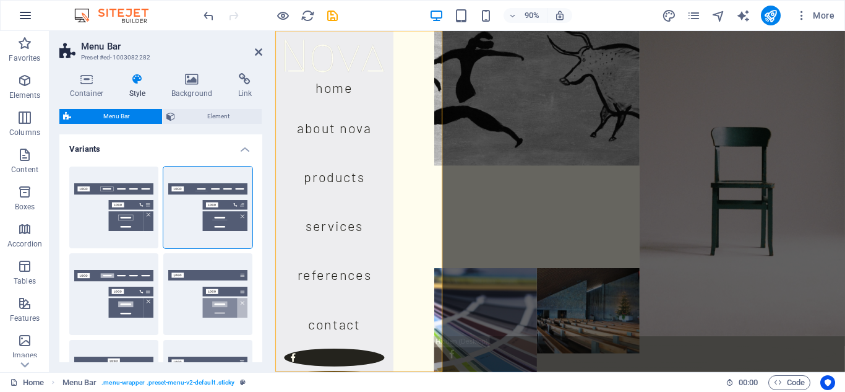
click at [24, 11] on icon "button" at bounding box center [25, 15] width 15 height 15
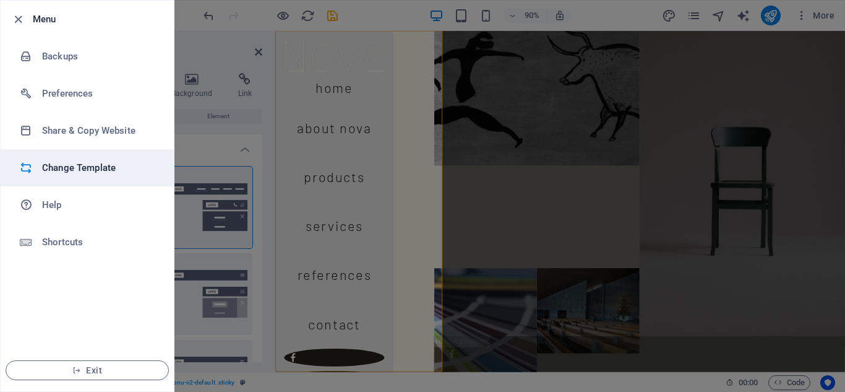
click at [69, 173] on h6 "Change Template" at bounding box center [99, 167] width 114 height 15
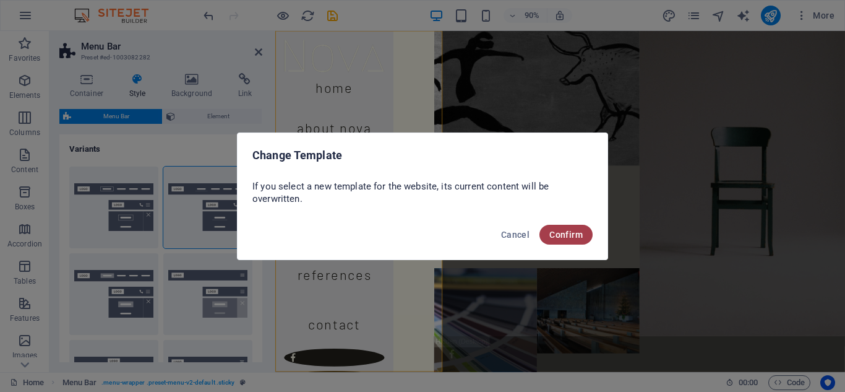
click at [551, 236] on span "Confirm" at bounding box center [565, 235] width 33 height 10
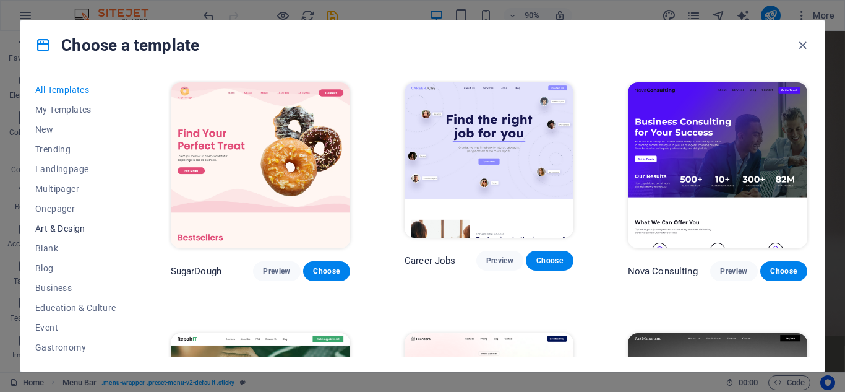
click at [74, 227] on span "Art & Design" at bounding box center [75, 228] width 81 height 10
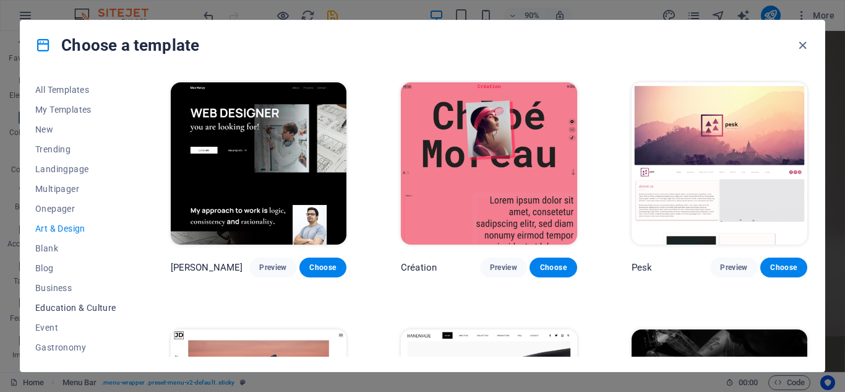
click at [75, 304] on span "Education & Culture" at bounding box center [75, 308] width 81 height 10
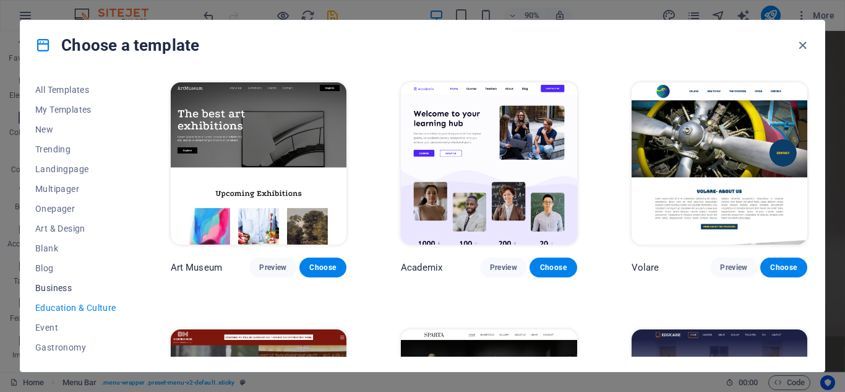
click at [62, 283] on span "Business" at bounding box center [75, 288] width 81 height 10
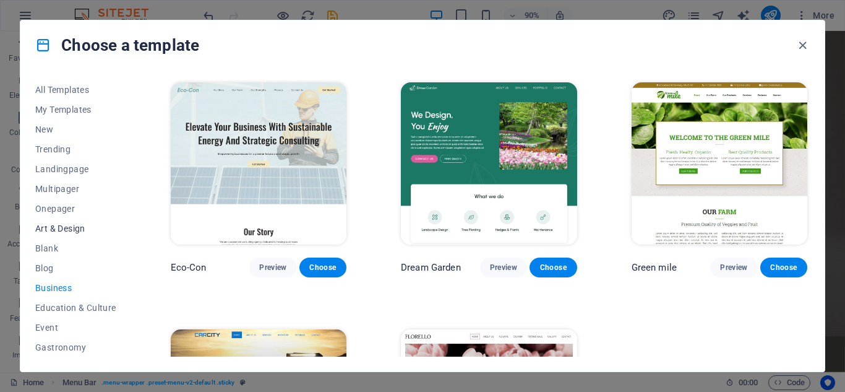
click at [55, 232] on span "Art & Design" at bounding box center [75, 228] width 81 height 10
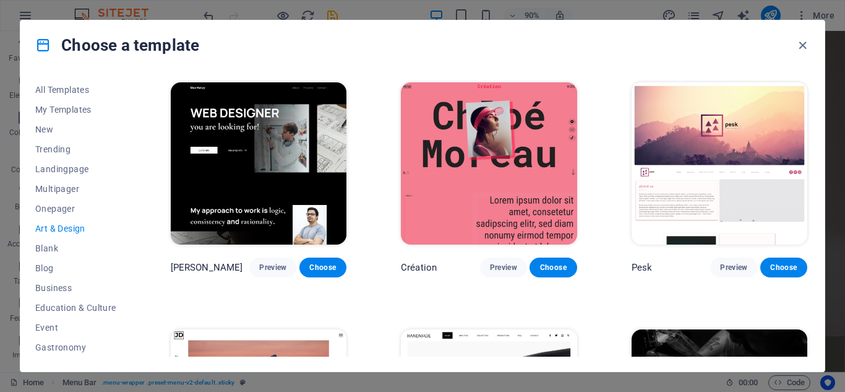
drag, startPoint x: 810, startPoint y: 127, endPoint x: 809, endPoint y: 155, distance: 27.8
click at [809, 155] on div "All Templates My Templates New Trending Landingpage Multipager Onepager Art & D…" at bounding box center [422, 220] width 804 height 301
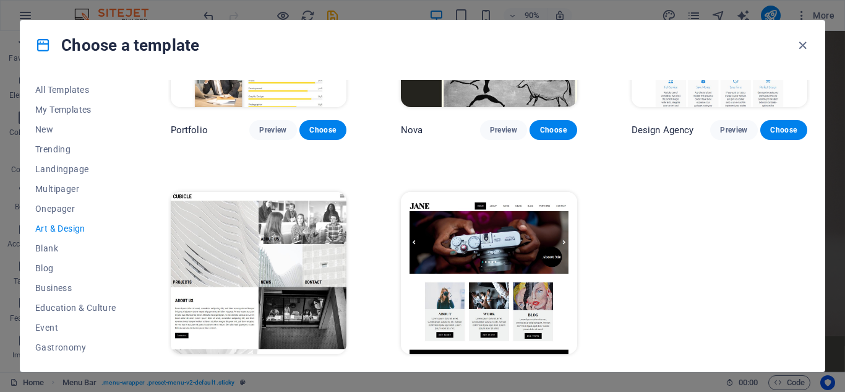
scroll to position [901, 0]
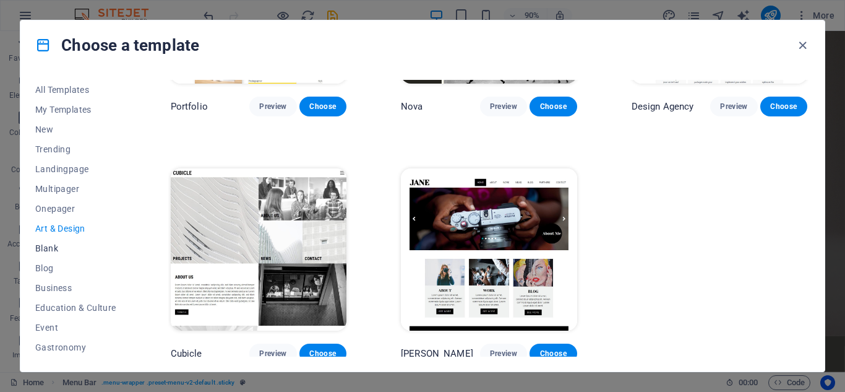
click at [55, 246] on span "Blank" at bounding box center [75, 248] width 81 height 10
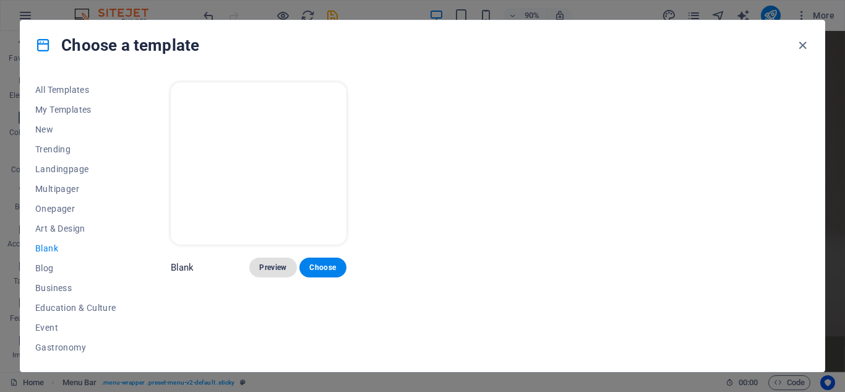
click at [279, 266] on span "Preview" at bounding box center [272, 267] width 27 height 10
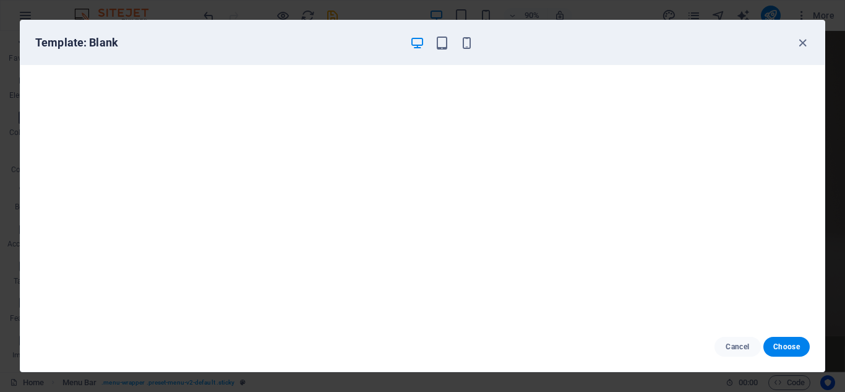
drag, startPoint x: 475, startPoint y: 49, endPoint x: 470, endPoint y: 55, distance: 7.4
click at [470, 54] on div "Template: Blank" at bounding box center [422, 42] width 804 height 45
click at [469, 55] on div "Template: Blank" at bounding box center [422, 42] width 804 height 45
click at [463, 49] on icon "button" at bounding box center [467, 43] width 14 height 14
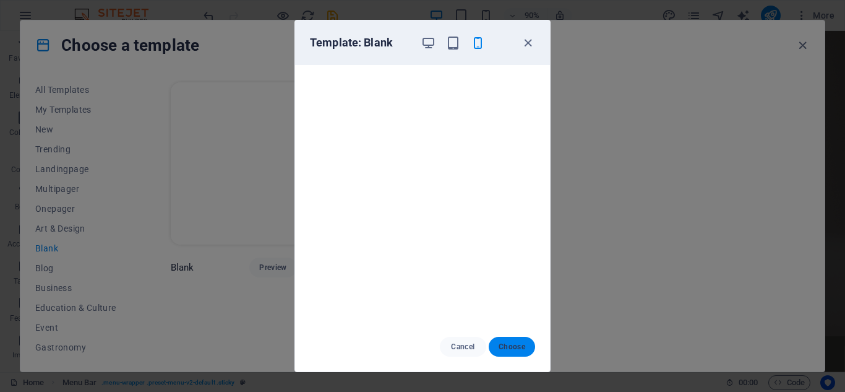
drag, startPoint x: 509, startPoint y: 338, endPoint x: 494, endPoint y: 335, distance: 15.8
click at [507, 338] on button "Choose" at bounding box center [512, 347] width 46 height 20
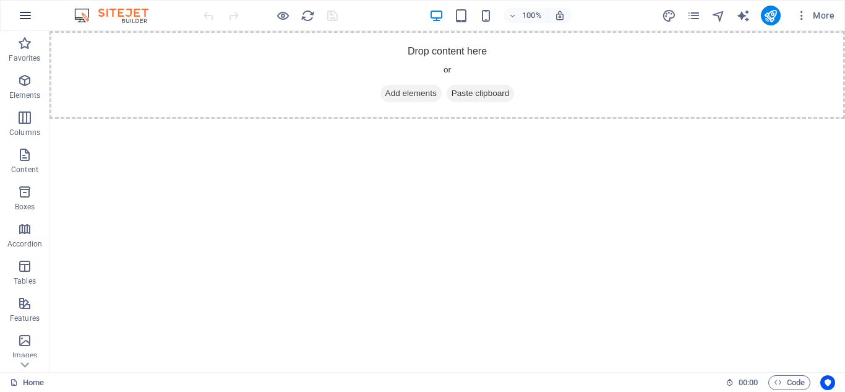
click at [27, 11] on icon "button" at bounding box center [25, 15] width 15 height 15
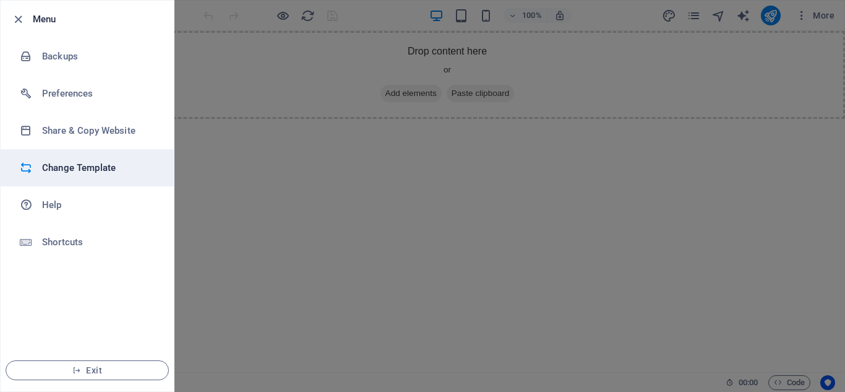
click at [83, 165] on h6 "Change Template" at bounding box center [99, 167] width 114 height 15
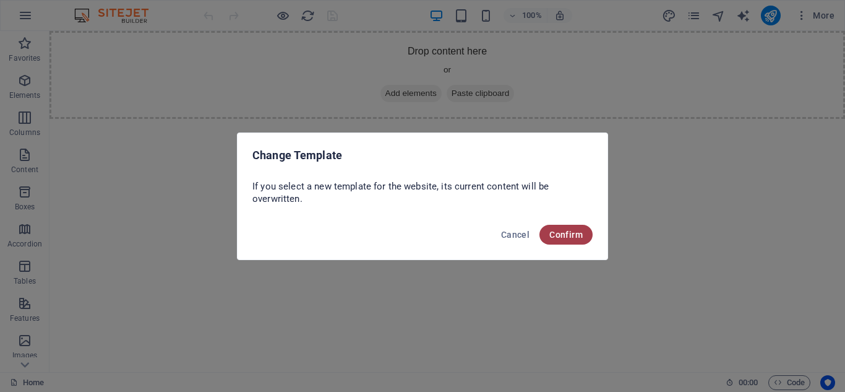
click at [560, 236] on span "Confirm" at bounding box center [565, 235] width 33 height 10
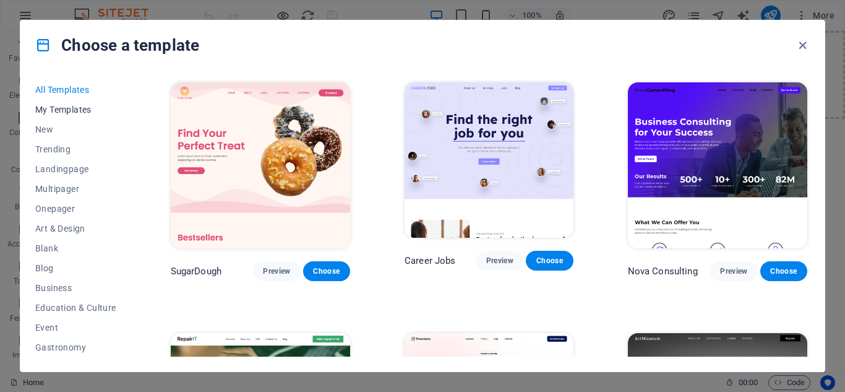
click at [64, 105] on span "My Templates" at bounding box center [75, 110] width 81 height 10
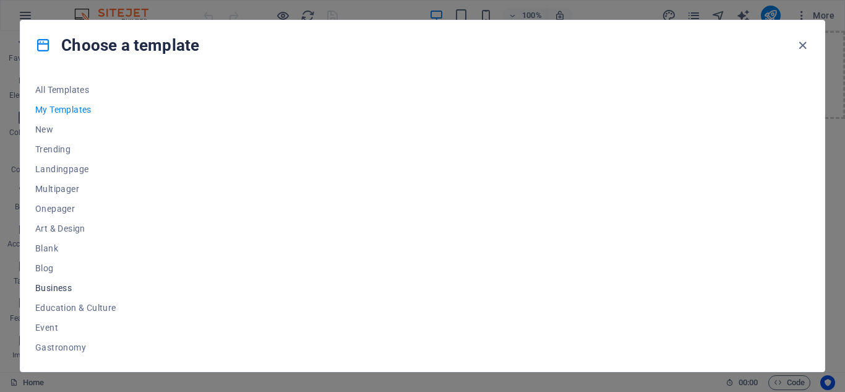
click at [45, 287] on span "Business" at bounding box center [75, 288] width 81 height 10
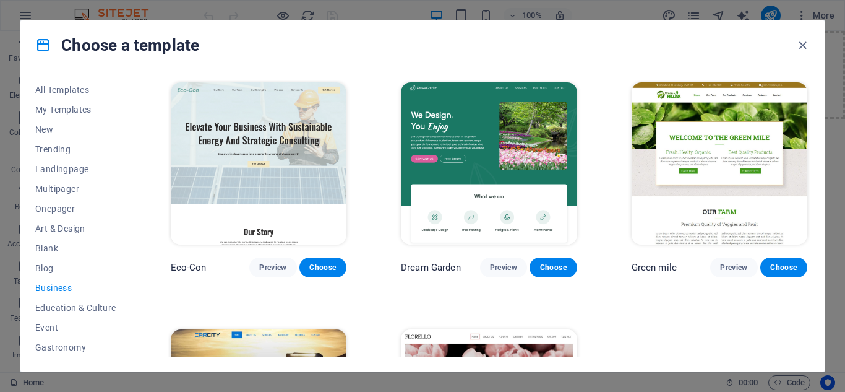
drag, startPoint x: 806, startPoint y: 183, endPoint x: 811, endPoint y: 210, distance: 27.7
click at [812, 211] on div "All Templates My Templates New Trending Landingpage Multipager Onepager Art & D…" at bounding box center [422, 220] width 804 height 301
drag, startPoint x: 807, startPoint y: 205, endPoint x: 807, endPoint y: 224, distance: 18.6
click at [810, 227] on div "All Templates My Templates New Trending Landingpage Multipager Onepager Art & D…" at bounding box center [422, 220] width 804 height 301
click at [807, 223] on div "Green mile Preview Choose" at bounding box center [719, 178] width 181 height 197
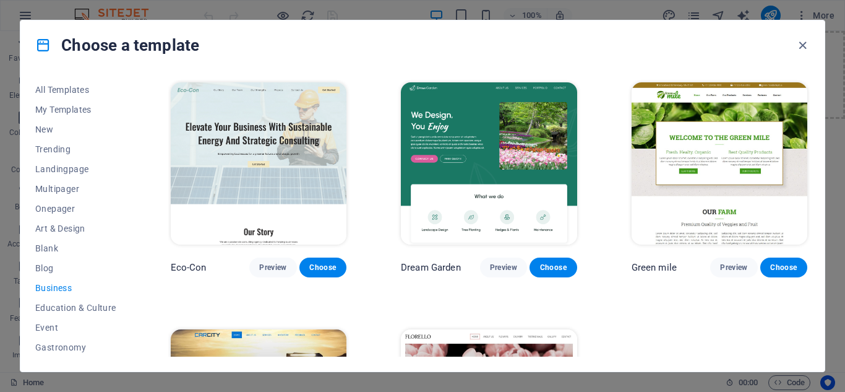
click at [807, 223] on div "Green mile Preview Choose" at bounding box center [719, 178] width 181 height 197
drag, startPoint x: 807, startPoint y: 223, endPoint x: 810, endPoint y: 235, distance: 12.2
click at [810, 237] on div "All Templates My Templates New Trending Landingpage Multipager Onepager Art & D…" at bounding box center [422, 220] width 804 height 301
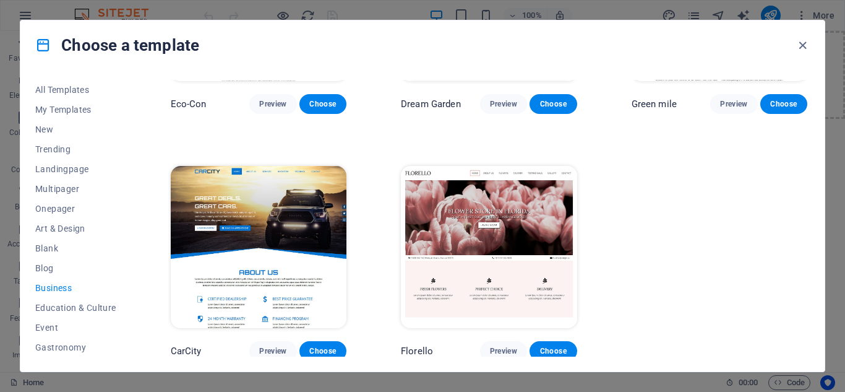
scroll to position [165, 0]
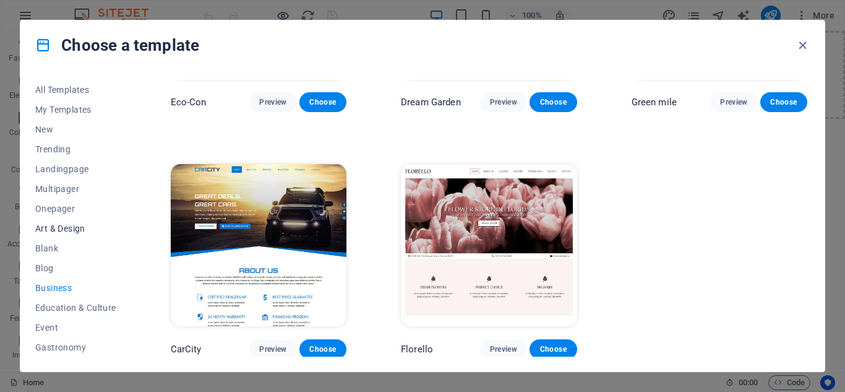
click at [51, 226] on span "Art & Design" at bounding box center [75, 228] width 81 height 10
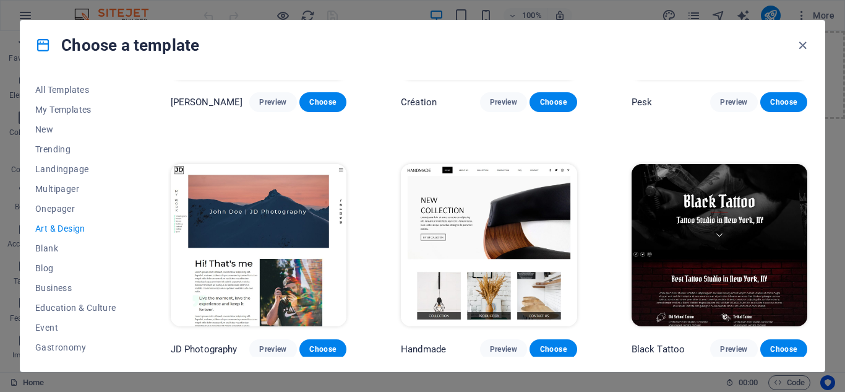
drag, startPoint x: 806, startPoint y: 178, endPoint x: 809, endPoint y: 194, distance: 15.9
click at [809, 194] on div "Max Hatzy Preview Choose Création Preview Choose Pesk Preview Choose JD Photogr…" at bounding box center [489, 218] width 642 height 277
drag, startPoint x: 807, startPoint y: 178, endPoint x: 811, endPoint y: 205, distance: 27.0
click at [811, 205] on div "All Templates My Templates New Trending Landingpage Multipager Onepager Art & D…" at bounding box center [422, 220] width 804 height 301
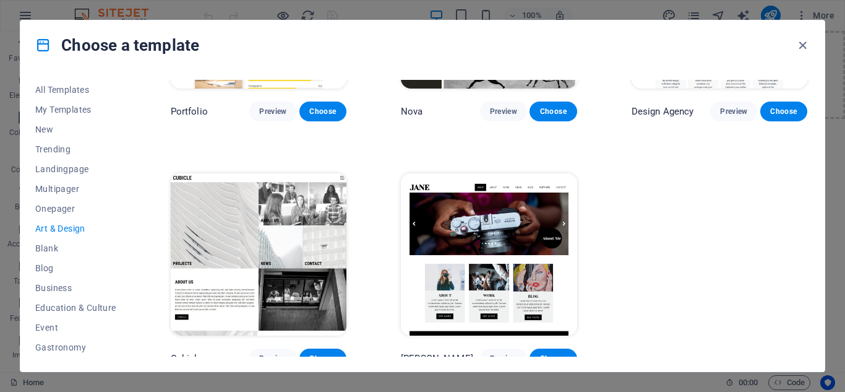
scroll to position [901, 0]
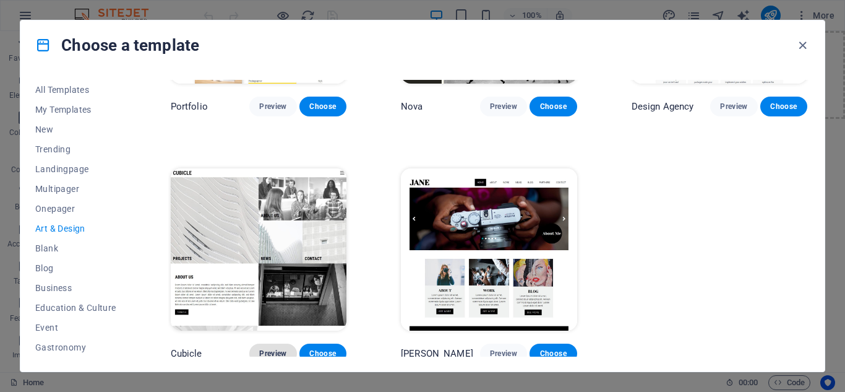
click at [285, 350] on span "Preview" at bounding box center [272, 353] width 27 height 10
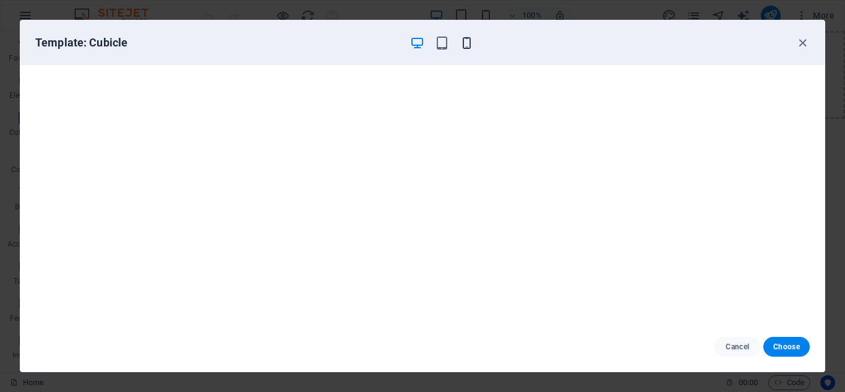
click at [470, 48] on icon "button" at bounding box center [467, 43] width 14 height 14
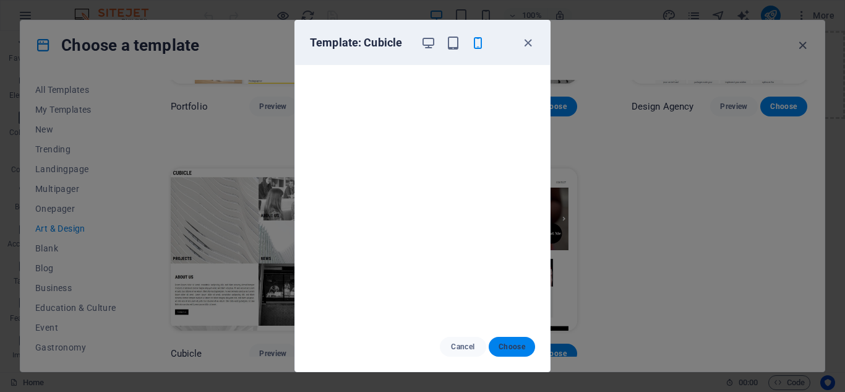
click at [523, 355] on button "Choose" at bounding box center [512, 347] width 46 height 20
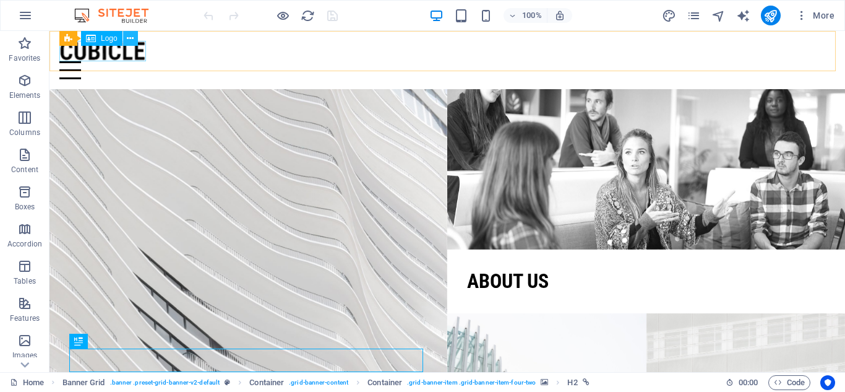
click at [128, 43] on icon at bounding box center [130, 38] width 7 height 13
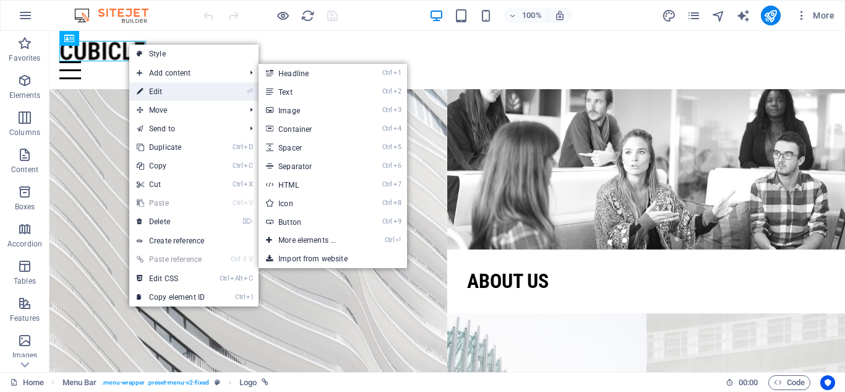
click at [147, 90] on link "⏎ Edit" at bounding box center [170, 91] width 83 height 19
select select "px"
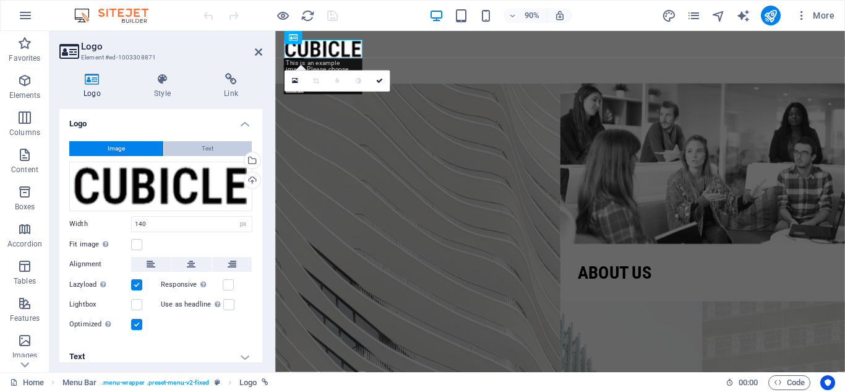
click at [206, 150] on span "Text" at bounding box center [208, 148] width 12 height 15
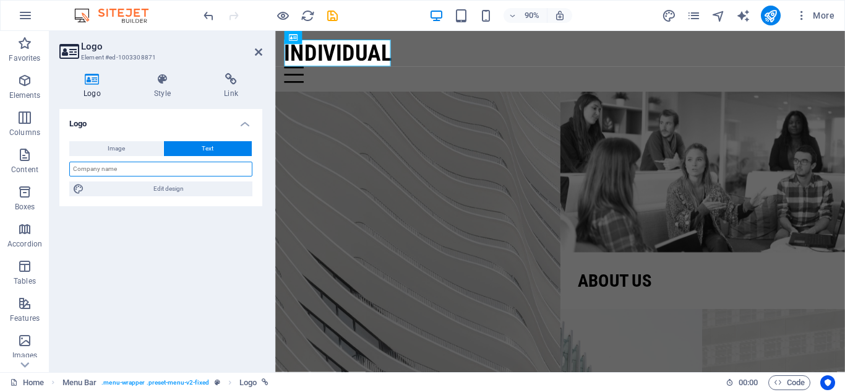
click at [156, 168] on input "text" at bounding box center [160, 168] width 183 height 15
type input "f"
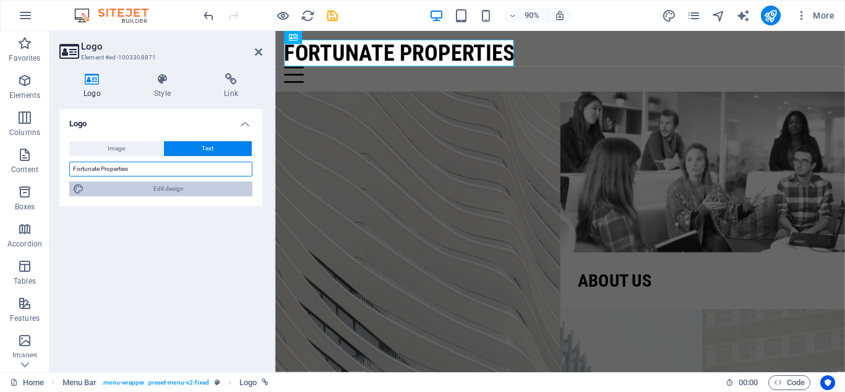
type input "Fortunate Properties"
click at [174, 194] on span "Edit design" at bounding box center [168, 188] width 161 height 15
select select "px"
select select "300"
select select "px"
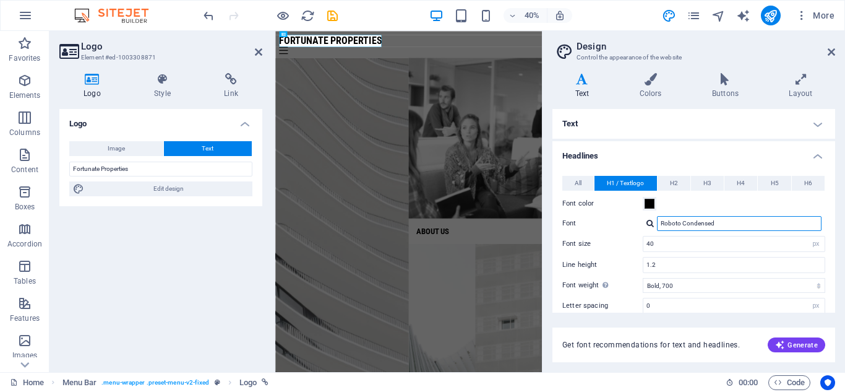
click at [731, 226] on input "Roboto Condensed" at bounding box center [739, 223] width 165 height 15
type input "R"
type input "pl"
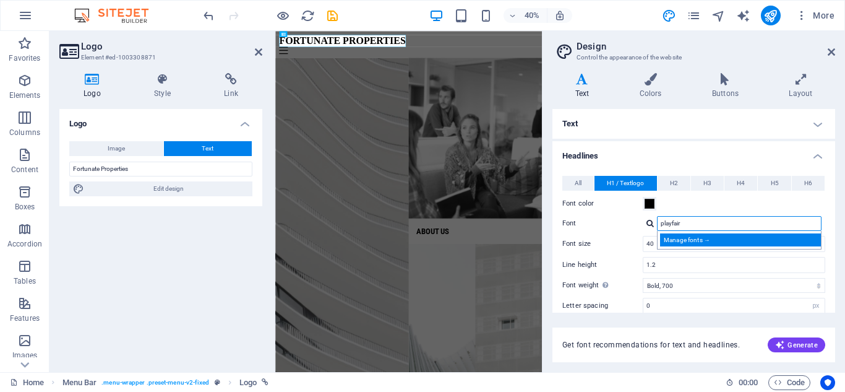
type input "playfair"
click at [705, 239] on div "Manage fonts →" at bounding box center [741, 239] width 163 height 13
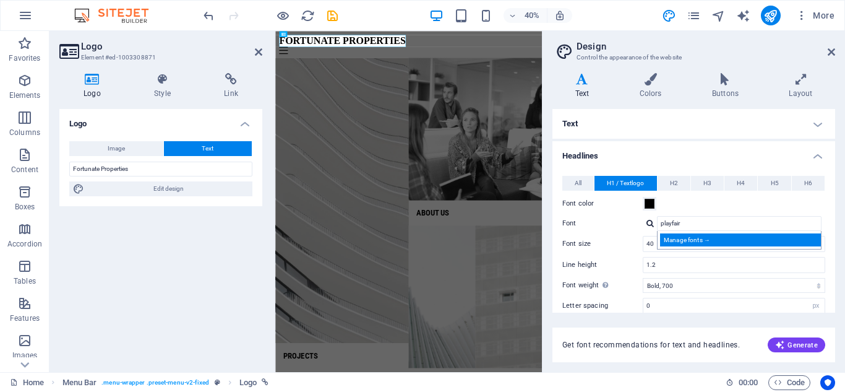
select select "popularity"
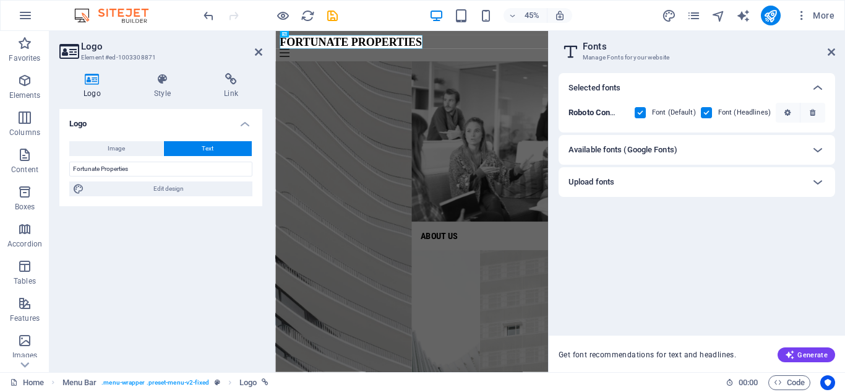
click at [836, 141] on div "Selected fonts Roboto Condensed Font (Default) Font (Headlines) Available fonts…" at bounding box center [697, 217] width 296 height 309
click at [823, 149] on icon at bounding box center [817, 149] width 15 height 15
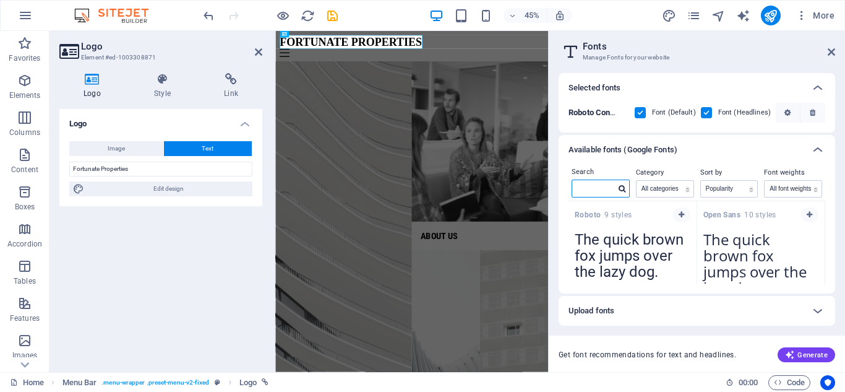
drag, startPoint x: 596, startPoint y: 184, endPoint x: 598, endPoint y: 193, distance: 8.9
click at [596, 185] on input "text" at bounding box center [593, 188] width 43 height 16
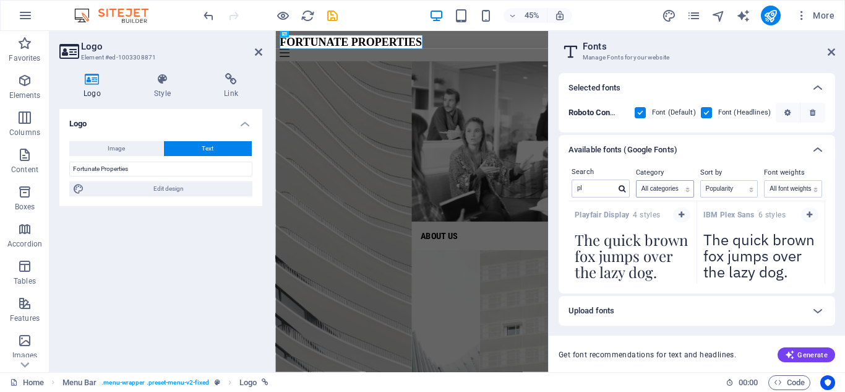
click at [686, 213] on button "button" at bounding box center [681, 214] width 17 height 15
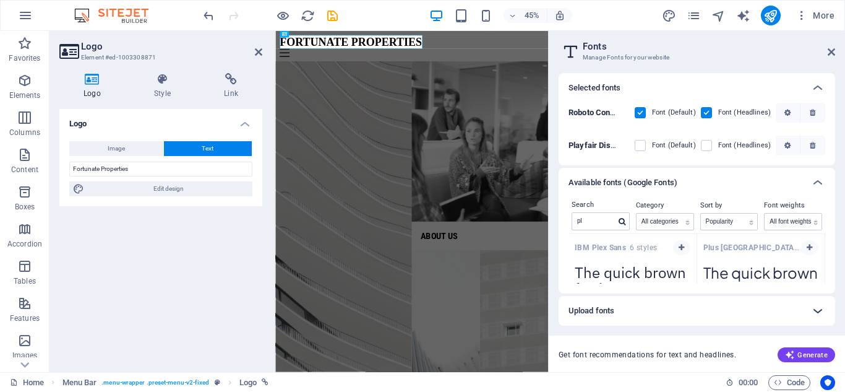
click at [819, 310] on icon at bounding box center [817, 310] width 15 height 15
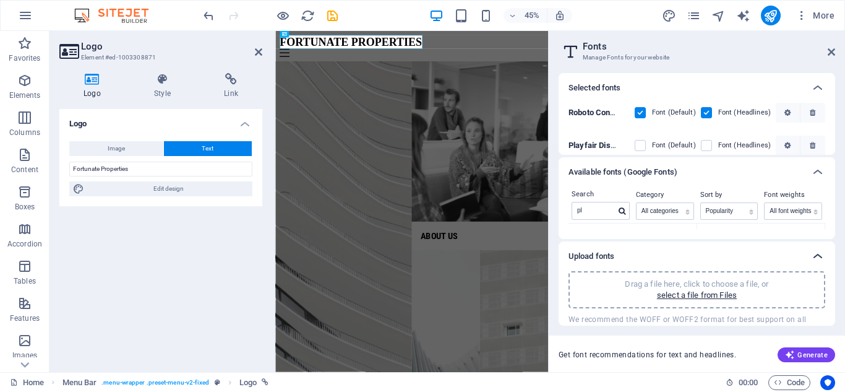
click at [825, 257] on icon at bounding box center [817, 256] width 15 height 15
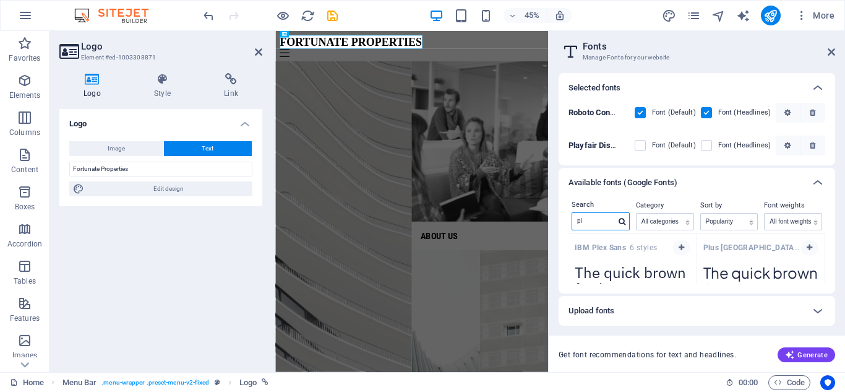
click at [606, 220] on input "pl" at bounding box center [593, 221] width 43 height 16
type input "p"
type input "pop"
click at [680, 247] on icon "button" at bounding box center [682, 247] width 6 height 7
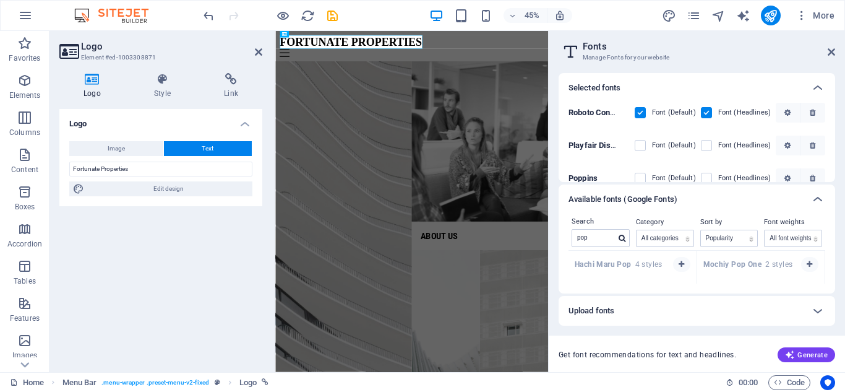
drag, startPoint x: 637, startPoint y: 179, endPoint x: 616, endPoint y: 185, distance: 21.2
click at [634, 181] on div "Poppins Font (Default) Font (Headlines)" at bounding box center [697, 174] width 257 height 27
drag, startPoint x: 637, startPoint y: 108, endPoint x: 639, endPoint y: 172, distance: 64.4
click at [635, 108] on label at bounding box center [640, 112] width 11 height 11
click at [0, 0] on Condensed "checkbox" at bounding box center [0, 0] width 0 height 0
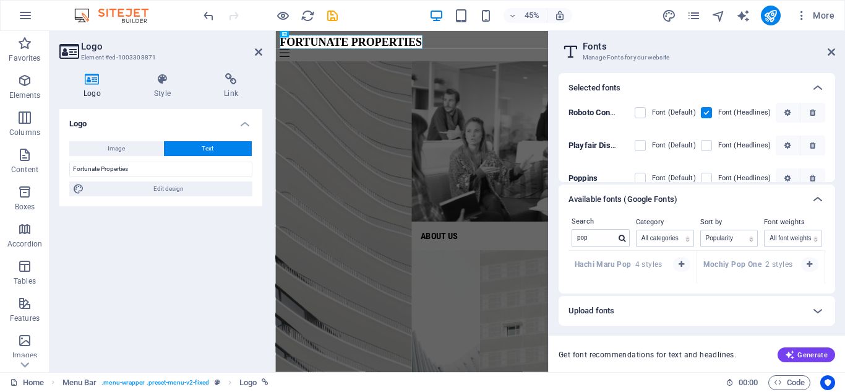
click at [638, 172] on div "Font (Default)" at bounding box center [665, 178] width 61 height 15
click at [638, 179] on label at bounding box center [640, 178] width 11 height 11
click at [0, 0] on input "checkbox" at bounding box center [0, 0] width 0 height 0
click at [707, 113] on label at bounding box center [706, 112] width 11 height 11
click at [0, 0] on Condensed "checkbox" at bounding box center [0, 0] width 0 height 0
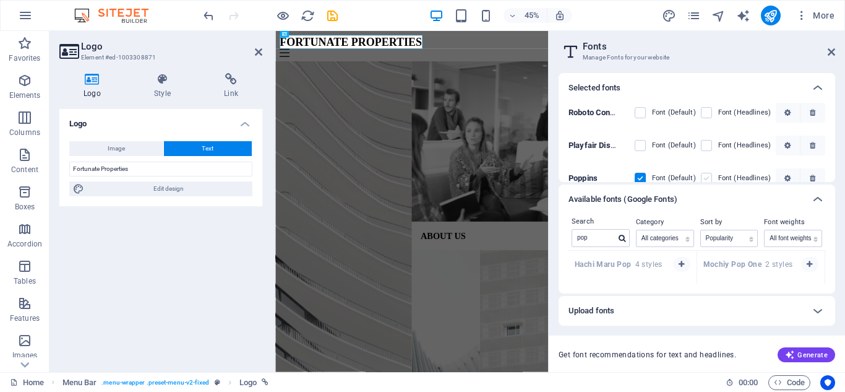
click at [701, 173] on label at bounding box center [706, 178] width 11 height 11
click at [0, 0] on input "checkbox" at bounding box center [0, 0] width 0 height 0
click at [788, 178] on icon "button" at bounding box center [787, 177] width 6 height 7
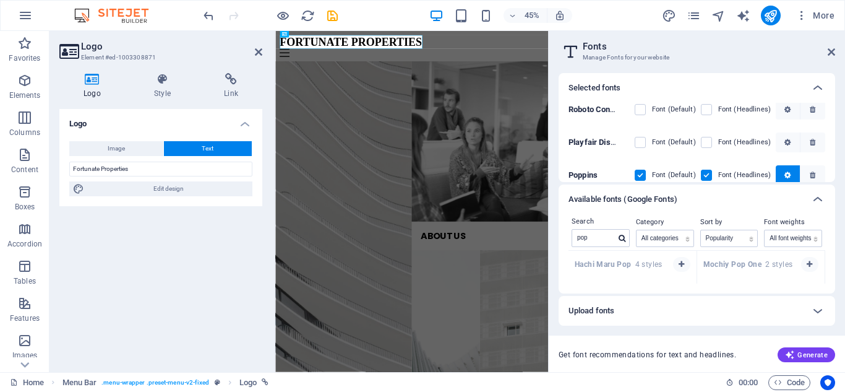
drag, startPoint x: 832, startPoint y: 117, endPoint x: 838, endPoint y: 131, distance: 15.0
click at [838, 131] on div "Selected fonts Roboto Condensed Font (Default) Font (Headlines) Playfair Displa…" at bounding box center [697, 217] width 296 height 309
click at [832, 118] on div "Roboto Condensed Font (Default) Font (Headlines) Playfair Display Font (Default…" at bounding box center [697, 142] width 277 height 79
drag, startPoint x: 832, startPoint y: 118, endPoint x: 835, endPoint y: 133, distance: 15.2
click at [835, 133] on div "Selected fonts Roboto Condensed Font (Default) Font (Headlines) Playfair Displa…" at bounding box center [697, 217] width 296 height 309
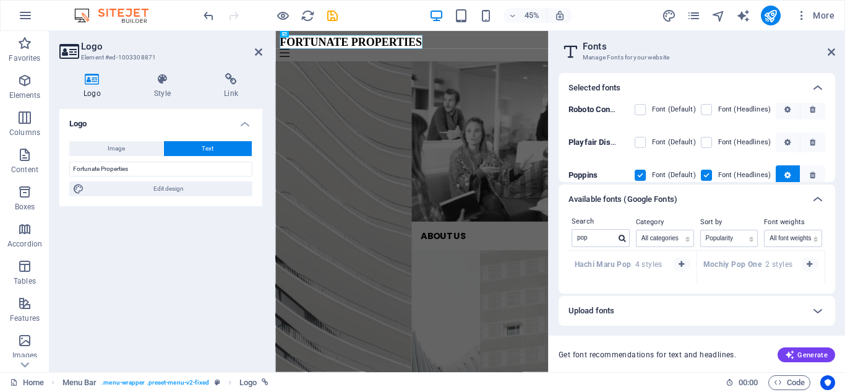
click at [832, 123] on div "Roboto Condensed Font (Default) Font (Headlines) Playfair Display Font (Default…" at bounding box center [697, 142] width 277 height 79
click at [835, 113] on div "Selected fonts Roboto Condensed Font (Default) Font (Headlines) Playfair Displa…" at bounding box center [697, 217] width 296 height 309
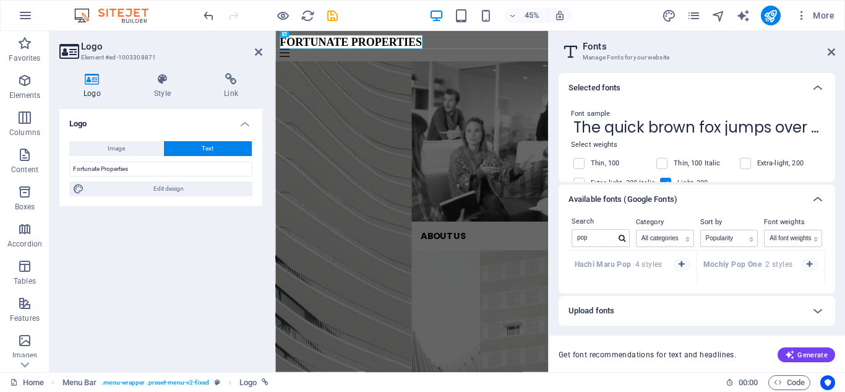
scroll to position [0, 0]
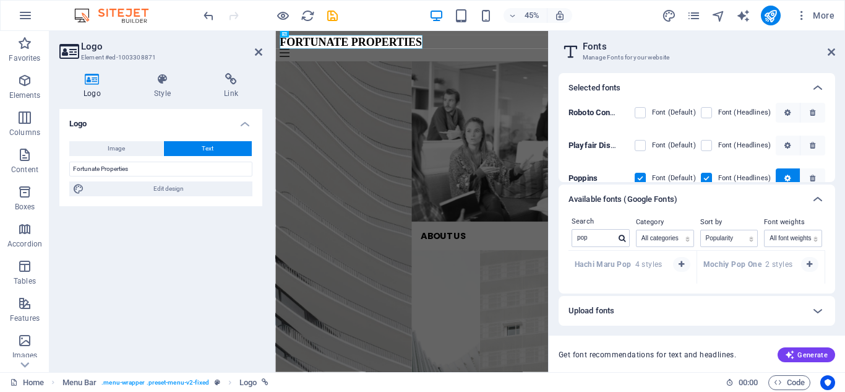
drag, startPoint x: 789, startPoint y: 174, endPoint x: 795, endPoint y: 167, distance: 9.3
click at [789, 174] on span "button" at bounding box center [788, 177] width 14 height 7
drag, startPoint x: 835, startPoint y: 157, endPoint x: 838, endPoint y: 173, distance: 16.3
click at [840, 181] on div "Selected fonts Roboto Condensed Font (Default) Font (Headlines) Playfair Displa…" at bounding box center [697, 217] width 296 height 309
click at [833, 165] on div "Selected fonts Roboto Condensed Font (Default) Font (Headlines) Playfair Displa…" at bounding box center [697, 217] width 296 height 309
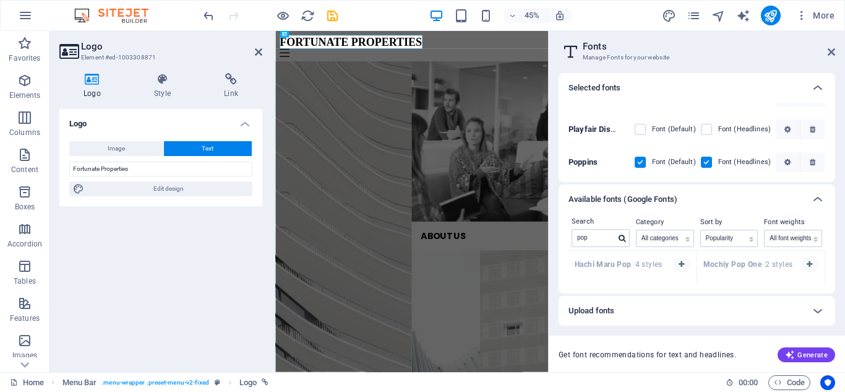
click at [827, 51] on h2 "Fonts" at bounding box center [709, 46] width 252 height 11
click at [831, 56] on icon at bounding box center [831, 52] width 7 height 10
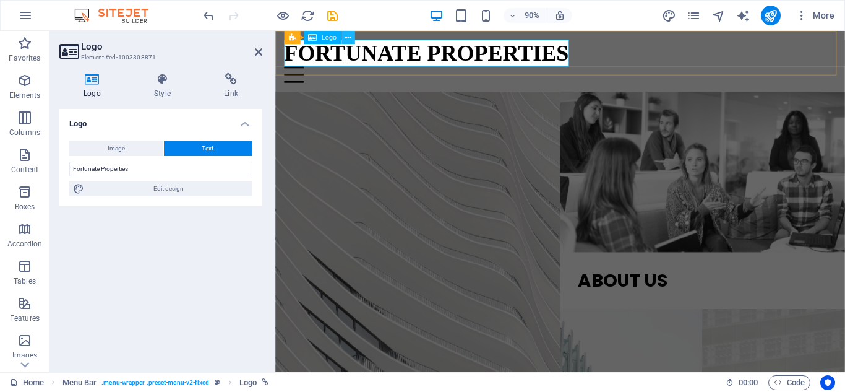
click at [346, 40] on icon at bounding box center [348, 38] width 6 height 12
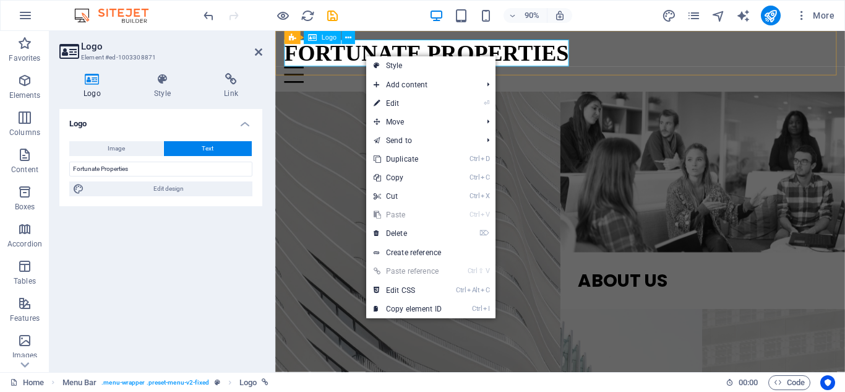
click at [424, 50] on div "Fortunate Properties" at bounding box center [591, 56] width 613 height 30
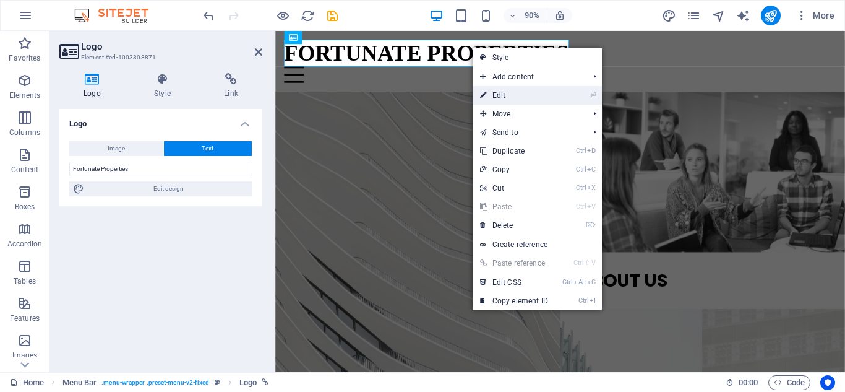
click at [565, 94] on li "⏎ Edit" at bounding box center [537, 95] width 129 height 19
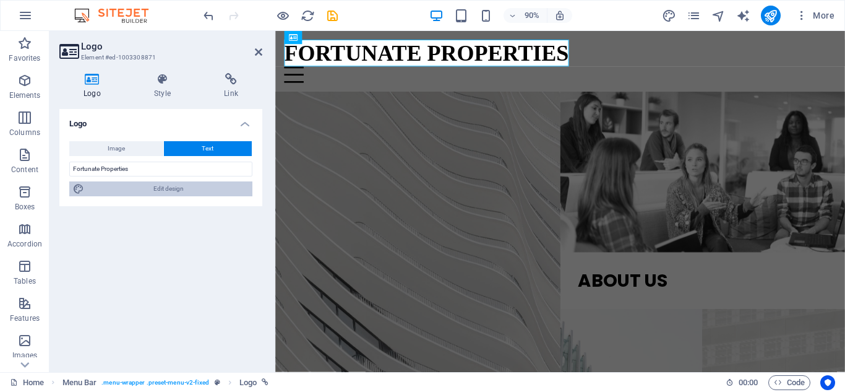
click at [188, 191] on span "Edit design" at bounding box center [168, 188] width 161 height 15
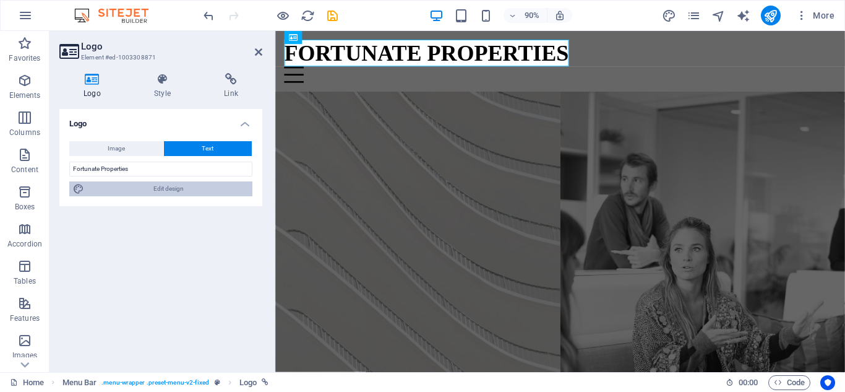
select select "px"
select select "300"
select select "px"
select select "700"
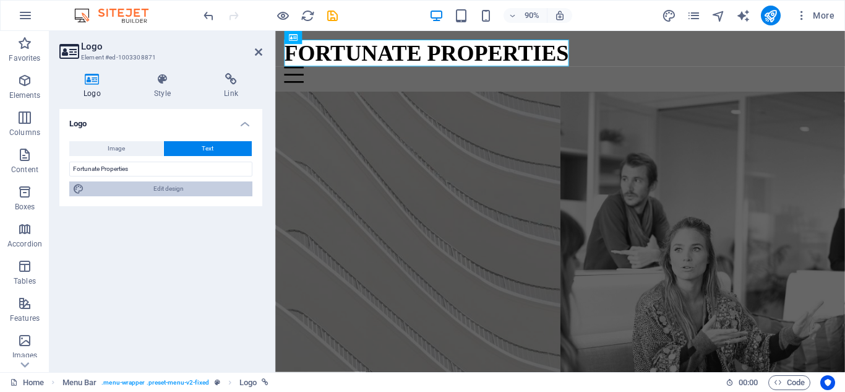
select select "px"
select select "rem"
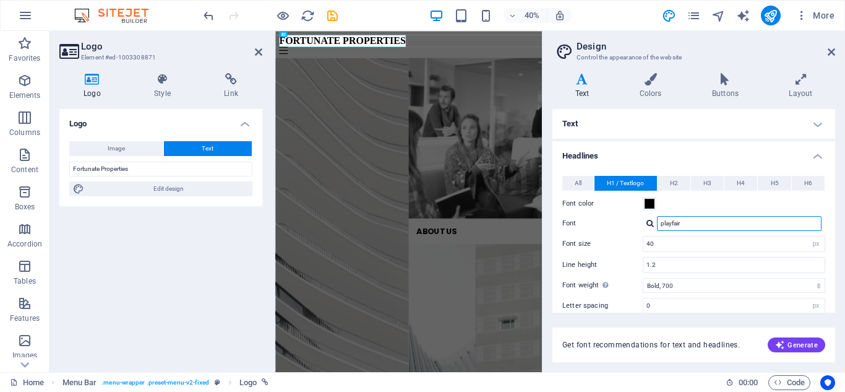
click at [698, 222] on input "playfair" at bounding box center [739, 223] width 165 height 15
type input "p"
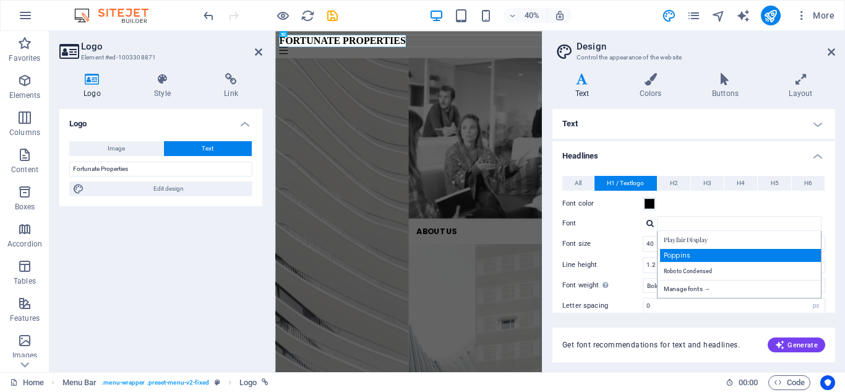
drag, startPoint x: 685, startPoint y: 263, endPoint x: 684, endPoint y: 255, distance: 8.1
click at [683, 258] on div "Playfair Display Poppins Roboto Condensed Manage fonts →" at bounding box center [739, 264] width 165 height 67
click at [684, 255] on div "Poppins" at bounding box center [741, 255] width 163 height 13
type input "Poppins"
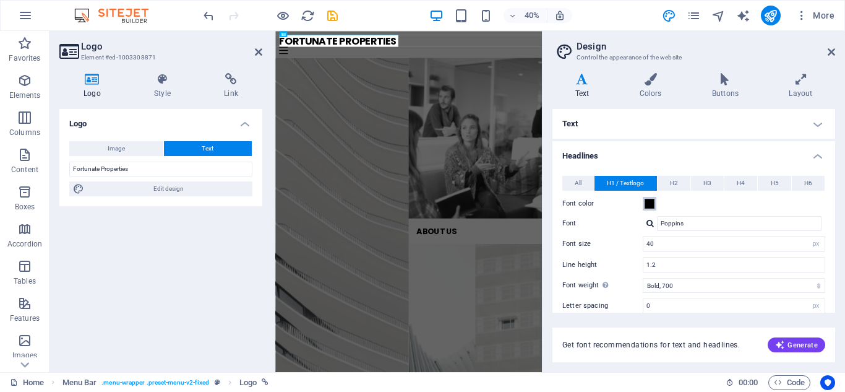
click at [644, 200] on button "Font color" at bounding box center [650, 204] width 14 height 14
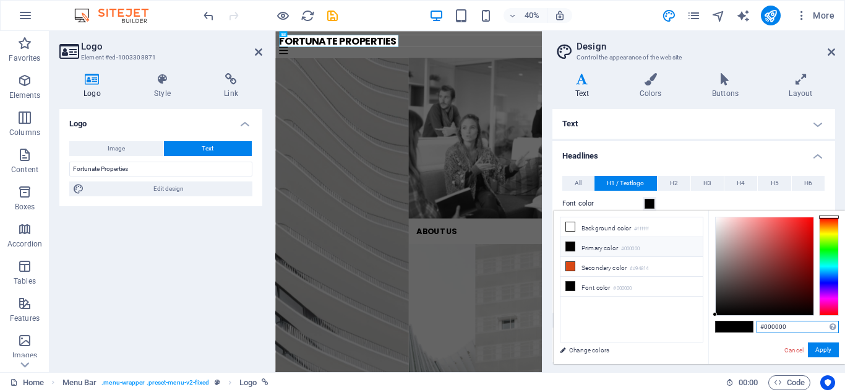
click at [794, 325] on input "#000000" at bounding box center [798, 326] width 82 height 12
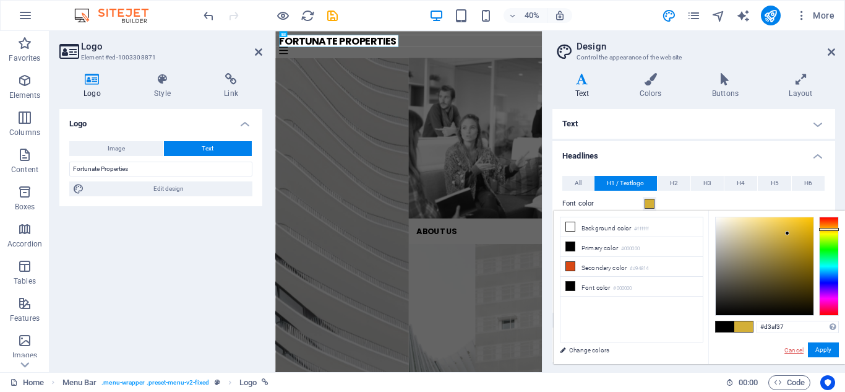
click at [805, 351] on link "Cancel" at bounding box center [794, 349] width 22 height 9
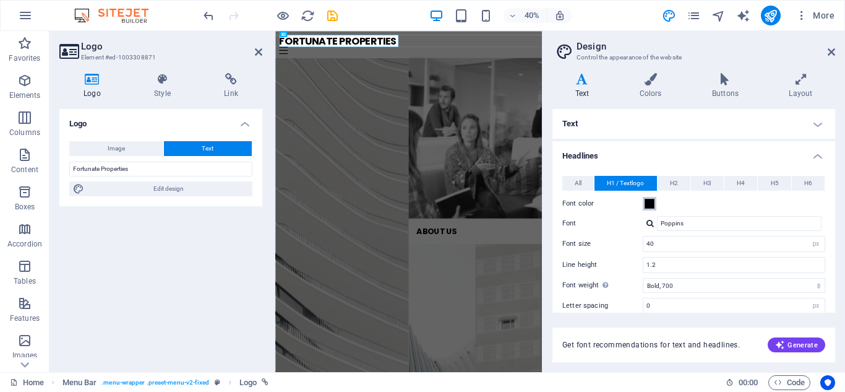
click at [650, 207] on span at bounding box center [650, 204] width 10 height 10
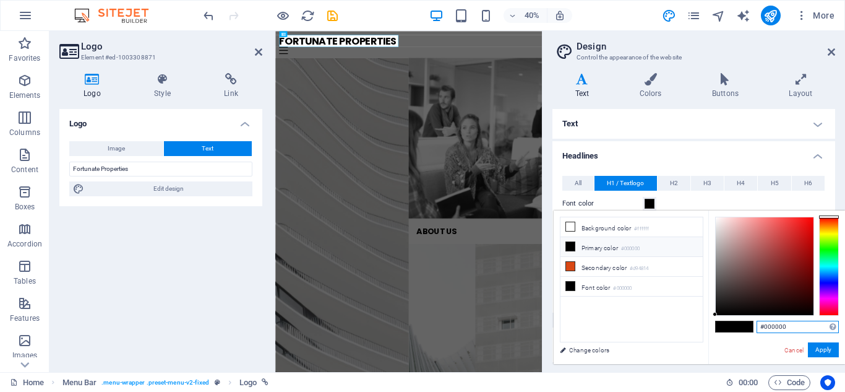
click at [798, 324] on input "#000000" at bounding box center [798, 326] width 82 height 12
type input "#d3af37"
click at [828, 349] on button "Apply" at bounding box center [823, 349] width 31 height 15
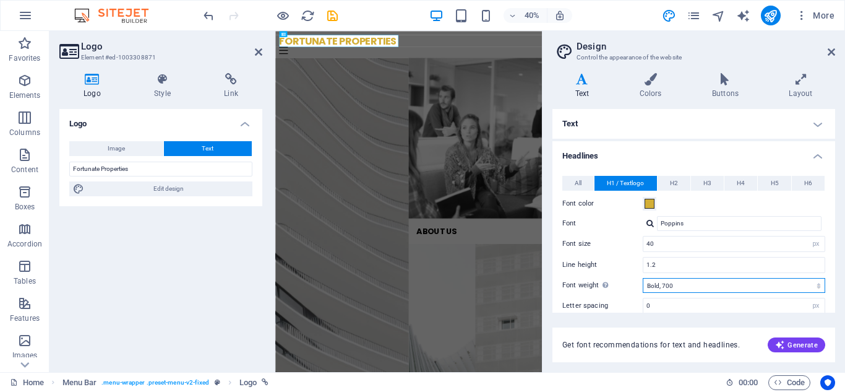
click at [814, 287] on select "Thin, 100 Extra-light, 200 Light, 300 Regular, 400 Medium, 500 Semi-bold, 600 B…" at bounding box center [734, 285] width 183 height 15
click at [643, 278] on select "Thin, 100 Extra-light, 200 Light, 300 Regular, 400 Medium, 500 Semi-bold, 600 B…" at bounding box center [734, 285] width 183 height 15
click at [817, 285] on select "Thin, 100 Extra-light, 200 Light, 300 Regular, 400 Medium, 500 Semi-bold, 600 B…" at bounding box center [734, 285] width 183 height 15
click at [643, 278] on select "Thin, 100 Extra-light, 200 Light, 300 Regular, 400 Medium, 500 Semi-bold, 600 B…" at bounding box center [734, 285] width 183 height 15
click at [819, 284] on select "Thin, 100 Extra-light, 200 Light, 300 Regular, 400 Medium, 500 Semi-bold, 600 B…" at bounding box center [734, 285] width 183 height 15
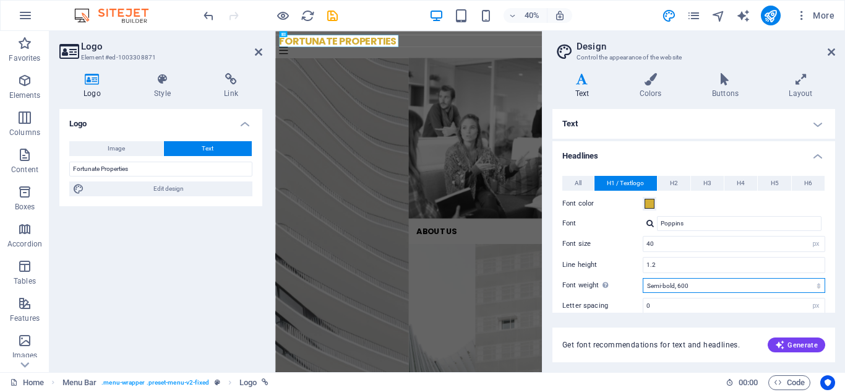
select select "500"
click at [643, 278] on select "Thin, 100 Extra-light, 200 Light, 300 Regular, 400 Medium, 500 Semi-bold, 600 B…" at bounding box center [734, 285] width 183 height 15
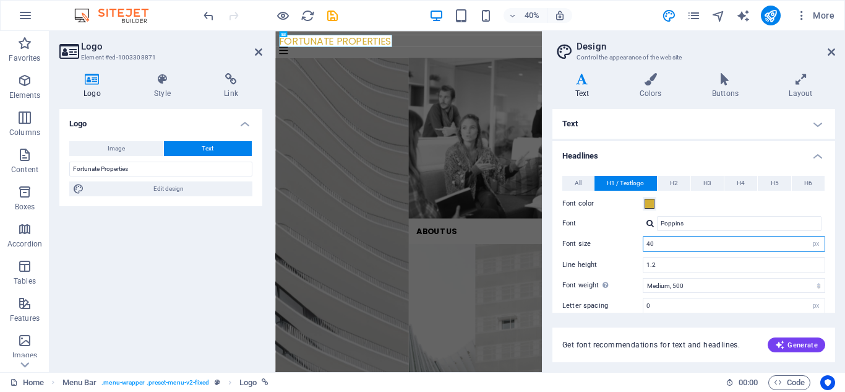
click at [716, 247] on input "40" at bounding box center [733, 243] width 181 height 15
type input "4"
type input "37"
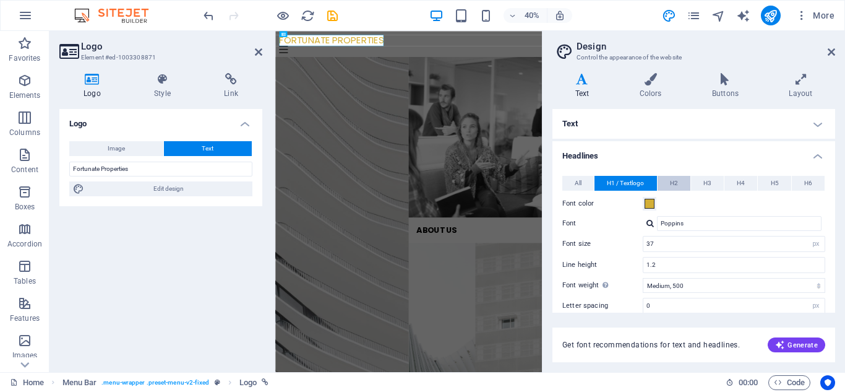
click at [677, 183] on button "H2" at bounding box center [674, 183] width 33 height 15
click at [711, 185] on button "H3" at bounding box center [707, 183] width 33 height 15
click at [744, 177] on button "H4" at bounding box center [740, 183] width 33 height 15
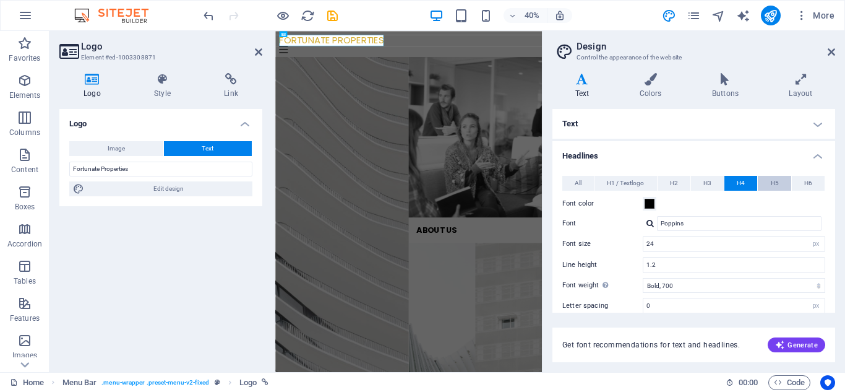
click at [774, 179] on span "H5" at bounding box center [775, 183] width 8 height 15
click at [810, 183] on span "H6" at bounding box center [808, 183] width 8 height 15
drag, startPoint x: 832, startPoint y: 190, endPoint x: 838, endPoint y: 223, distance: 33.3
click at [838, 223] on div "Variants Text Colors Buttons Layout Text Standard Bold Links Font color Font Po…" at bounding box center [694, 217] width 303 height 309
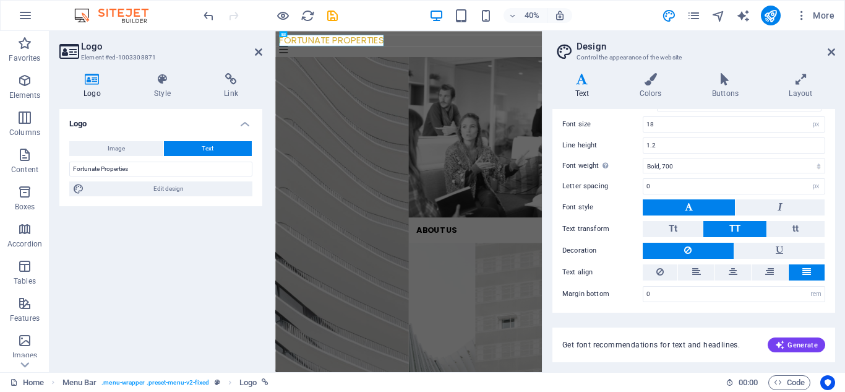
scroll to position [121, 0]
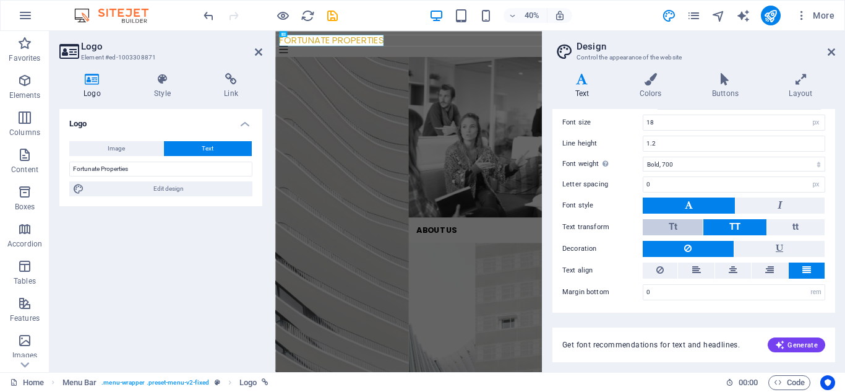
click at [692, 234] on button "Tt" at bounding box center [673, 227] width 60 height 16
drag, startPoint x: 831, startPoint y: 228, endPoint x: 824, endPoint y: 129, distance: 98.6
click at [825, 127] on div "All H1 / Textlogo H2 H3 H4 H5 H6 Font color Font Poppins Line height 1.2 Font w…" at bounding box center [694, 177] width 288 height 270
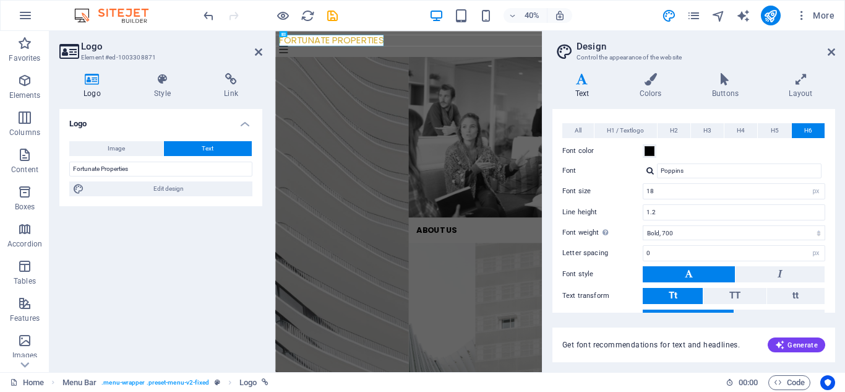
scroll to position [0, 0]
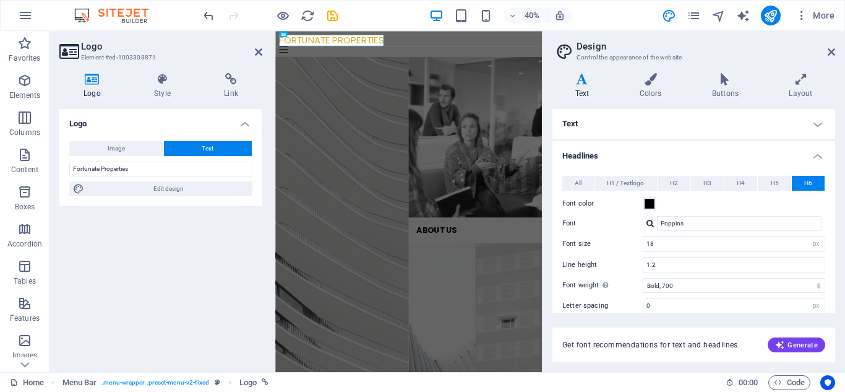
drag, startPoint x: 604, startPoint y: 184, endPoint x: 625, endPoint y: 197, distance: 24.7
click at [605, 184] on button "H1 / Textlogo" at bounding box center [626, 183] width 62 height 15
drag, startPoint x: 832, startPoint y: 207, endPoint x: 834, endPoint y: 239, distance: 32.8
click at [834, 239] on div "Text Standard Bold Links Font color Font Poppins Font size 16 rem px Line heigh…" at bounding box center [693, 211] width 283 height 204
drag, startPoint x: 832, startPoint y: 228, endPoint x: 834, endPoint y: 244, distance: 16.2
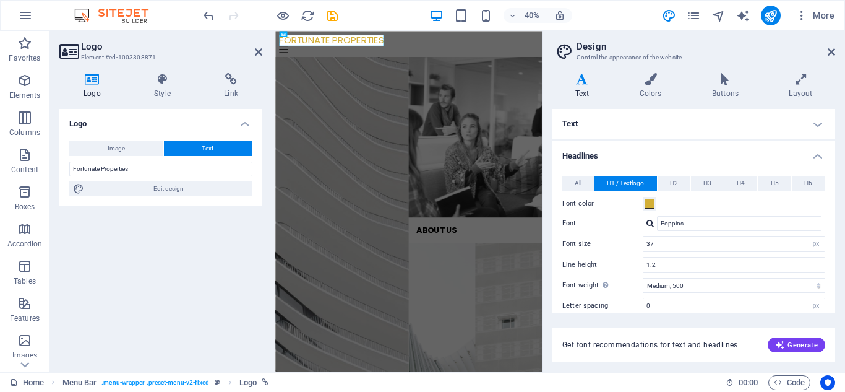
click at [834, 254] on div "Text Standard Bold Links Font color Font Poppins Font size 16 rem px Line heigh…" at bounding box center [693, 211] width 283 height 204
drag, startPoint x: 832, startPoint y: 231, endPoint x: 833, endPoint y: 242, distance: 10.5
click at [833, 242] on div "Text Standard Bold Links Font color Font Poppins Font size 16 rem px Line heigh…" at bounding box center [693, 211] width 283 height 204
click at [835, 240] on div "Text Standard Bold Links Font color Font Poppins Font size 16 rem px Line heigh…" at bounding box center [693, 211] width 283 height 204
drag, startPoint x: 832, startPoint y: 232, endPoint x: 833, endPoint y: 241, distance: 8.9
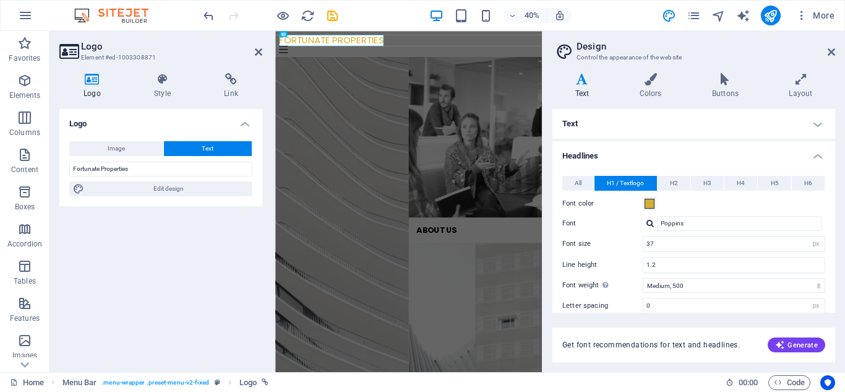
click at [833, 241] on div "Text Standard Bold Links Font color Font Poppins Font size 16 rem px Line heigh…" at bounding box center [693, 211] width 283 height 204
drag, startPoint x: 832, startPoint y: 213, endPoint x: 830, endPoint y: 223, distance: 10.1
click at [833, 230] on div "Text Standard Bold Links Font color Font Poppins Font size 16 rem px Line heigh…" at bounding box center [693, 211] width 283 height 204
drag, startPoint x: 835, startPoint y: 214, endPoint x: 835, endPoint y: 222, distance: 8.0
click at [835, 222] on div "Variants Text Colors Buttons Layout Text Standard Bold Links Font color Font Po…" at bounding box center [694, 217] width 303 height 309
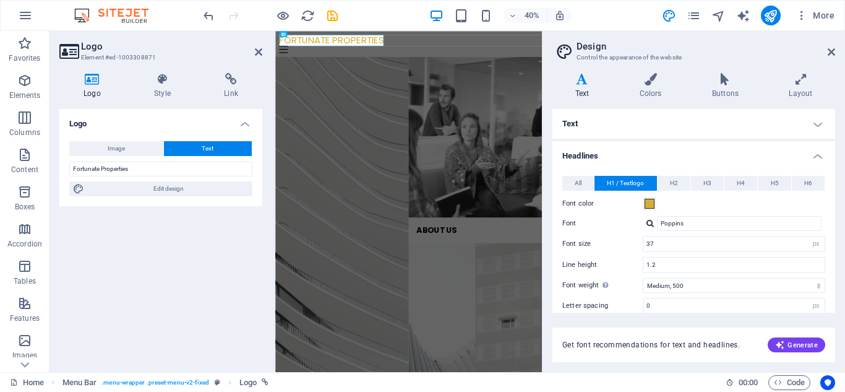
drag, startPoint x: 832, startPoint y: 207, endPoint x: 835, endPoint y: 230, distance: 23.0
click at [835, 230] on div "Text Standard Bold Links Font color Font Poppins Font size 16 rem px Line heigh…" at bounding box center [693, 211] width 283 height 204
drag, startPoint x: 832, startPoint y: 226, endPoint x: 837, endPoint y: 252, distance: 26.6
click at [837, 252] on div "Variants Text Colors Buttons Layout Text Standard Bold Links Font color Font Po…" at bounding box center [694, 217] width 303 height 309
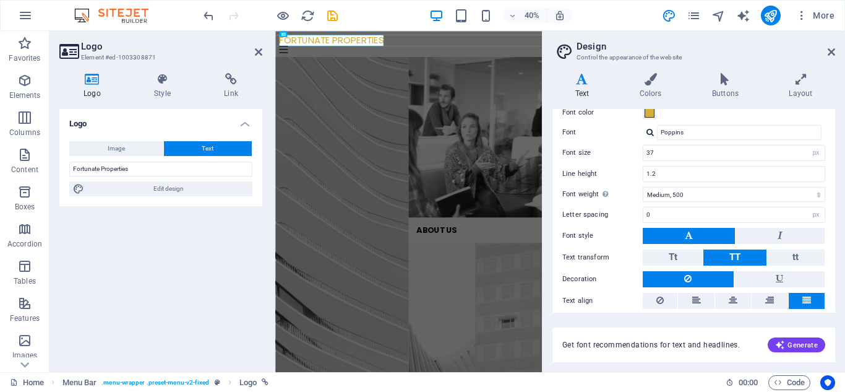
scroll to position [121, 0]
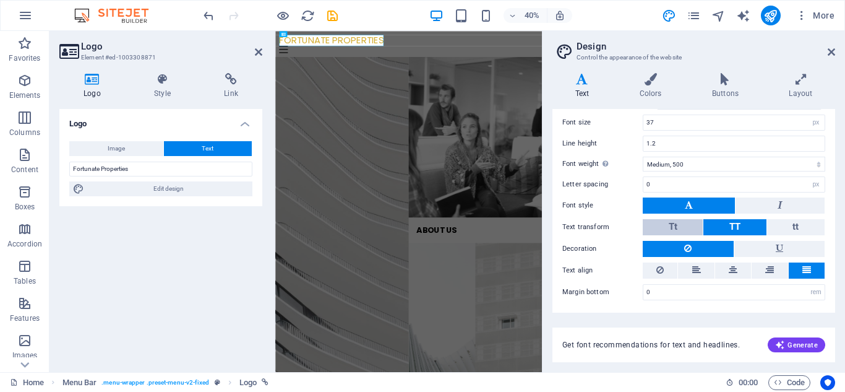
click at [684, 228] on button "Tt" at bounding box center [673, 227] width 60 height 16
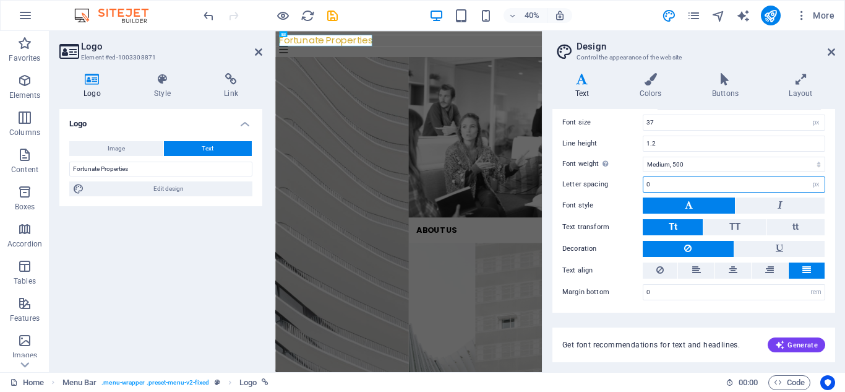
click at [694, 189] on input "0" at bounding box center [733, 184] width 181 height 15
type input "3"
type input "2"
drag, startPoint x: 734, startPoint y: 83, endPoint x: 727, endPoint y: 80, distance: 8.0
click at [736, 81] on icon at bounding box center [725, 79] width 72 height 12
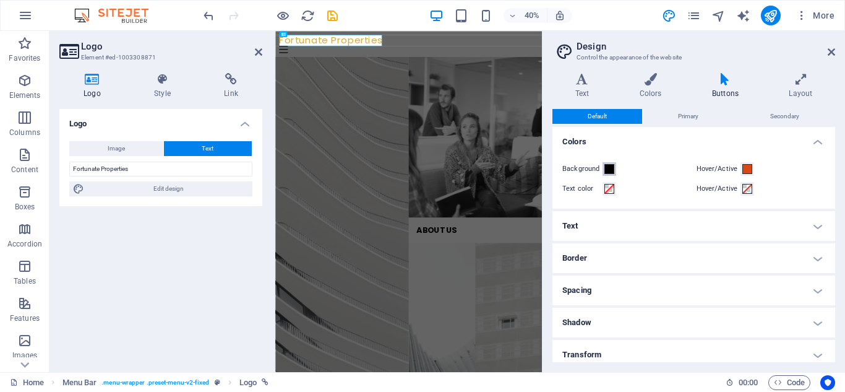
click at [609, 170] on span at bounding box center [609, 169] width 10 height 10
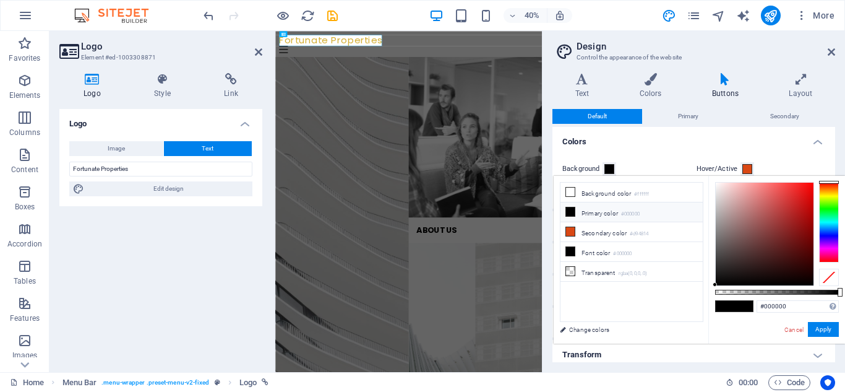
click at [611, 170] on span at bounding box center [609, 169] width 10 height 10
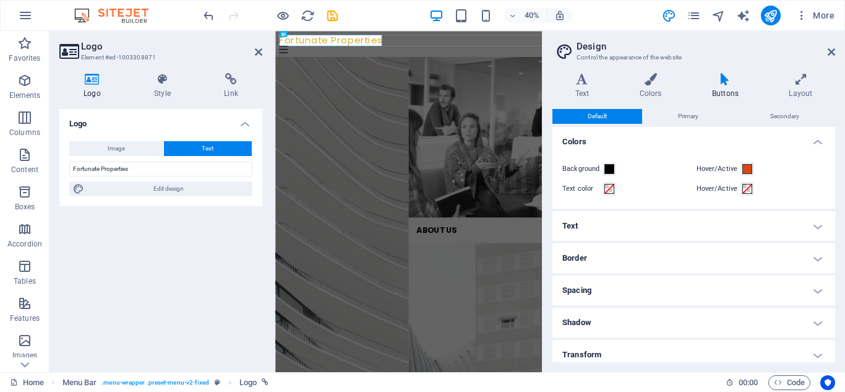
click at [813, 220] on h4 "Text" at bounding box center [693, 226] width 283 height 30
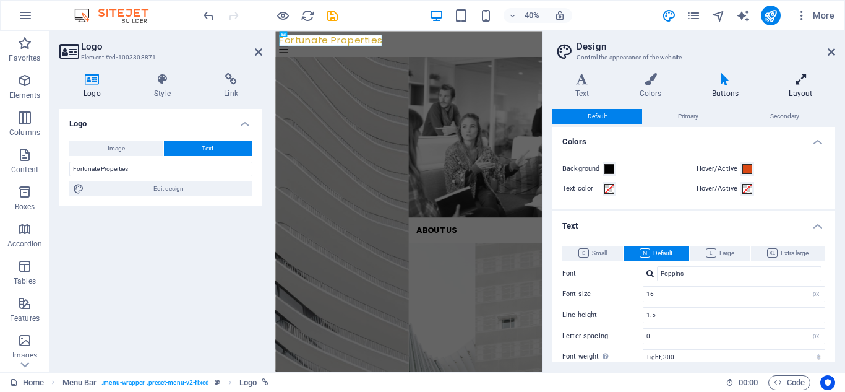
click at [786, 90] on h4 "Layout" at bounding box center [801, 86] width 69 height 26
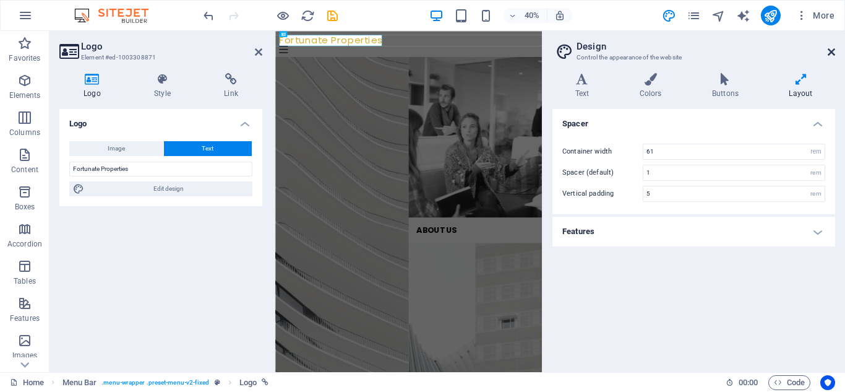
click at [833, 53] on icon at bounding box center [831, 52] width 7 height 10
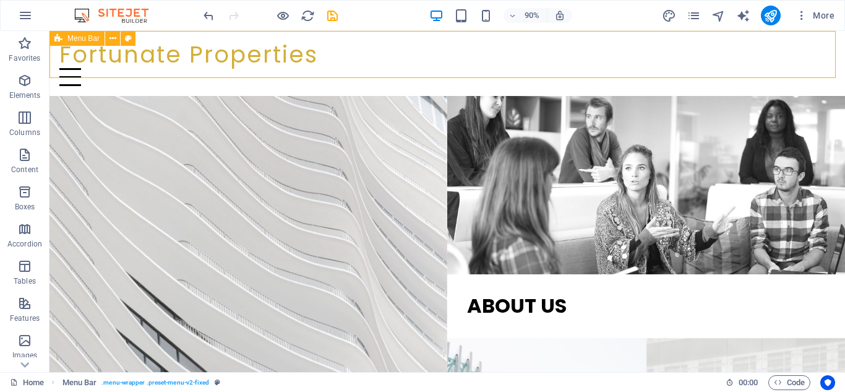
click at [363, 37] on div "Fortunate Properties Menu Home About us Projects Contact" at bounding box center [447, 63] width 796 height 65
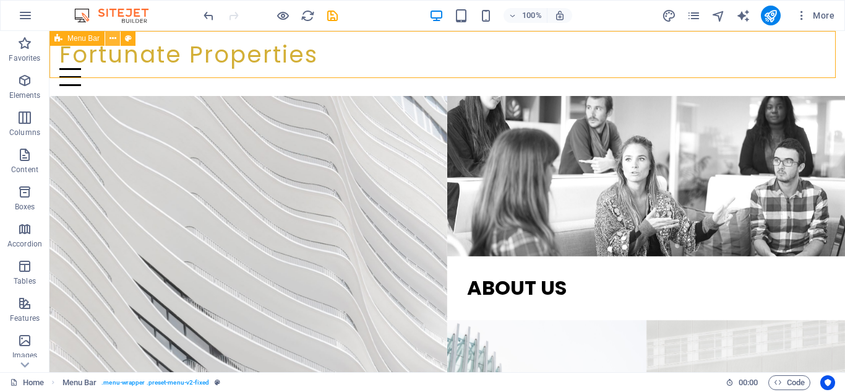
click at [110, 36] on icon at bounding box center [113, 38] width 7 height 13
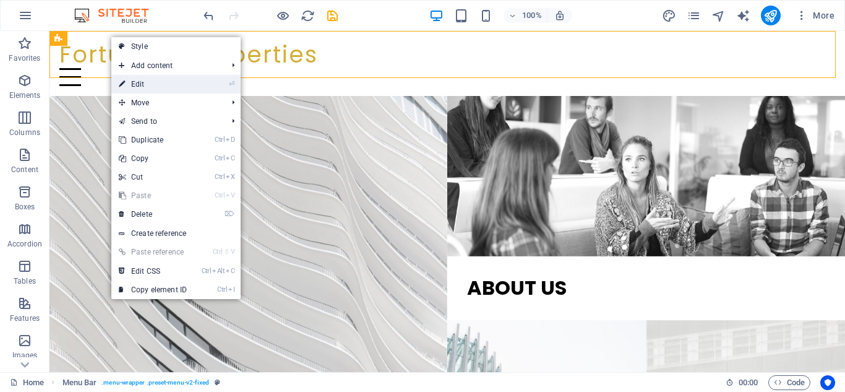
click at [141, 88] on link "⏎ Edit" at bounding box center [152, 84] width 83 height 19
select select "header"
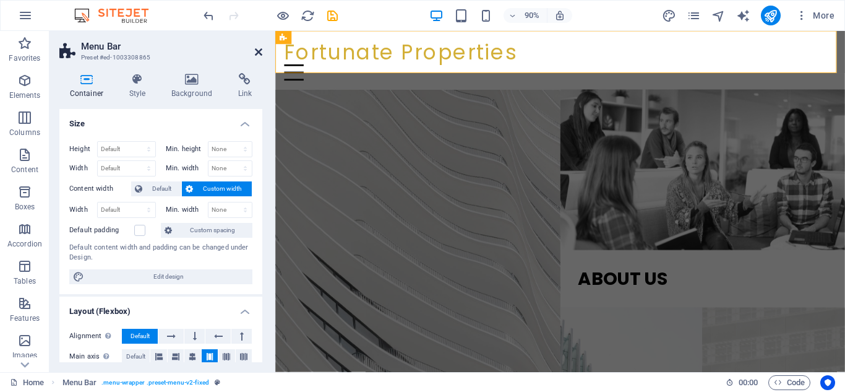
click at [255, 56] on icon at bounding box center [258, 52] width 7 height 10
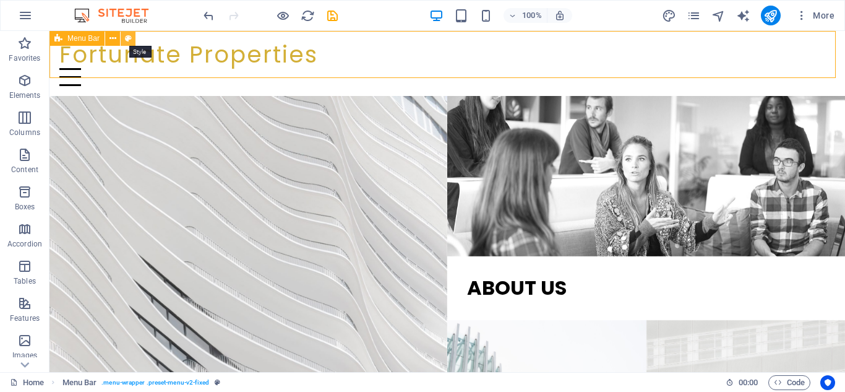
click at [129, 34] on icon at bounding box center [128, 38] width 7 height 13
select select "rem"
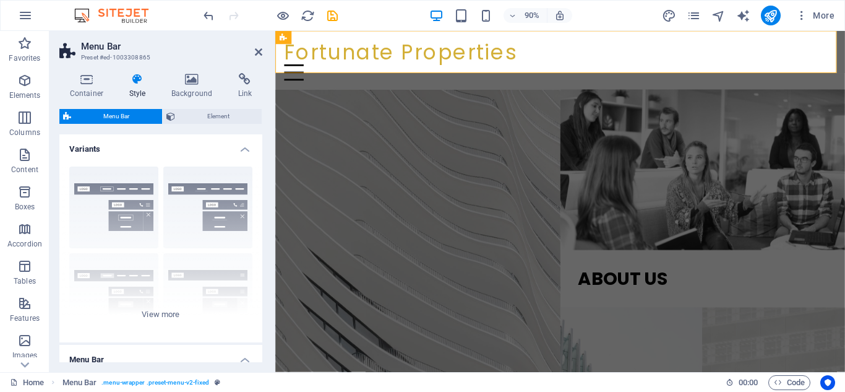
drag, startPoint x: 259, startPoint y: 178, endPoint x: 261, endPoint y: 204, distance: 26.7
click at [260, 210] on div "Variants Border Centered Default Fixed Loki Trigger Wide XXL Menu Bar Backgroun…" at bounding box center [160, 248] width 203 height 228
click at [258, 191] on div "Border Centered Default Fixed Loki Trigger Wide XXL" at bounding box center [160, 250] width 203 height 186
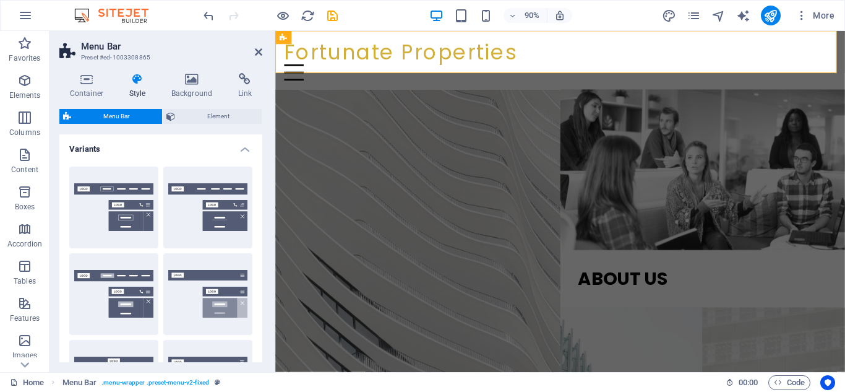
drag, startPoint x: 258, startPoint y: 191, endPoint x: 261, endPoint y: 216, distance: 24.9
click at [261, 216] on div "Variants Border Centered Default Fixed Loki Trigger Wide XXL Menu Bar Backgroun…" at bounding box center [160, 248] width 203 height 228
click at [226, 194] on button "Centered" at bounding box center [207, 207] width 89 height 82
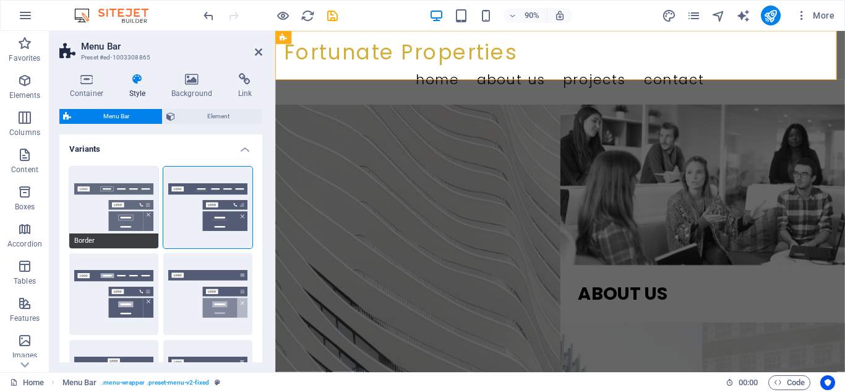
click at [130, 190] on button "Border" at bounding box center [113, 207] width 89 height 82
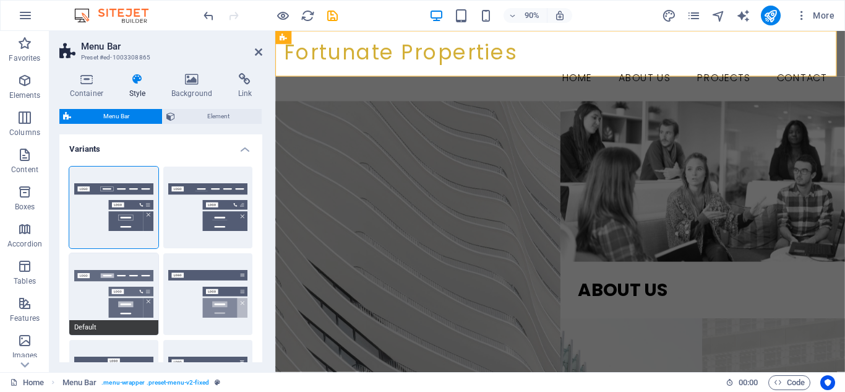
click at [119, 279] on button "Default" at bounding box center [113, 294] width 89 height 82
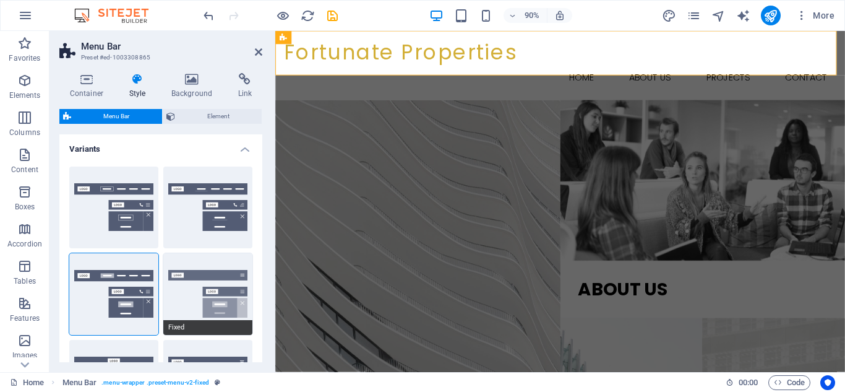
click at [179, 291] on button "Fixed" at bounding box center [207, 294] width 89 height 82
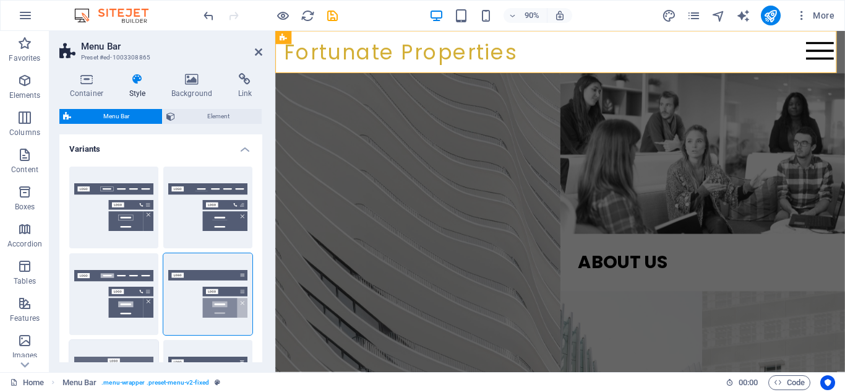
click at [121, 352] on button "Loki" at bounding box center [113, 381] width 89 height 82
type input "0"
select select "DISABLED_OPTION_VALUE"
type input "2"
type input "1"
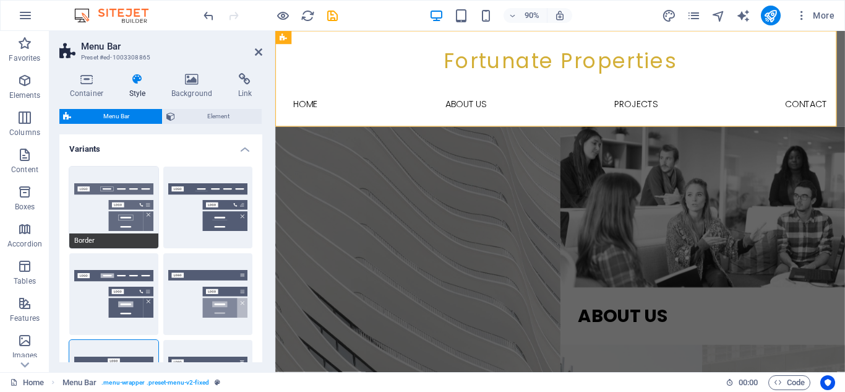
click at [143, 227] on button "Border" at bounding box center [113, 207] width 89 height 82
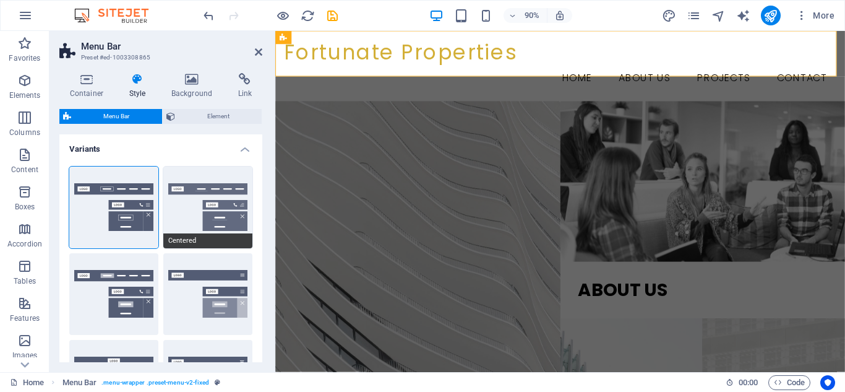
click at [207, 228] on button "Centered" at bounding box center [207, 207] width 89 height 82
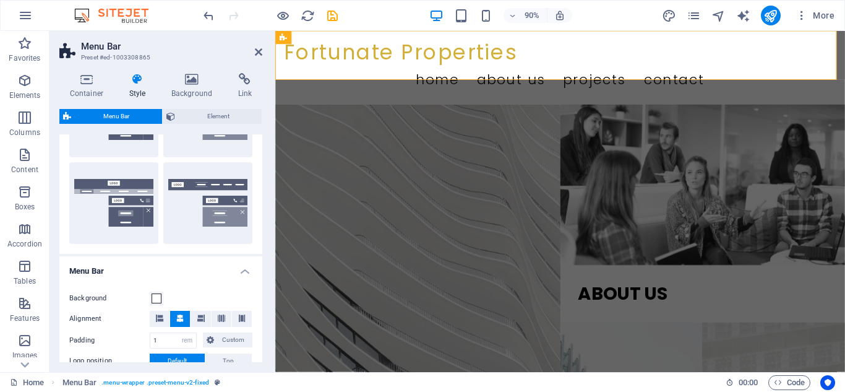
scroll to position [260, 0]
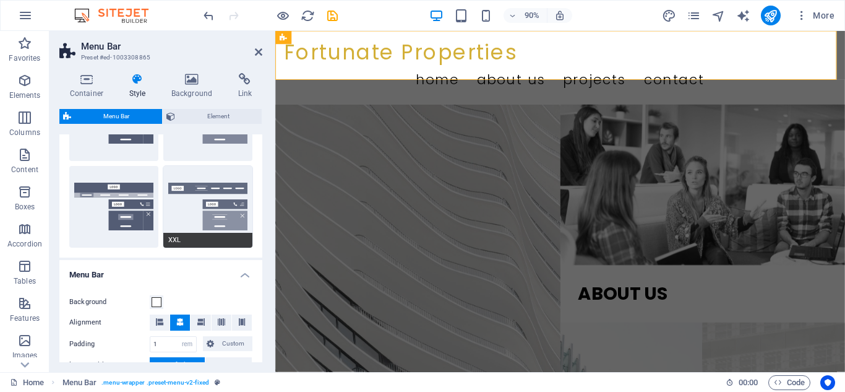
click at [214, 223] on button "XXL" at bounding box center [207, 207] width 89 height 82
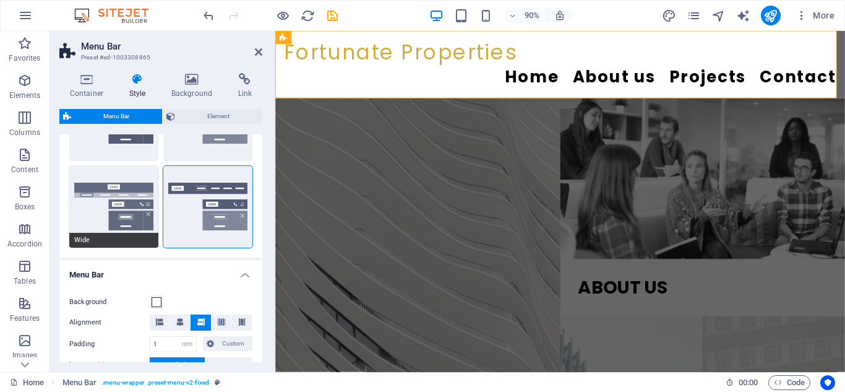
click at [87, 205] on button "Wide" at bounding box center [113, 207] width 89 height 82
type input "0"
type input "2"
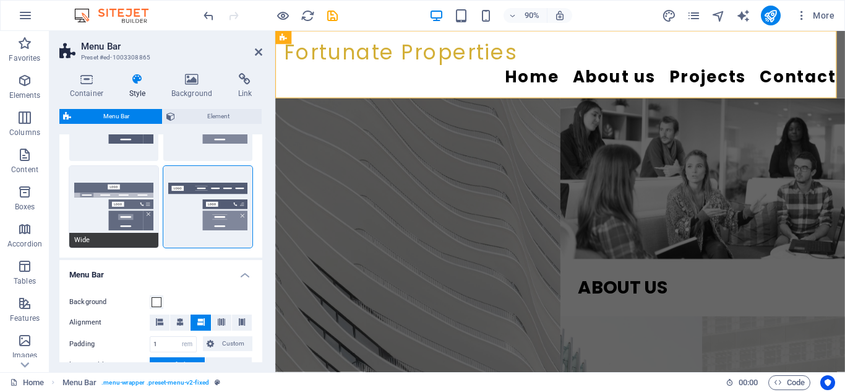
type input "2"
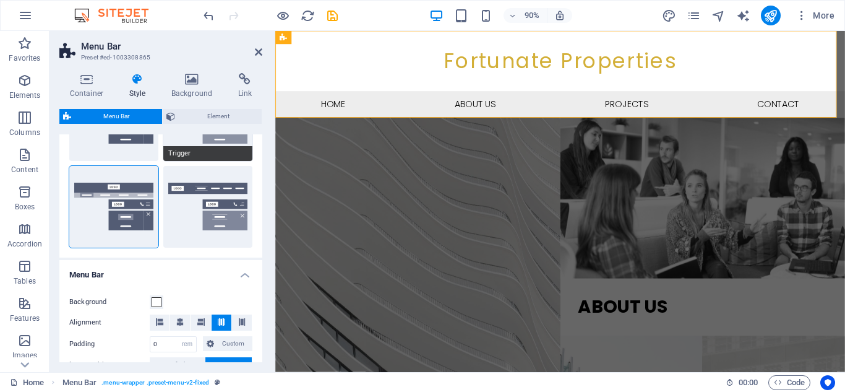
click at [194, 141] on button "Trigger" at bounding box center [207, 120] width 89 height 82
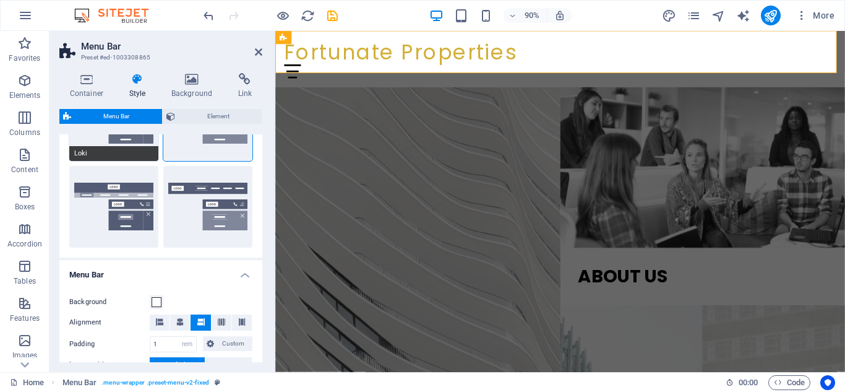
click at [138, 144] on button "Loki" at bounding box center [113, 120] width 89 height 82
type input "0"
select select "DISABLED_OPTION_VALUE"
type input "2"
type input "1"
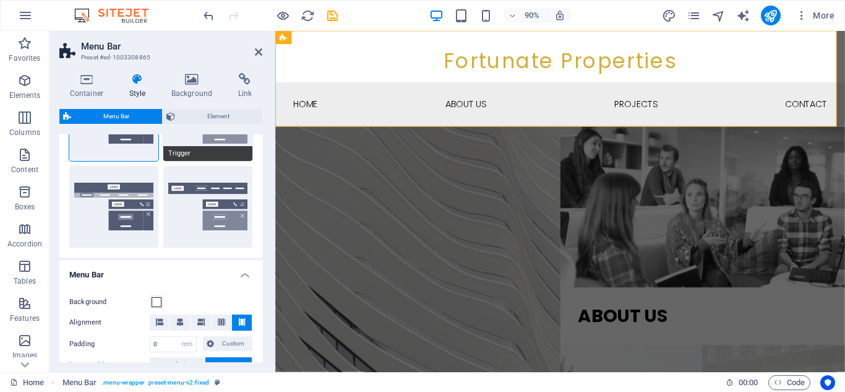
click at [184, 152] on span "Trigger" at bounding box center [207, 153] width 89 height 15
type input "1"
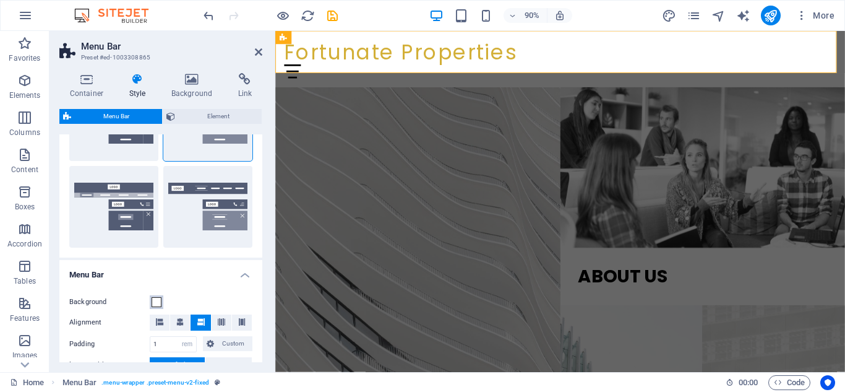
click at [156, 302] on span at bounding box center [157, 302] width 10 height 10
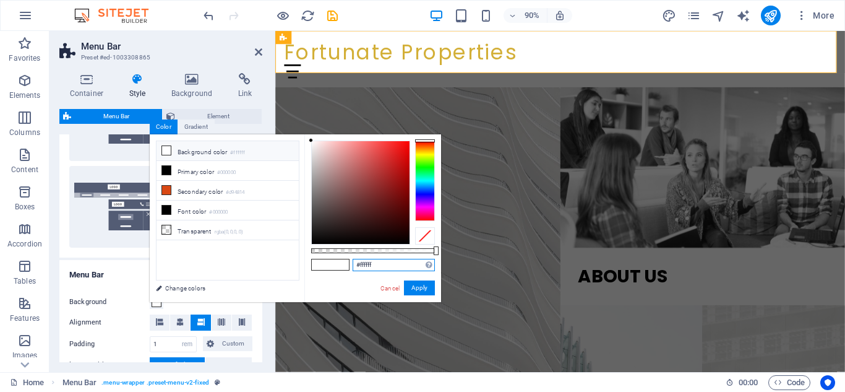
click at [378, 268] on input "#ffffff" at bounding box center [394, 265] width 82 height 12
type input "#ededef"
click at [419, 288] on button "Apply" at bounding box center [419, 287] width 31 height 15
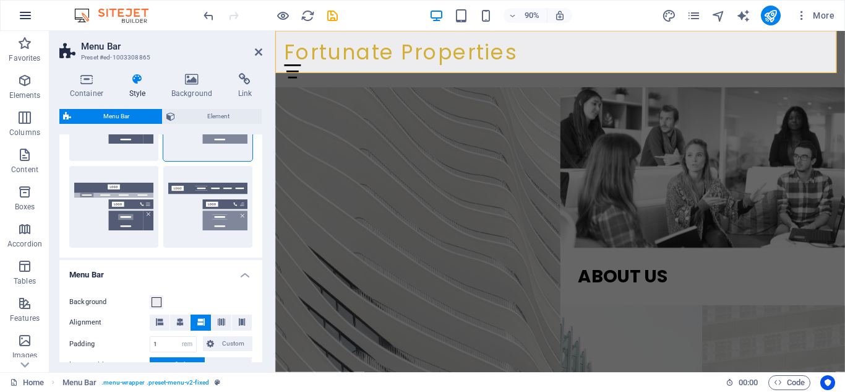
click at [31, 17] on icon "button" at bounding box center [25, 15] width 15 height 15
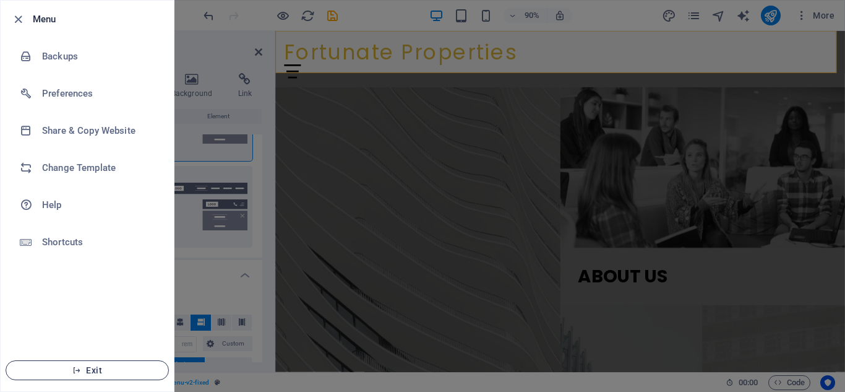
click at [85, 371] on span "Exit" at bounding box center [87, 370] width 142 height 10
